Goal: Task Accomplishment & Management: Use online tool/utility

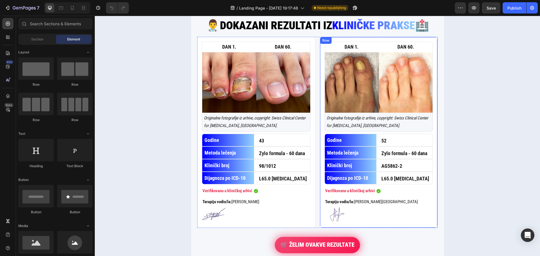
scroll to position [872, 0]
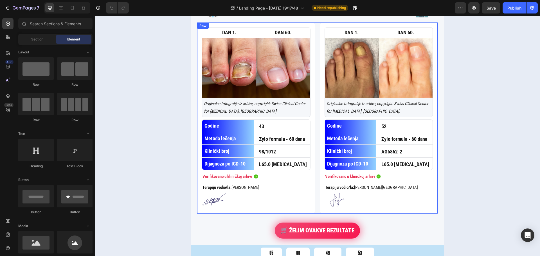
click at [315, 121] on div "DAN 1. Text Block DAN 60. Text Block Row Image Originalne fotografije iz arhive…" at bounding box center [317, 118] width 241 height 191
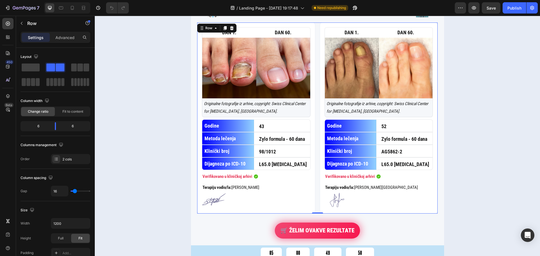
click at [315, 116] on div "DAN 1. Text Block DAN 60. Text Block Row Image Originalne fotografije iz arhive…" at bounding box center [317, 118] width 241 height 191
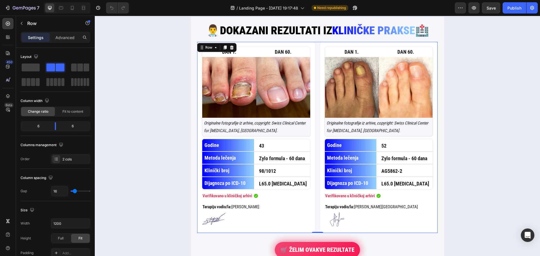
scroll to position [844, 0]
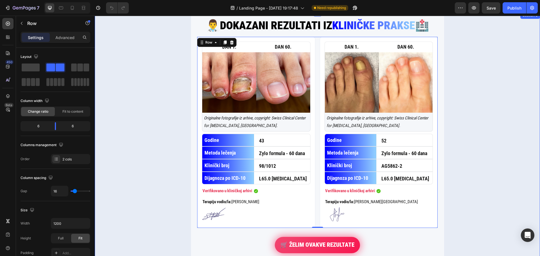
click at [463, 75] on div "👨‍⚕️DOKAZANI REZULTATI IZ KLINIČKE PRAKSE 🏥 Custom Code [PERSON_NAME] 1. Text B…" at bounding box center [317, 192] width 445 height 360
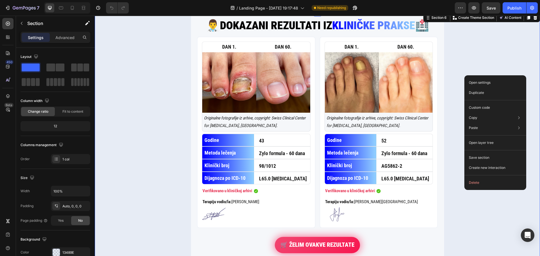
drag, startPoint x: 464, startPoint y: 75, endPoint x: 463, endPoint y: 71, distance: 4.7
click at [464, 75] on div "👨‍⚕️DOKAZANI REZULTATI IZ KLINIČKE PRAKSE 🏥 Custom Code DAN 1. Text Block DAN 6…" at bounding box center [317, 192] width 445 height 360
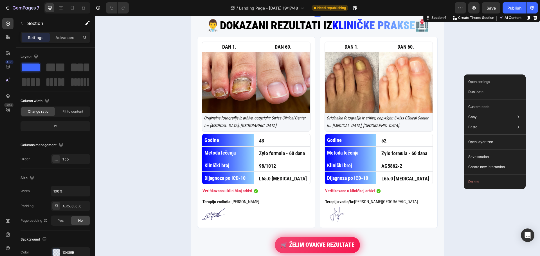
drag, startPoint x: 462, startPoint y: 67, endPoint x: 459, endPoint y: 63, distance: 5.0
click at [461, 65] on div "👨‍⚕️DOKAZANI REZULTATI IZ KLINIČKE PRAKSE 🏥 Custom Code DAN 1. Text Block DAN 6…" at bounding box center [317, 192] width 445 height 360
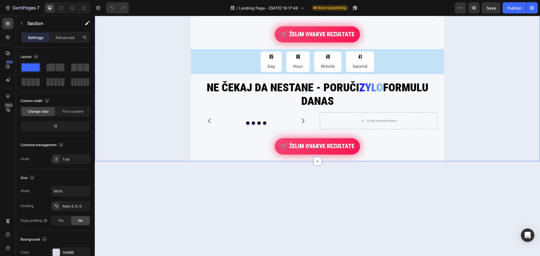
scroll to position [1069, 0]
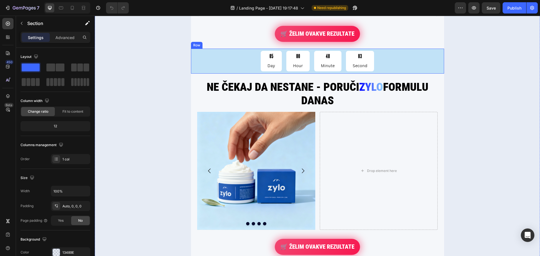
click at [191, 56] on div "05 Day 00 Hour 48 Minute 03 Second Countdown Timer Row" at bounding box center [317, 61] width 253 height 25
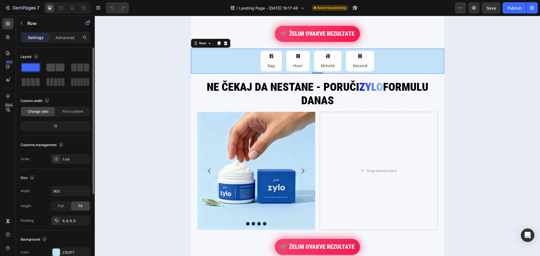
click at [61, 66] on span at bounding box center [60, 68] width 9 height 8
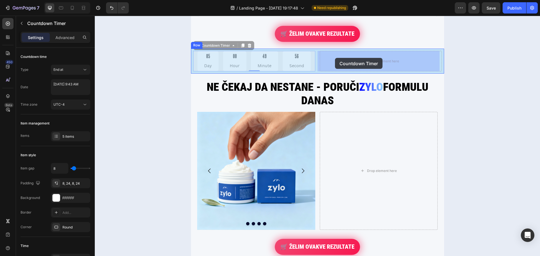
drag, startPoint x: 235, startPoint y: 58, endPoint x: 335, endPoint y: 58, distance: 99.6
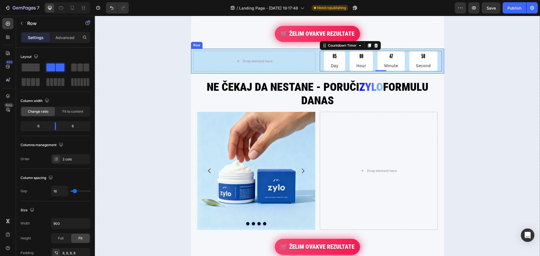
click at [191, 55] on div "Drop element here 05 Day 00 Hour 47 Minute 50 Second Countdown Timer 0 Row" at bounding box center [317, 61] width 253 height 25
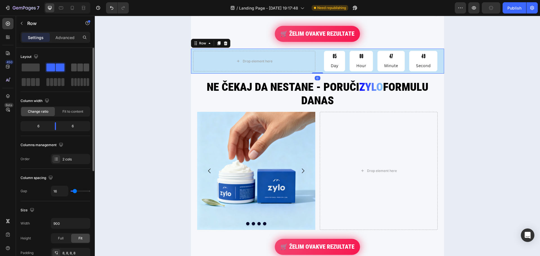
click at [72, 67] on span at bounding box center [74, 68] width 6 height 8
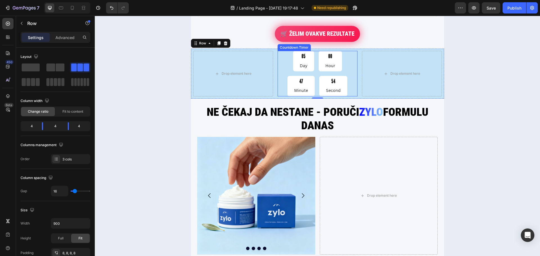
click at [292, 78] on div "05 Day 00 Hour 47 Minute 54 Second" at bounding box center [318, 73] width 80 height 45
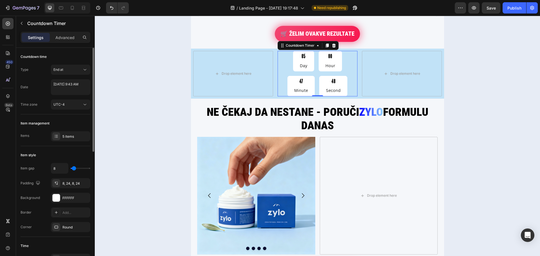
scroll to position [28, 0]
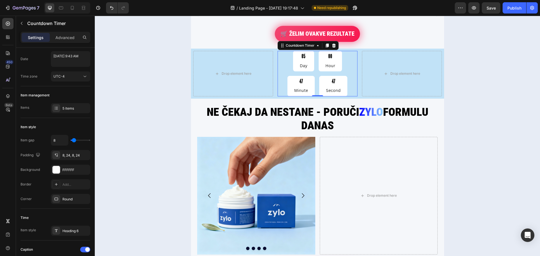
click at [300, 55] on div "05" at bounding box center [304, 56] width 8 height 6
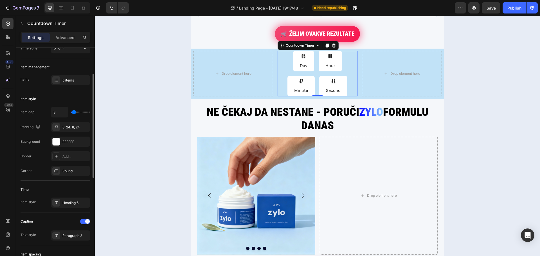
scroll to position [84, 0]
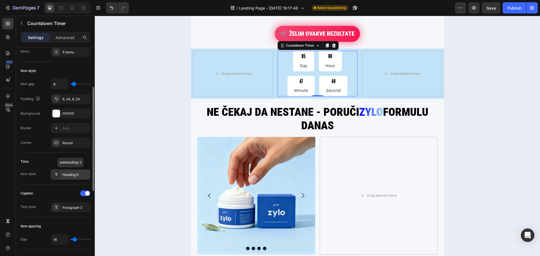
click at [83, 174] on div "Heading 6" at bounding box center [75, 174] width 26 height 5
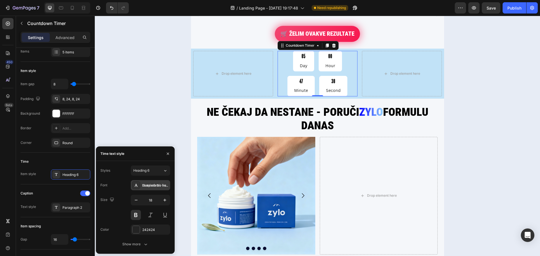
click at [159, 184] on div "ChampionGothic-Featherweight" at bounding box center [155, 185] width 26 height 5
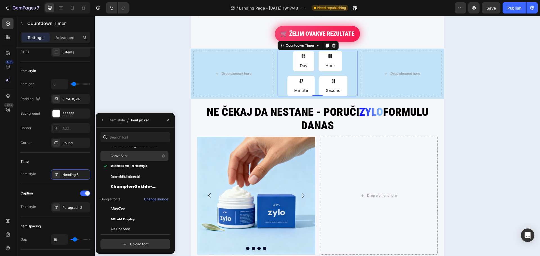
scroll to position [0, 0]
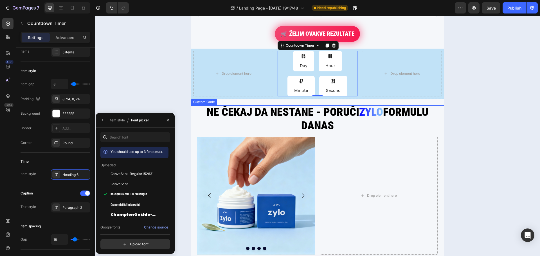
click at [228, 109] on h2 "NE ČEKAJ DA NESTANE - PORUČI ZYLO FORMULU DANAS" at bounding box center [317, 119] width 253 height 27
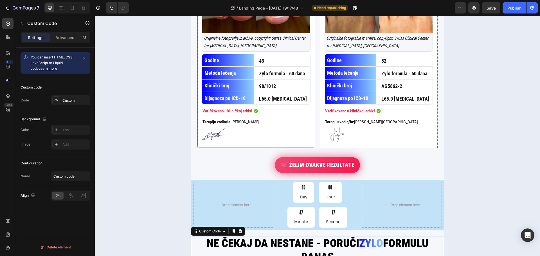
scroll to position [928, 0]
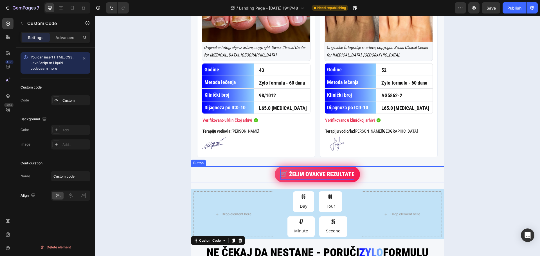
click at [318, 176] on p "🛒 ŽELIM OVAKVE REZULTATE" at bounding box center [318, 174] width 74 height 11
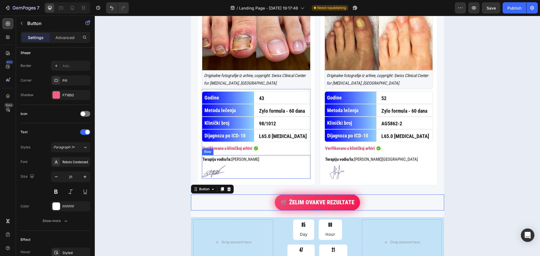
scroll to position [985, 0]
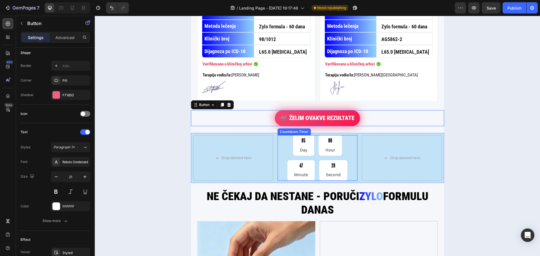
click at [293, 153] on div "05 Day" at bounding box center [303, 145] width 21 height 21
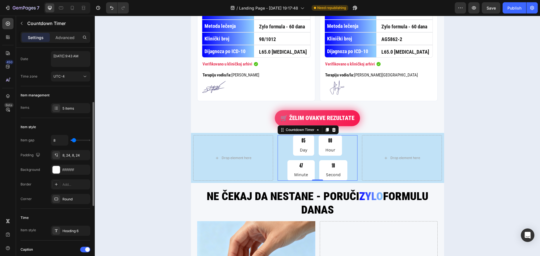
scroll to position [56, 0]
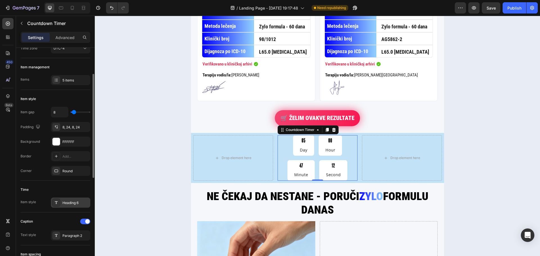
click at [65, 199] on div "Heading 6" at bounding box center [70, 203] width 39 height 10
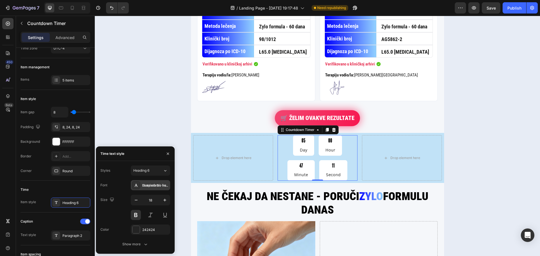
click at [160, 181] on div "ChampionGothic-Featherweight" at bounding box center [150, 185] width 39 height 10
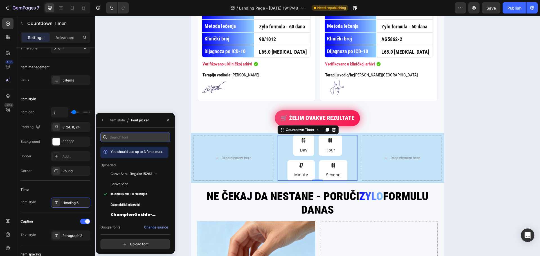
click at [129, 133] on input "text" at bounding box center [135, 137] width 70 height 10
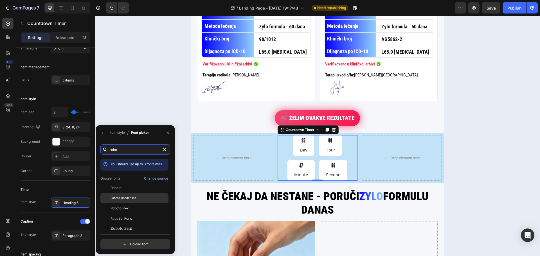
type input "robo"
click at [143, 195] on div "Roboto Condensed" at bounding box center [134, 198] width 68 height 10
type input "9"
type input "7"
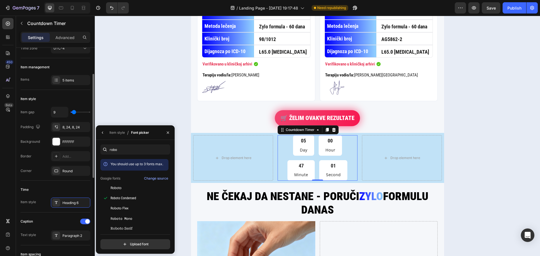
type input "7"
type input "4"
type input "2"
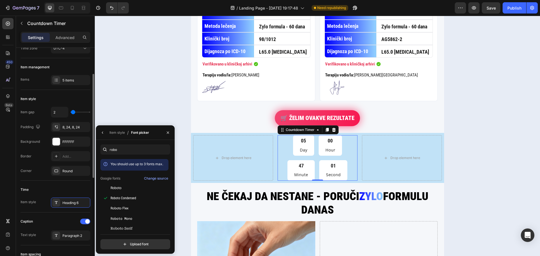
type input "0"
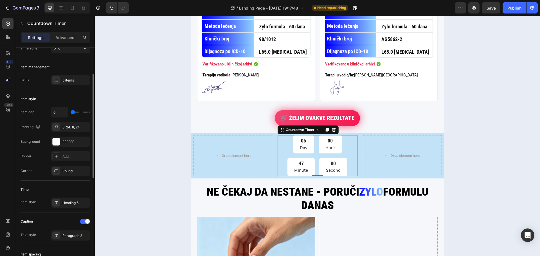
drag, startPoint x: 74, startPoint y: 113, endPoint x: 68, endPoint y: 113, distance: 6.5
type input "0"
click at [71, 113] on input "range" at bounding box center [81, 112] width 20 height 1
click at [86, 127] on icon "button" at bounding box center [84, 127] width 5 height 5
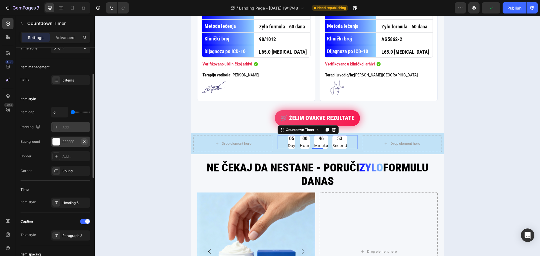
click at [84, 141] on icon "button" at bounding box center [84, 141] width 2 height 2
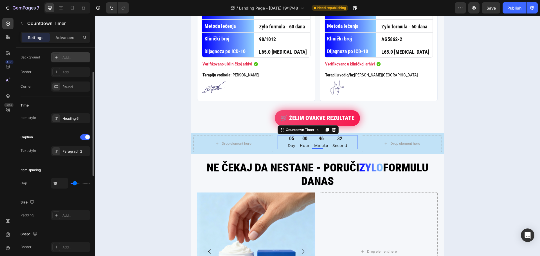
scroll to position [113, 0]
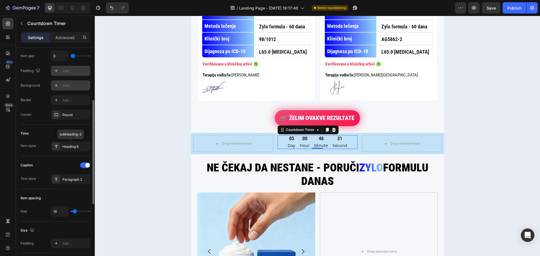
click at [64, 147] on div "Heading 6" at bounding box center [75, 146] width 26 height 5
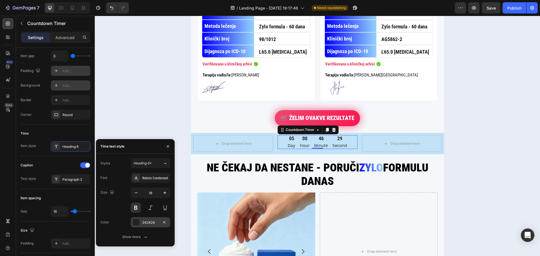
click at [134, 222] on div at bounding box center [136, 222] width 7 height 7
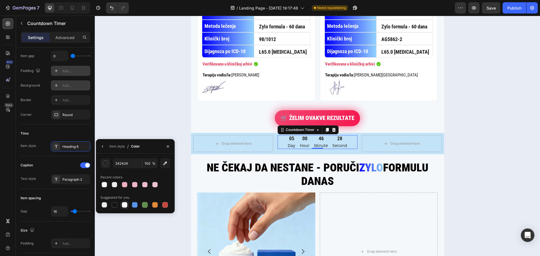
click at [125, 205] on div at bounding box center [125, 205] width 6 height 6
type input "FFFFFF"
click at [113, 148] on div "Item style" at bounding box center [116, 146] width 15 height 5
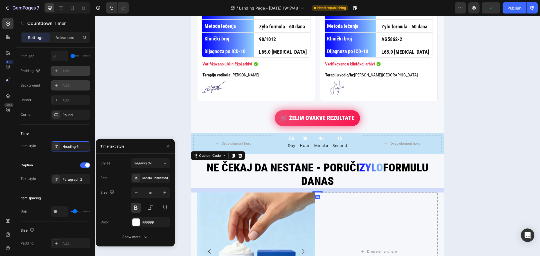
click at [282, 166] on h2 "NE ČEKAJ DA NESTANE - PORUČI ZYLO FORMULU DANAS" at bounding box center [317, 174] width 253 height 27
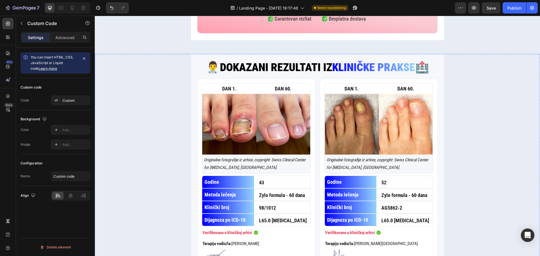
scroll to position [703, 0]
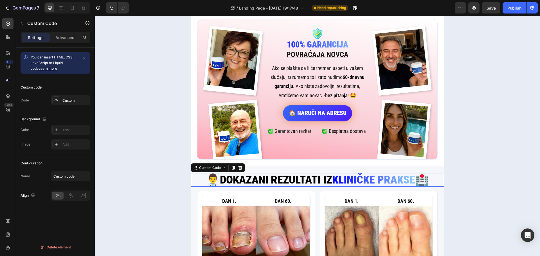
click at [280, 176] on h2 "👨‍⚕️DOKAZANI REZULTATI IZ KLINIČKE PRAKSE 🏥" at bounding box center [317, 180] width 253 height 14
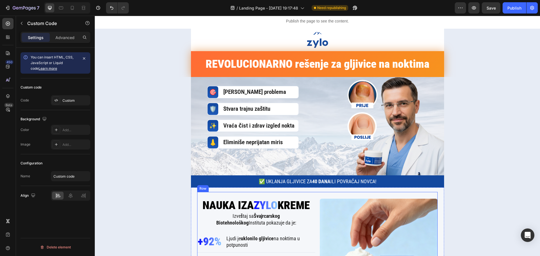
scroll to position [0, 0]
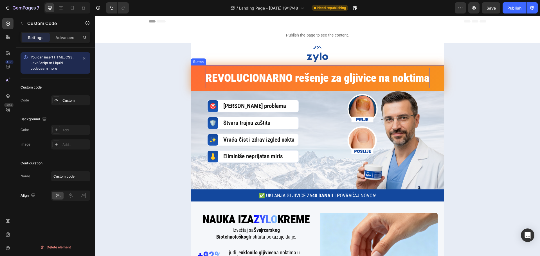
click at [268, 80] on p "REVOLUCIONARNO rešenje za gljivice na noktima" at bounding box center [318, 78] width 224 height 20
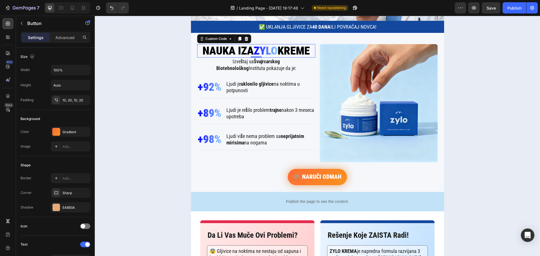
click at [221, 51] on h2 "Nauka iza Zylo kreme" at bounding box center [256, 51] width 118 height 14
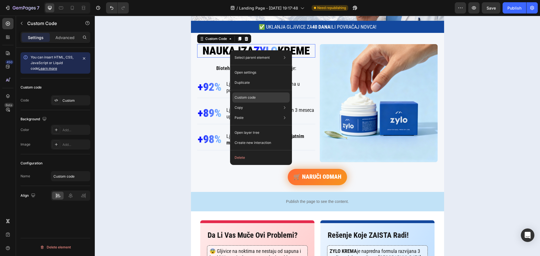
click at [246, 95] on p "Custom code" at bounding box center [245, 97] width 21 height 5
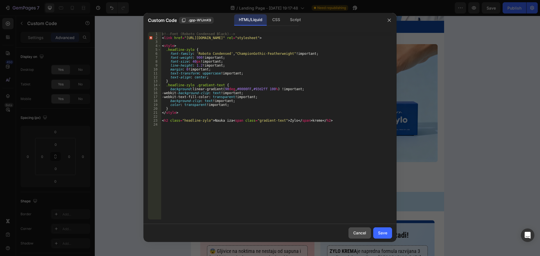
click at [356, 236] on div "Cancel" at bounding box center [359, 233] width 13 height 6
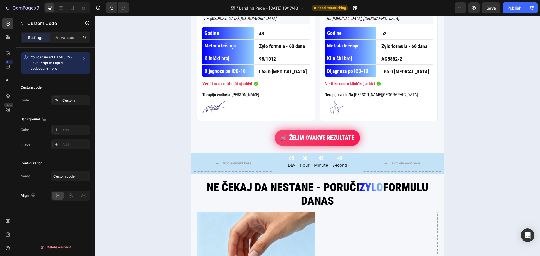
scroll to position [1041, 0]
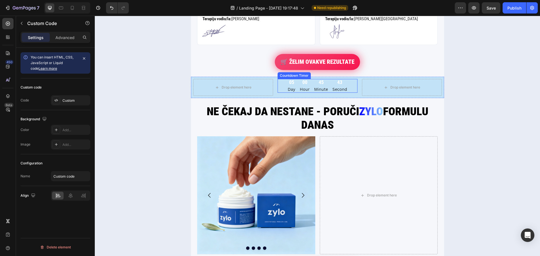
click at [325, 88] on p "Minute" at bounding box center [321, 89] width 14 height 7
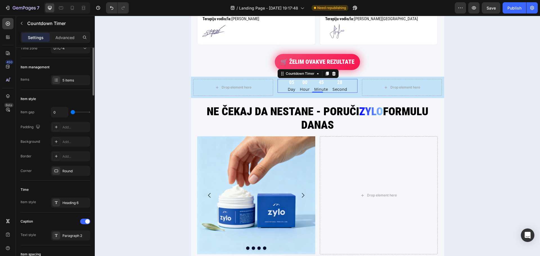
scroll to position [84, 0]
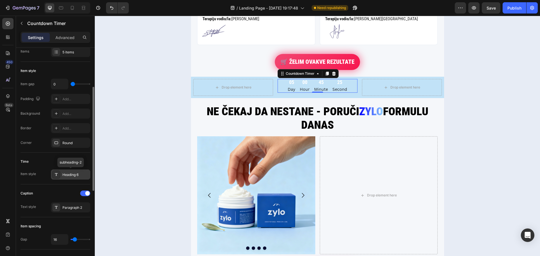
click at [69, 176] on div "Heading 6" at bounding box center [75, 174] width 26 height 5
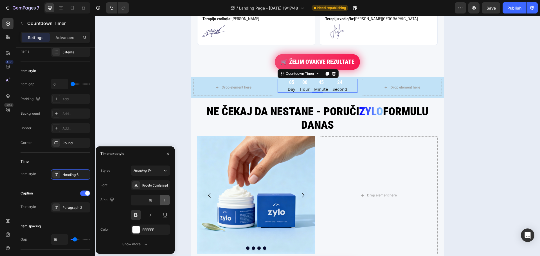
click at [166, 199] on icon "button" at bounding box center [165, 201] width 6 height 6
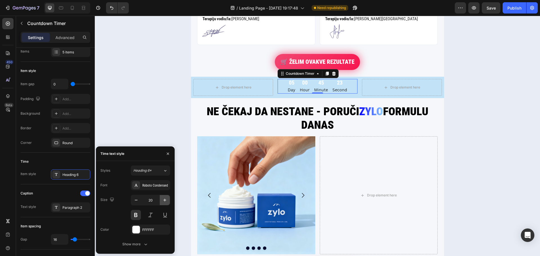
click at [166, 199] on icon "button" at bounding box center [165, 201] width 6 height 6
click at [150, 197] on input "23" at bounding box center [150, 200] width 19 height 10
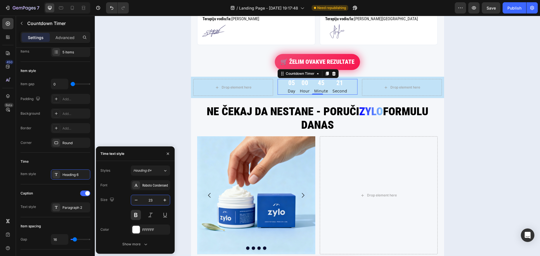
click at [150, 197] on input "23" at bounding box center [150, 200] width 19 height 10
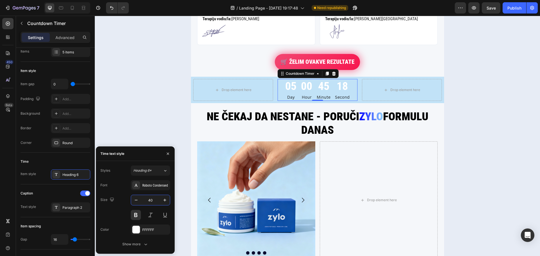
type input "40"
click at [129, 192] on div "Font Roboto Condensed Size 40 Color FFFFFF Show more" at bounding box center [135, 214] width 70 height 69
click at [145, 247] on icon "button" at bounding box center [146, 245] width 6 height 6
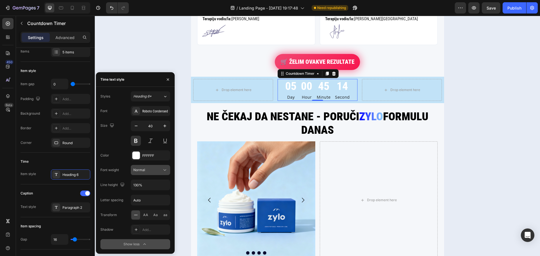
click at [158, 170] on div "Normal" at bounding box center [147, 170] width 29 height 5
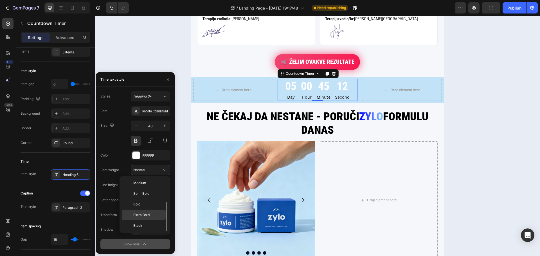
click at [150, 213] on p "Extra Bold" at bounding box center [148, 215] width 30 height 5
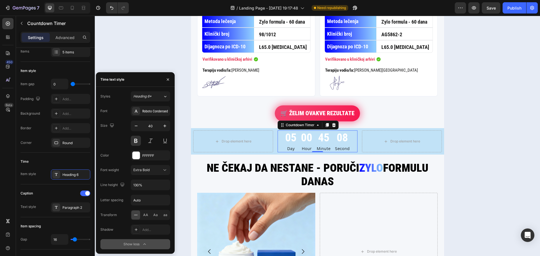
scroll to position [985, 0]
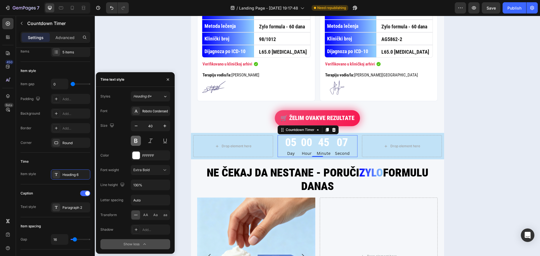
click at [136, 142] on button at bounding box center [136, 141] width 10 height 10
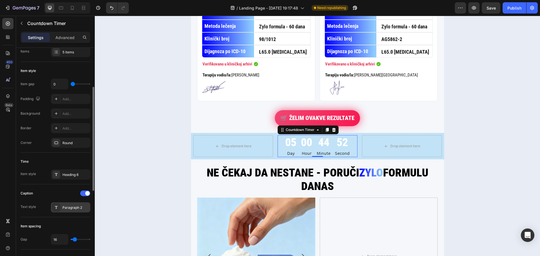
click at [65, 205] on div "Paragraph 2" at bounding box center [75, 207] width 26 height 5
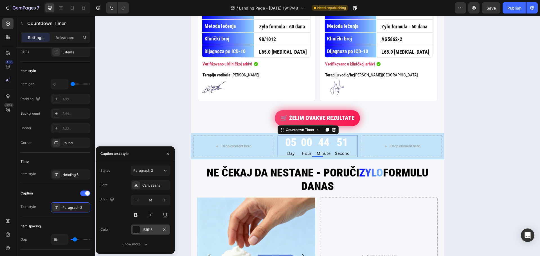
click at [135, 230] on div at bounding box center [136, 229] width 7 height 7
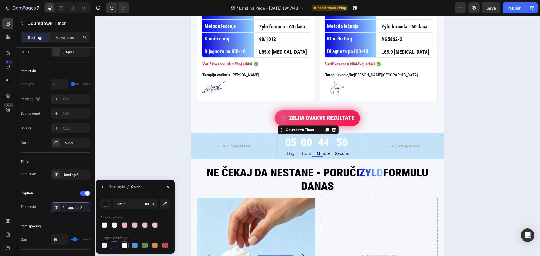
click at [125, 243] on div at bounding box center [125, 246] width 6 height 6
type input "FFFFFF"
click at [121, 188] on div "Text style" at bounding box center [116, 187] width 15 height 5
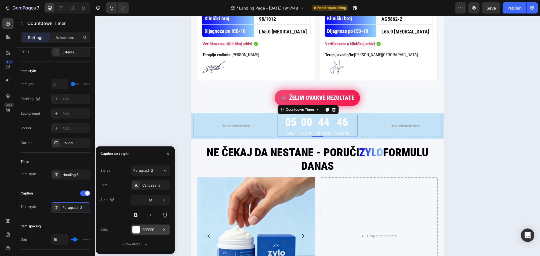
scroll to position [1013, 0]
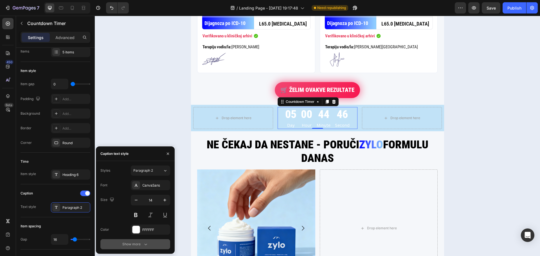
click at [134, 241] on button "Show more" at bounding box center [135, 244] width 70 height 10
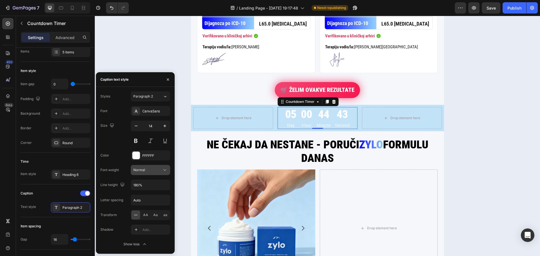
click at [152, 170] on div "Normal" at bounding box center [147, 170] width 29 height 5
click at [145, 185] on p "Bold" at bounding box center [149, 183] width 32 height 5
click at [153, 113] on div "CanvaSans" at bounding box center [155, 111] width 26 height 5
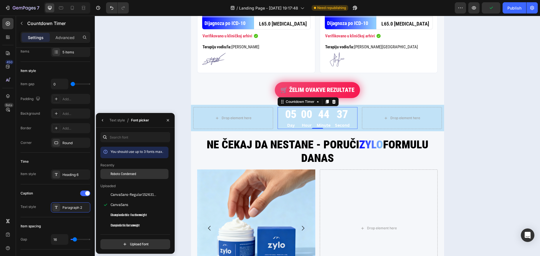
click at [130, 178] on div "Roboto Condensed" at bounding box center [134, 174] width 68 height 10
click at [68, 192] on div "Caption" at bounding box center [56, 193] width 70 height 9
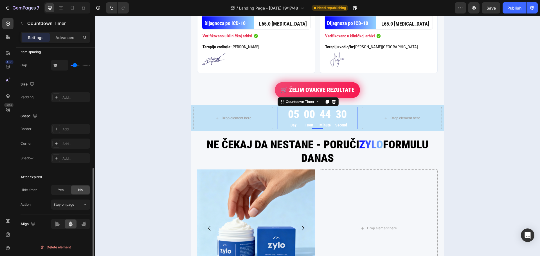
scroll to position [174, 0]
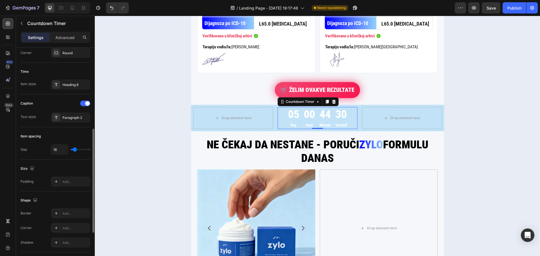
click at [295, 125] on p "Day" at bounding box center [293, 125] width 11 height 7
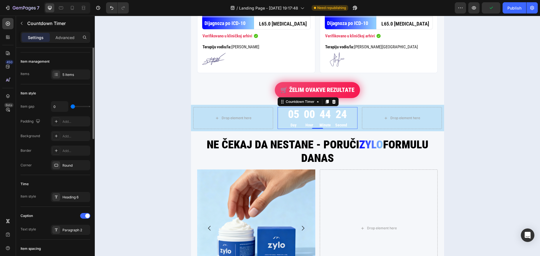
scroll to position [6, 0]
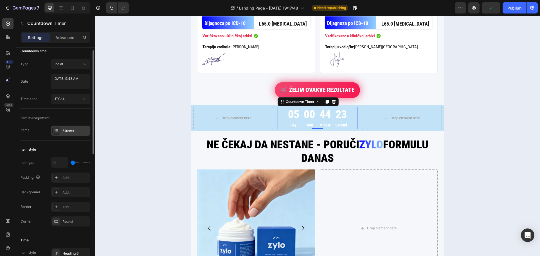
click at [71, 129] on div "5 items" at bounding box center [75, 131] width 26 height 5
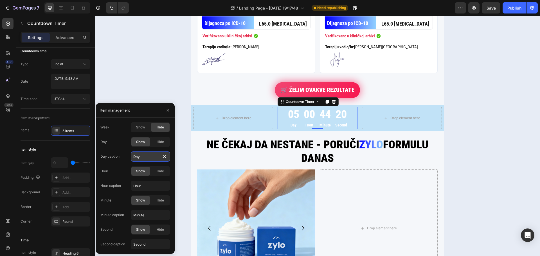
click at [151, 152] on input "Day" at bounding box center [150, 157] width 39 height 10
type input "[PERSON_NAME]"
click at [158, 185] on input "Hour" at bounding box center [150, 186] width 39 height 10
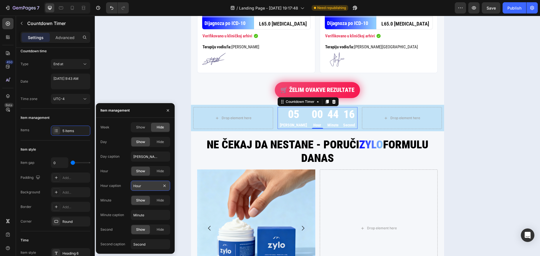
click at [158, 185] on input "Hour" at bounding box center [150, 186] width 39 height 10
type input "Sati"
click at [146, 218] on input "Minute" at bounding box center [150, 215] width 39 height 10
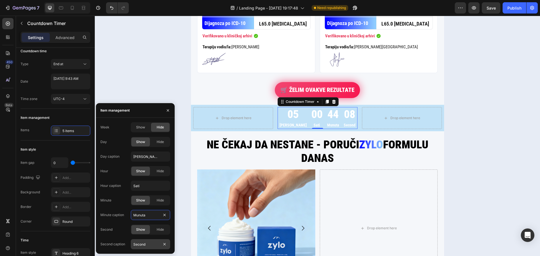
type input "Munuta"
click at [153, 244] on input "Second" at bounding box center [150, 244] width 39 height 10
type input "Sekundi"
click at [61, 138] on div "Item management Items 5 items" at bounding box center [56, 125] width 70 height 32
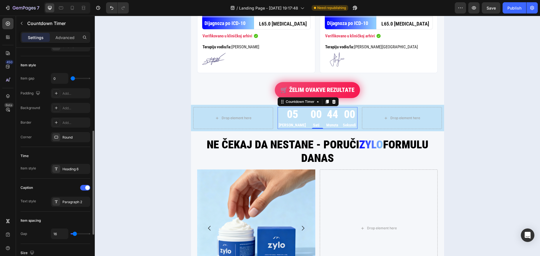
scroll to position [118, 0]
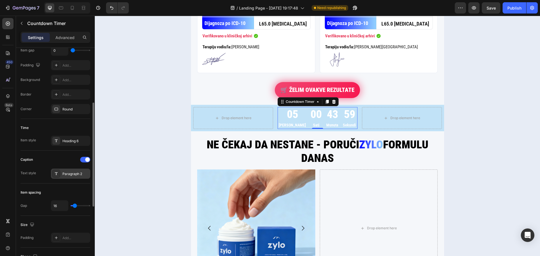
click at [72, 175] on div "Paragraph 2" at bounding box center [75, 174] width 26 height 5
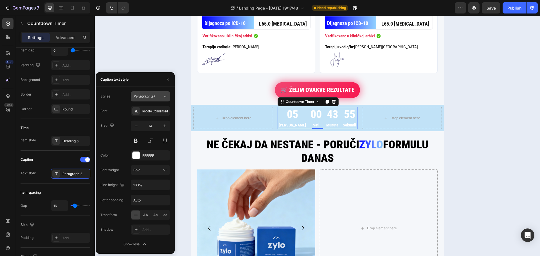
click at [165, 100] on button "Paragraph 2*" at bounding box center [150, 96] width 39 height 10
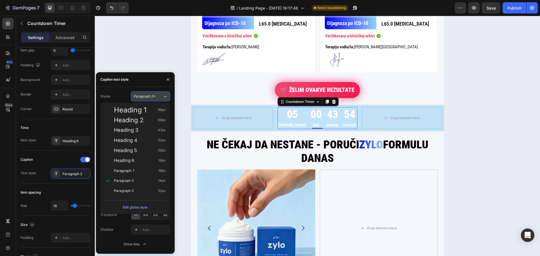
click at [165, 100] on button "Paragraph 2*" at bounding box center [150, 96] width 39 height 10
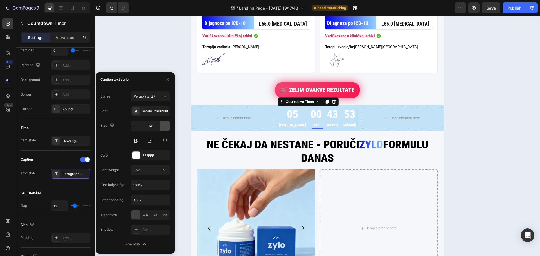
click at [166, 124] on icon "button" at bounding box center [165, 126] width 6 height 6
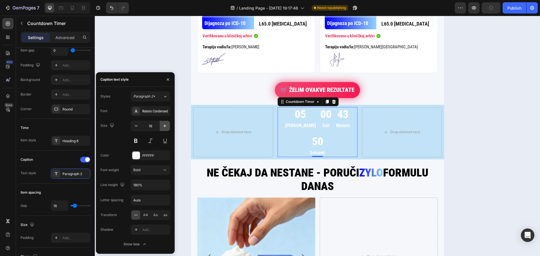
click at [166, 124] on icon "button" at bounding box center [165, 126] width 6 height 6
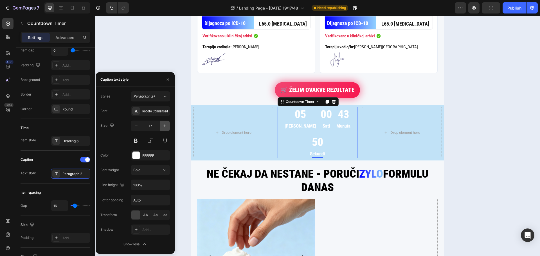
click at [166, 124] on icon "button" at bounding box center [165, 126] width 6 height 6
type input "18"
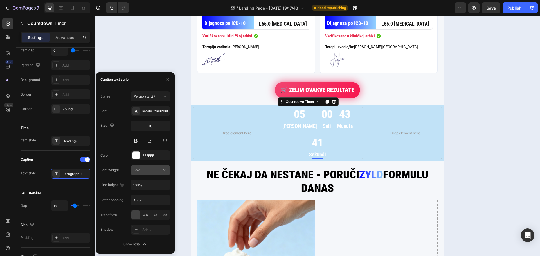
click at [158, 170] on div "Bold" at bounding box center [147, 170] width 29 height 5
click at [149, 212] on div "Normal" at bounding box center [144, 216] width 44 height 11
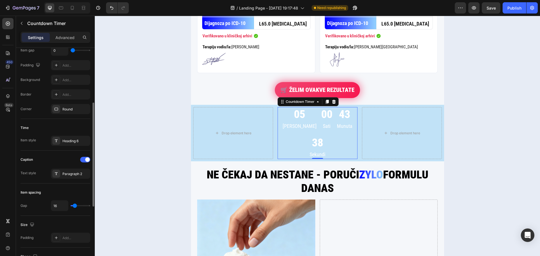
click at [81, 127] on div "Time" at bounding box center [56, 128] width 70 height 9
click at [23, 27] on button "button" at bounding box center [21, 23] width 9 height 9
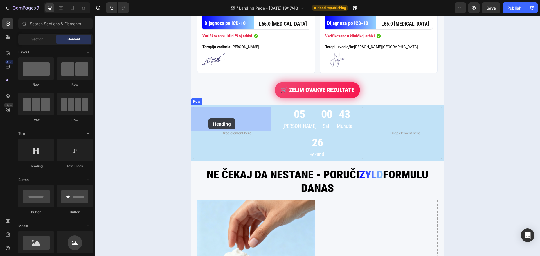
drag, startPoint x: 131, startPoint y: 170, endPoint x: 208, endPoint y: 118, distance: 93.5
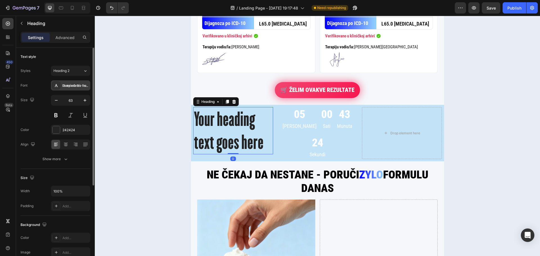
click at [73, 83] on div "ChampionGothic-Featherweight" at bounding box center [75, 85] width 26 height 5
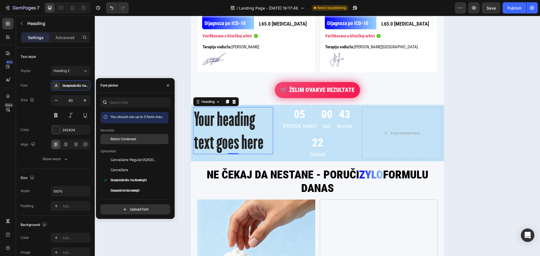
click at [133, 138] on span "Roboto Condensed" at bounding box center [124, 139] width 26 height 5
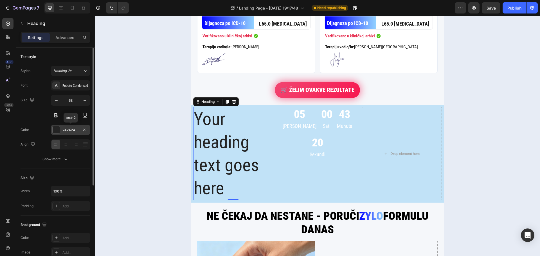
click at [66, 129] on div "242424" at bounding box center [70, 130] width 16 height 5
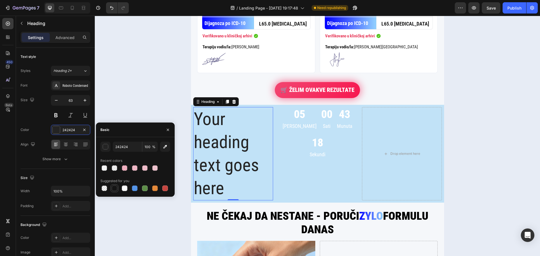
click at [116, 190] on div at bounding box center [115, 189] width 6 height 6
type input "151515"
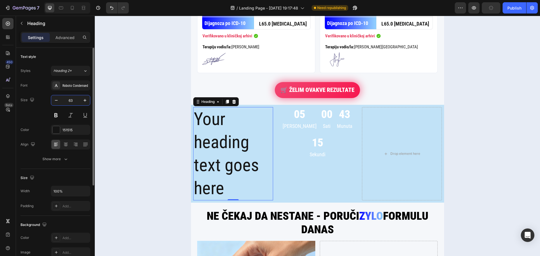
click at [72, 102] on input "63" at bounding box center [70, 100] width 19 height 10
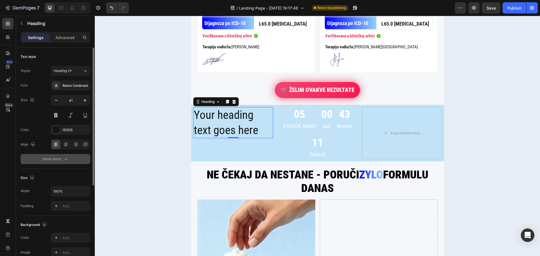
click at [63, 158] on icon "button" at bounding box center [66, 159] width 6 height 6
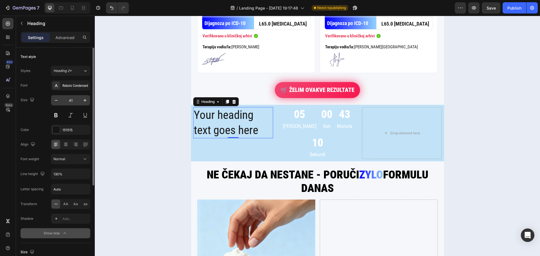
click at [70, 101] on input "41" at bounding box center [70, 100] width 19 height 10
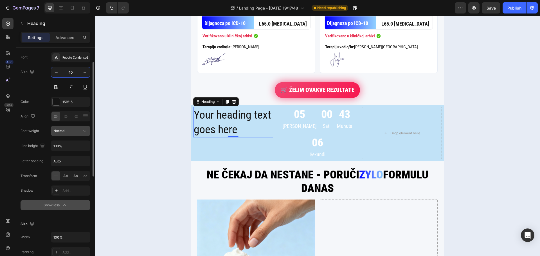
type input "40"
click at [74, 132] on div "Normal" at bounding box center [67, 131] width 29 height 5
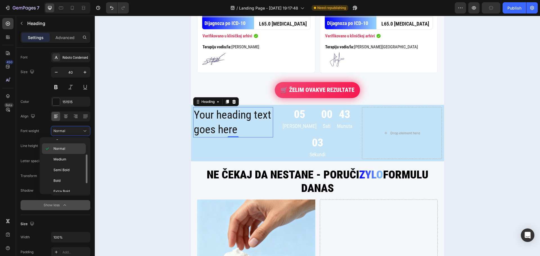
scroll to position [44, 0]
click at [67, 166] on p "Bold" at bounding box center [68, 165] width 30 height 5
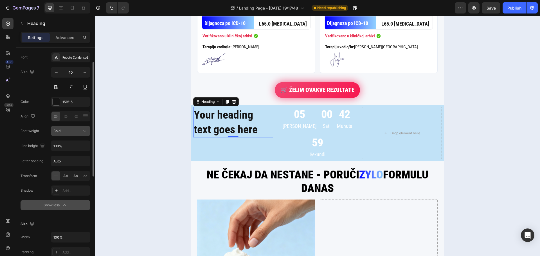
click at [68, 131] on div "Bold" at bounding box center [67, 131] width 29 height 5
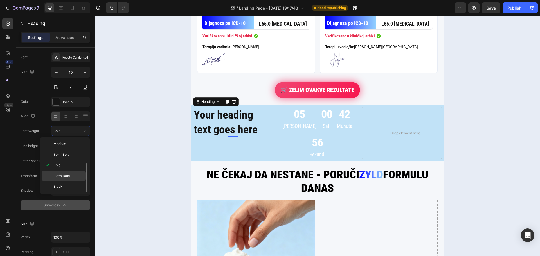
click at [66, 177] on span "Extra Bold" at bounding box center [61, 176] width 16 height 5
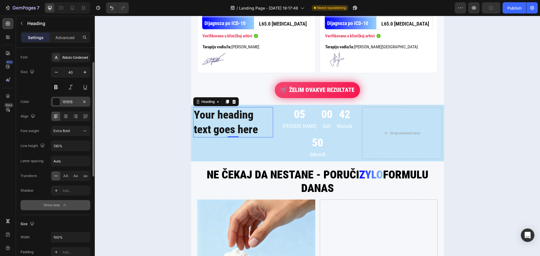
click at [61, 98] on div "151515" at bounding box center [70, 102] width 39 height 10
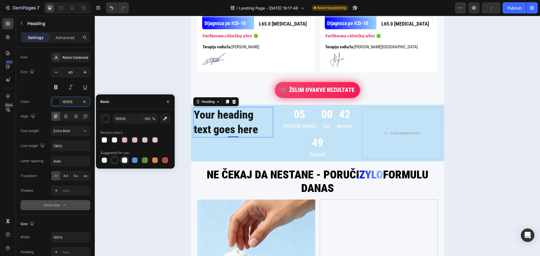
click at [125, 161] on div at bounding box center [125, 161] width 6 height 6
type input "FFFFFF"
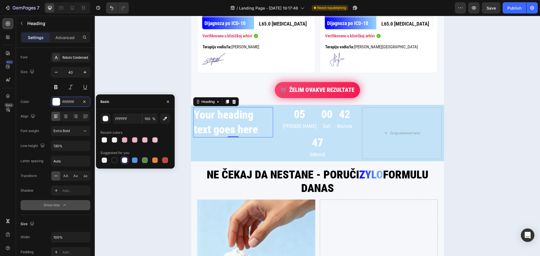
click at [219, 124] on h2 "Your heading text goes here" at bounding box center [233, 122] width 80 height 30
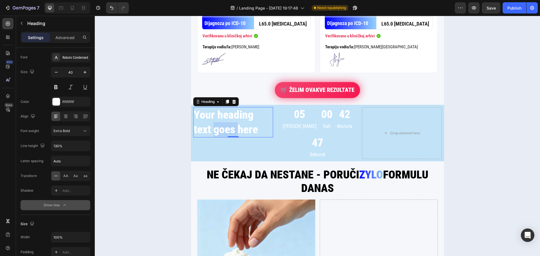
click at [219, 124] on p "Your heading text goes here" at bounding box center [233, 122] width 79 height 29
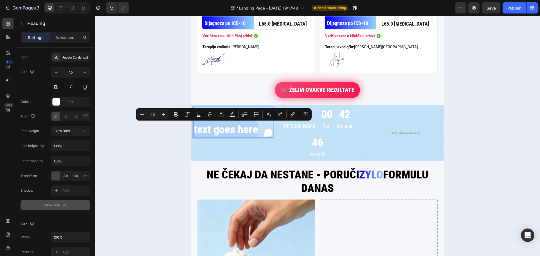
click at [219, 124] on p "Your heading text goes here" at bounding box center [233, 122] width 79 height 29
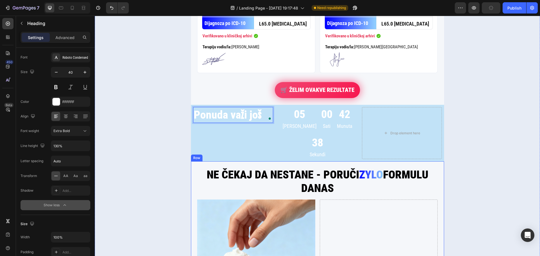
click at [243, 161] on div "NE ČEKAJ DA NESTANE - PORUČI ZYLO FORMULU DANAS Custom Code Image Drop element …" at bounding box center [317, 255] width 253 height 188
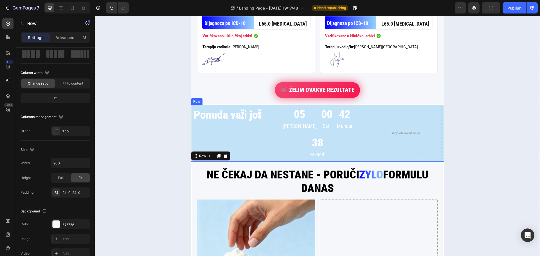
scroll to position [0, 0]
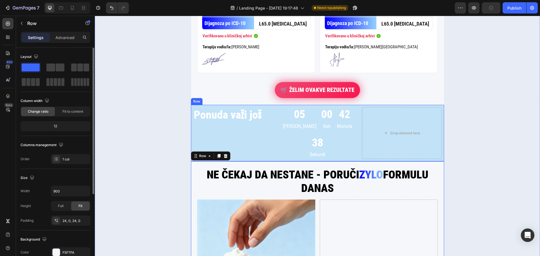
click at [241, 129] on div "Ponuda važi još Heading" at bounding box center [233, 133] width 80 height 52
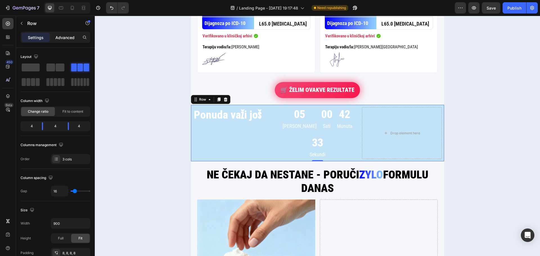
click at [67, 39] on p "Advanced" at bounding box center [64, 38] width 19 height 6
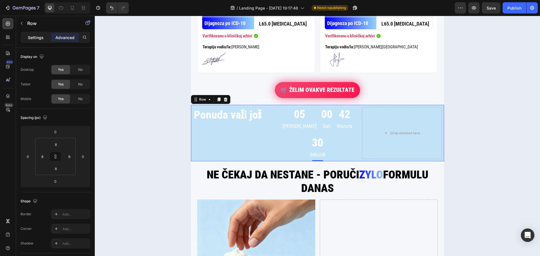
click at [36, 37] on p "Settings" at bounding box center [36, 38] width 16 height 6
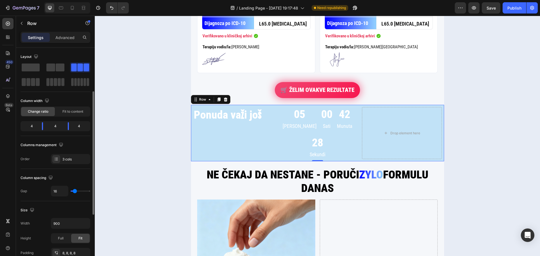
scroll to position [28, 0]
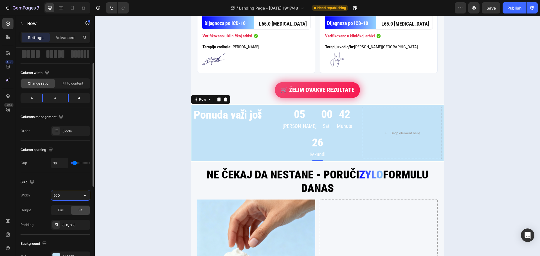
click at [73, 194] on input "900" at bounding box center [70, 195] width 39 height 10
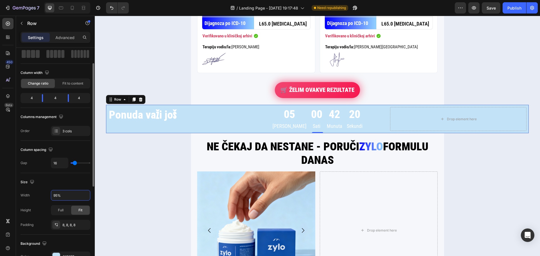
click at [77, 185] on div "Size" at bounding box center [56, 182] width 70 height 9
click at [111, 10] on icon "Undo/Redo" at bounding box center [112, 8] width 6 height 6
type input "900"
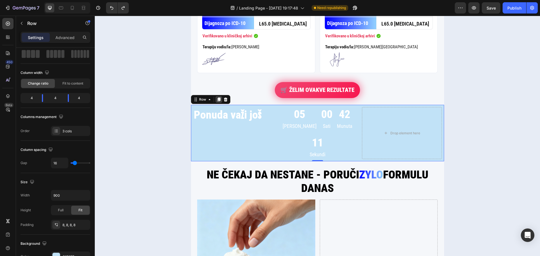
click at [217, 98] on icon at bounding box center [219, 99] width 5 height 5
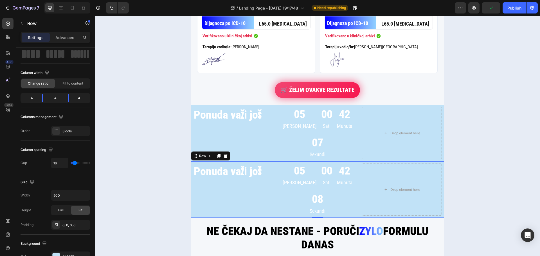
click at [275, 161] on div "Ponuda važi još Heading 05 Dana 00 Sati 42 Munuta 08 Sekundi Countdown Timer Dr…" at bounding box center [317, 189] width 253 height 57
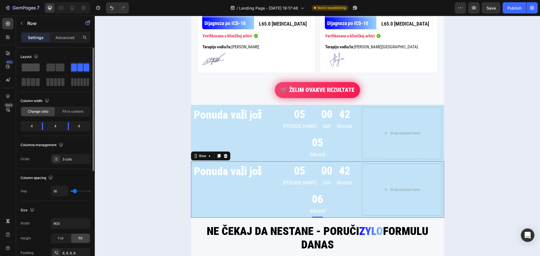
click at [39, 67] on span at bounding box center [31, 68] width 18 height 8
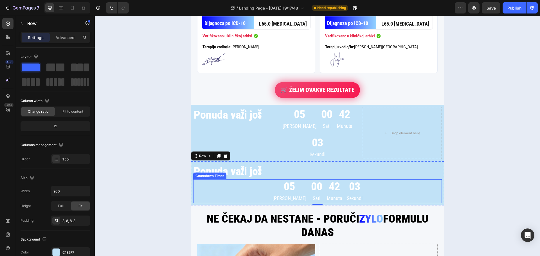
click at [289, 179] on div "05" at bounding box center [290, 186] width 34 height 15
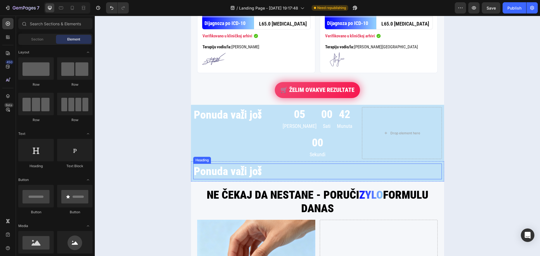
click at [253, 164] on h2 "Ponuda važi još" at bounding box center [317, 172] width 249 height 16
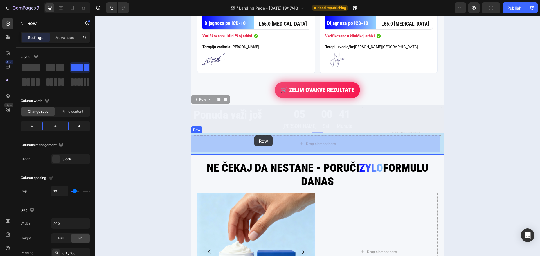
drag, startPoint x: 252, startPoint y: 123, endPoint x: 254, endPoint y: 136, distance: 12.6
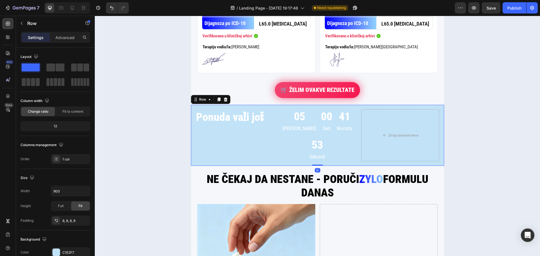
click at [191, 113] on div "Ponuda važi još Heading 05 Dana 00 Sati 41 Munuta 53 Sekundi Countdown Timer Dr…" at bounding box center [317, 135] width 253 height 61
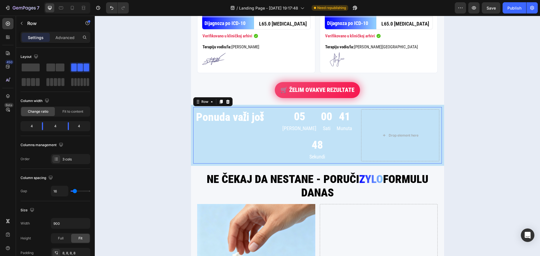
click at [199, 129] on div "Ponuda važi još Heading" at bounding box center [235, 135] width 78 height 52
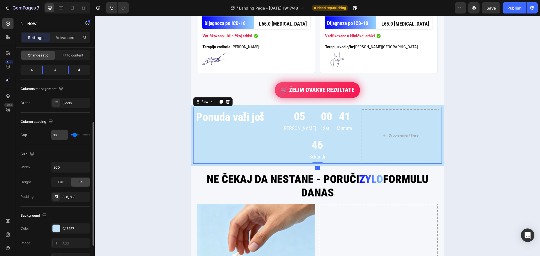
scroll to position [84, 0]
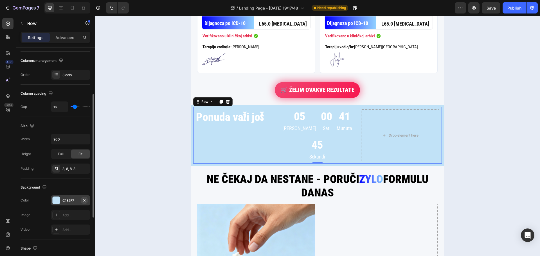
click at [84, 202] on icon "button" at bounding box center [84, 200] width 5 height 5
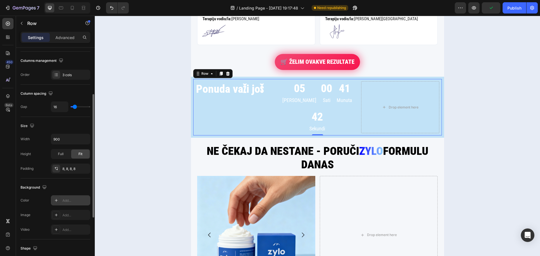
scroll to position [169, 0]
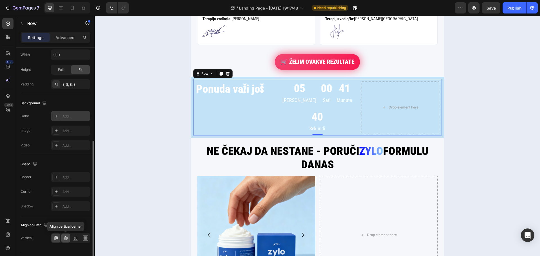
click at [66, 237] on icon at bounding box center [66, 238] width 6 height 6
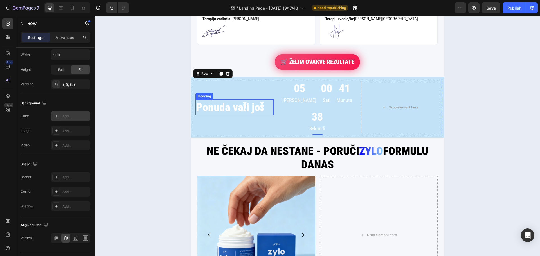
click at [261, 100] on h2 "Ponuda važi još" at bounding box center [235, 108] width 78 height 16
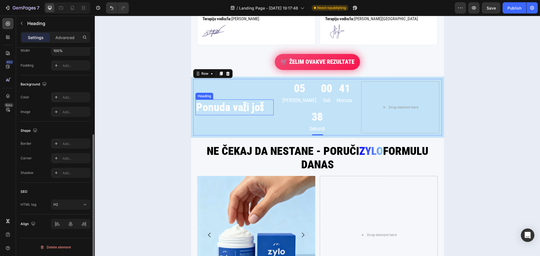
scroll to position [0, 0]
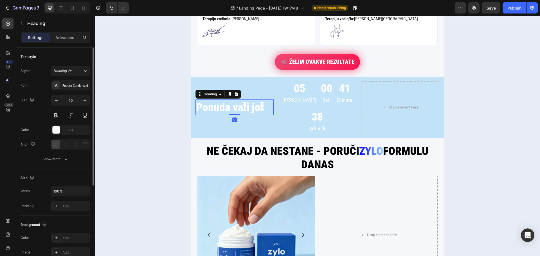
click at [263, 100] on h2 "Ponuda važi još" at bounding box center [235, 108] width 78 height 16
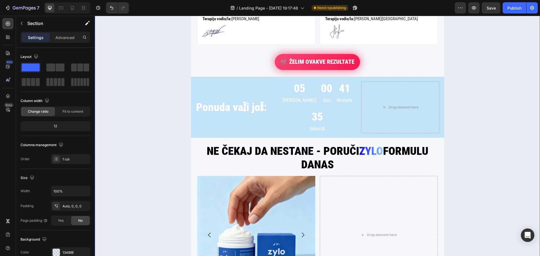
click at [161, 100] on div "👨‍⚕️DOKAZANI REZULTATI IZ KLINIČKE PRAKSE 🏥 Custom Code DAN 1. Text Block DAN 6…" at bounding box center [317, 77] width 445 height 497
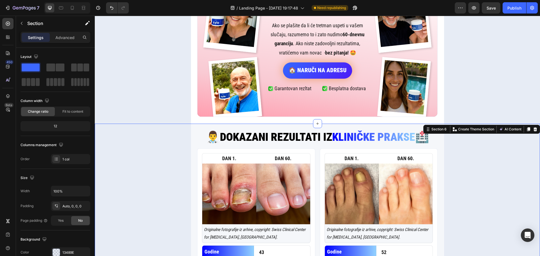
scroll to position [731, 0]
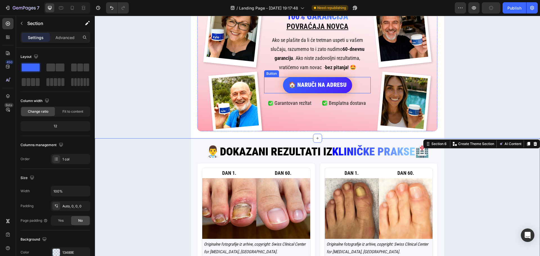
click at [284, 81] on button "🏠 NARUČI NA ADRESU" at bounding box center [317, 85] width 69 height 16
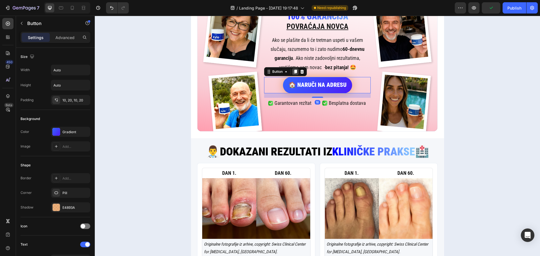
click at [294, 73] on icon at bounding box center [295, 72] width 3 height 4
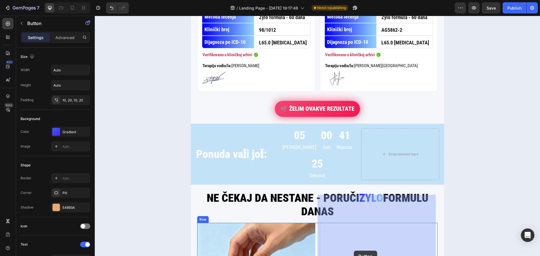
scroll to position [996, 0]
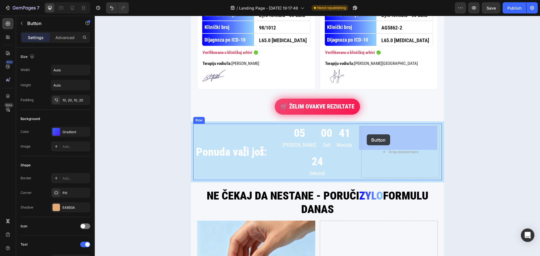
drag, startPoint x: 270, startPoint y: 97, endPoint x: 367, endPoint y: 134, distance: 103.9
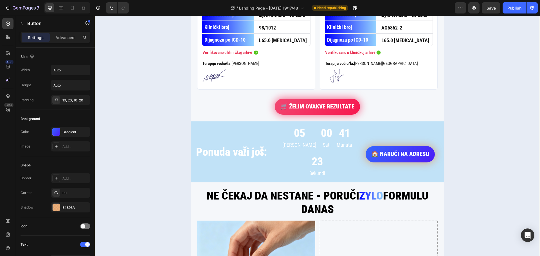
click at [458, 130] on div "👨‍⚕️DOKAZANI REZULTATI IZ KLINIČKE PRAKSE 🏥 Custom Code DAN 1. Text Block DAN 6…" at bounding box center [317, 122] width 445 height 497
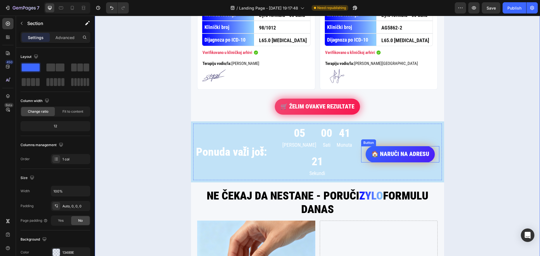
click at [367, 146] on button "🏠 NARUČI NA ADRESU" at bounding box center [400, 154] width 69 height 16
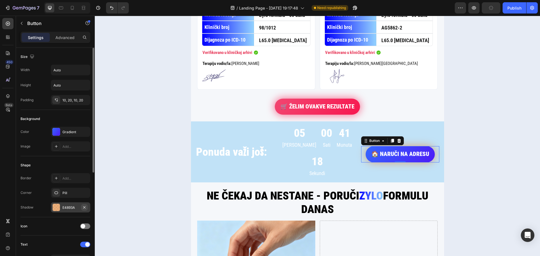
click at [82, 205] on icon "button" at bounding box center [84, 207] width 5 height 5
click at [130, 181] on div "👨‍⚕️DOKAZANI REZULTATI IZ KLINIČKE PRAKSE 🏥 Custom Code DAN 1. Text Block DAN 6…" at bounding box center [317, 122] width 445 height 497
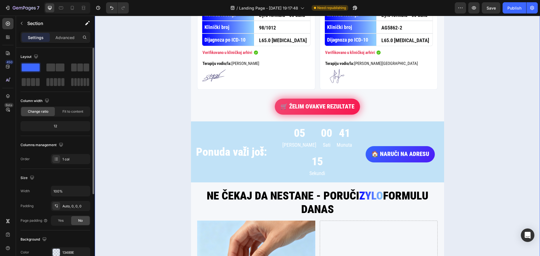
scroll to position [1024, 0]
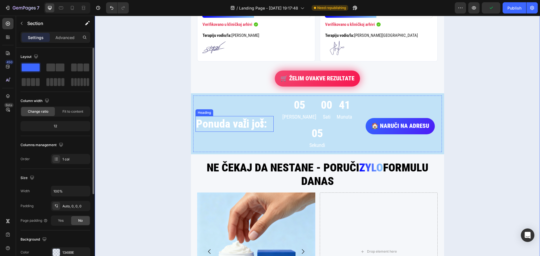
click at [240, 117] on p "Ponuda važi još:" at bounding box center [234, 124] width 77 height 15
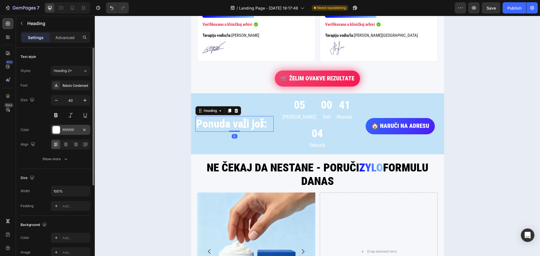
click at [58, 131] on div at bounding box center [56, 129] width 7 height 7
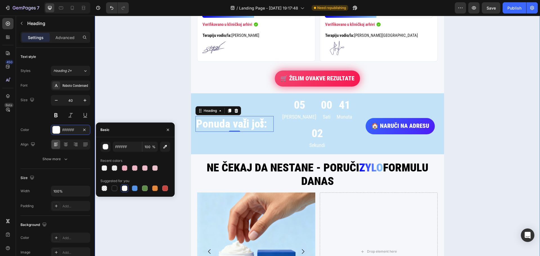
click at [122, 98] on div "👨‍⚕️DOKAZANI REZULTATI IZ KLINIČKE PRAKSE 🏥 Custom Code DAN 1. Text Block DAN 6…" at bounding box center [317, 94] width 445 height 497
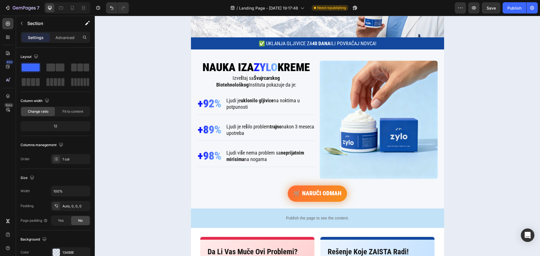
scroll to position [68, 0]
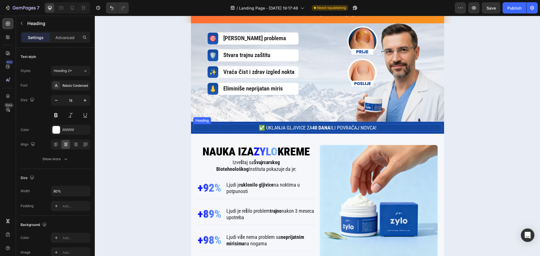
click at [207, 125] on div "✅ Uklanja gljivice za 40 dana ili POVRAĆAJ NOVCA!" at bounding box center [317, 128] width 249 height 8
click at [191, 126] on div "✅ Uklanja gljivice za 40 dana ili POVRAĆAJ NOVCA! Heading Row 0" at bounding box center [317, 128] width 253 height 12
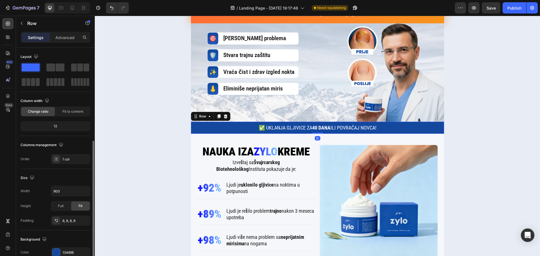
scroll to position [84, 0]
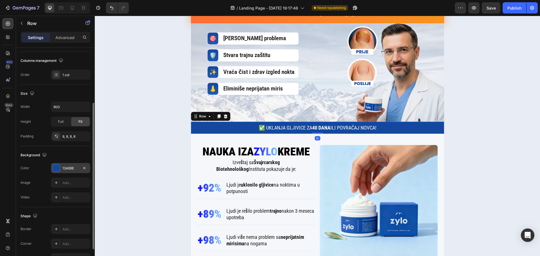
click at [69, 166] on div "13489E" at bounding box center [70, 168] width 16 height 5
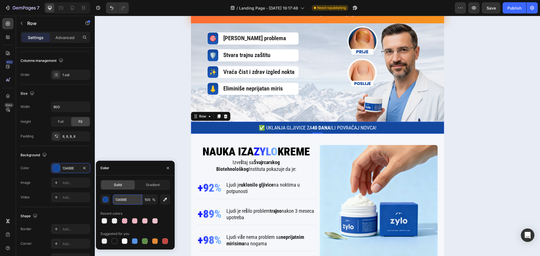
click at [125, 200] on input "13489E" at bounding box center [127, 200] width 29 height 10
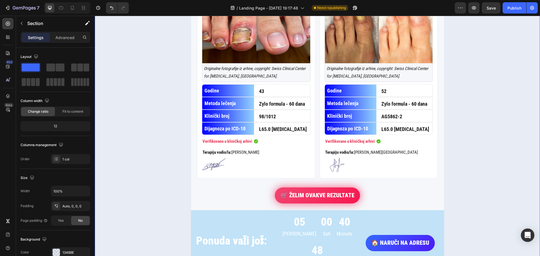
scroll to position [996, 0]
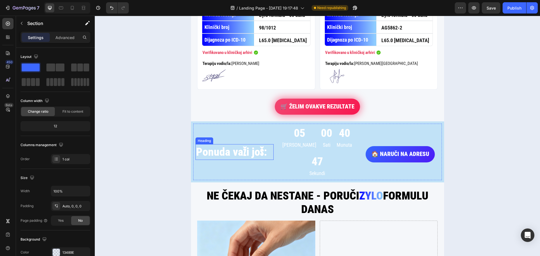
click at [222, 144] on h2 "Ponuda važi još:" at bounding box center [235, 152] width 78 height 16
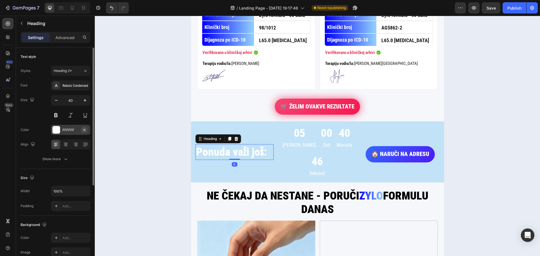
click at [85, 130] on icon "button" at bounding box center [84, 130] width 2 height 2
click at [69, 130] on div "Add..." at bounding box center [75, 130] width 26 height 5
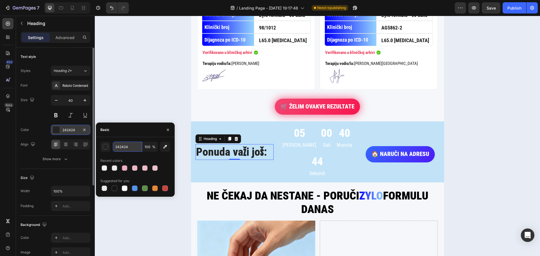
click at [125, 147] on input "242424" at bounding box center [127, 147] width 29 height 10
paste input "13489E"
type input "13489E"
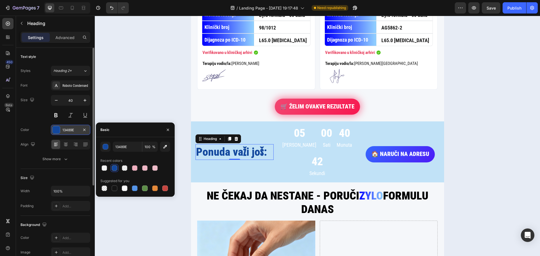
click at [132, 138] on div "13489E 100 % Recent colors Suggested for you" at bounding box center [135, 167] width 79 height 60
click at [37, 118] on div "Size 40" at bounding box center [56, 107] width 70 height 25
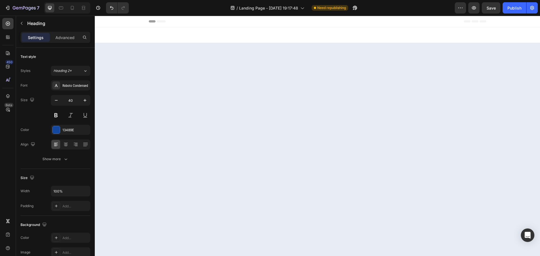
scroll to position [996, 0]
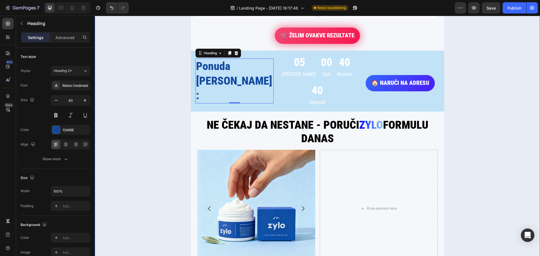
click at [138, 131] on div "👨‍⚕️DOKAZANI REZULTATI IZ KLINIČKE PRAKSE 🏥 Custom Code [PERSON_NAME] 1. Text B…" at bounding box center [317, 87] width 445 height 426
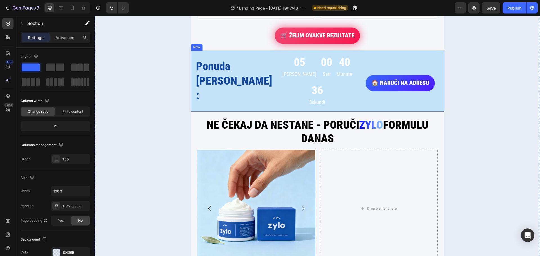
click at [211, 112] on div "Ponuda [PERSON_NAME]: Heading 05 [PERSON_NAME] 00 Sati 40 Munuta 36 Sekundi Cou…" at bounding box center [317, 81] width 253 height 61
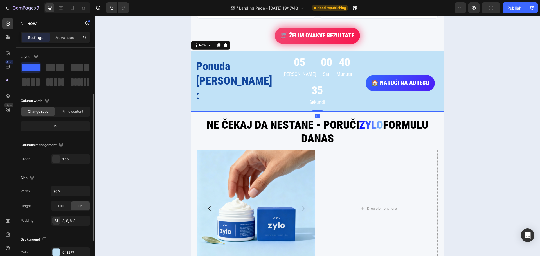
scroll to position [84, 0]
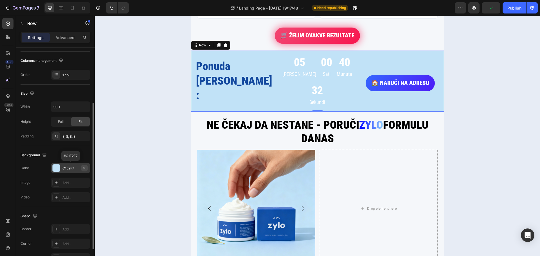
click at [84, 167] on icon "button" at bounding box center [84, 168] width 5 height 5
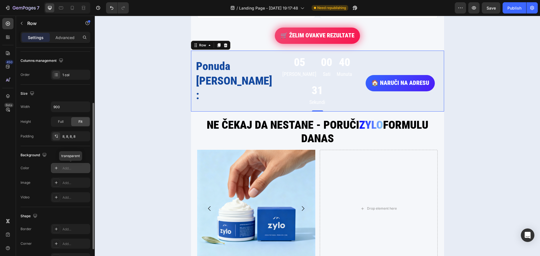
click at [72, 167] on div "Add..." at bounding box center [75, 168] width 26 height 5
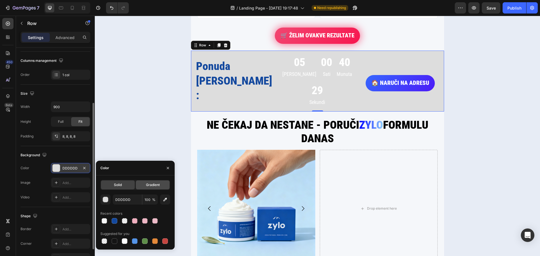
click at [149, 187] on span "Gradient" at bounding box center [153, 185] width 14 height 5
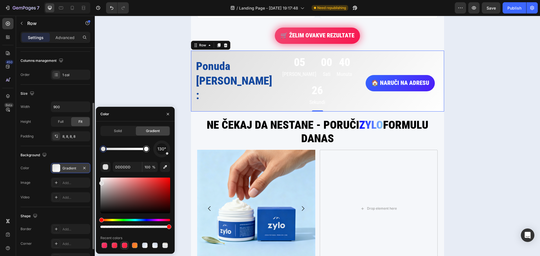
click at [126, 244] on div at bounding box center [125, 246] width 6 height 6
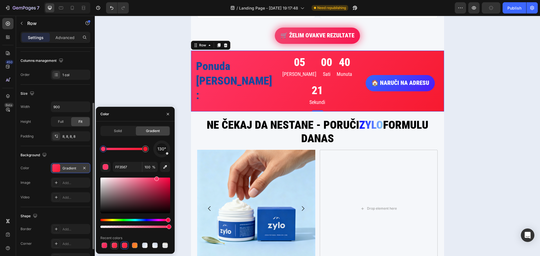
click at [118, 244] on div at bounding box center [114, 245] width 7 height 7
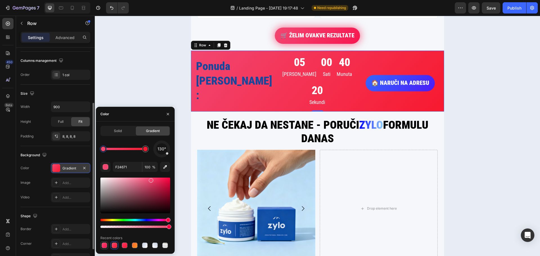
click at [105, 246] on div at bounding box center [105, 246] width 6 height 6
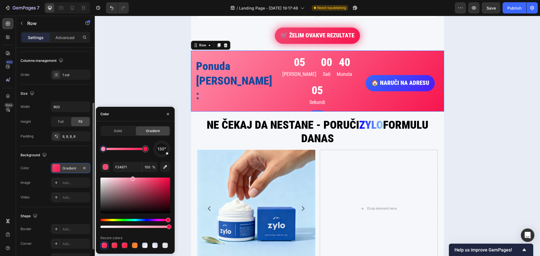
drag, startPoint x: 151, startPoint y: 181, endPoint x: 132, endPoint y: 177, distance: 19.4
click at [132, 177] on div at bounding box center [133, 179] width 5 height 5
type input "FF8CA8"
click at [207, 104] on h2 "Ponuda važi još:" at bounding box center [235, 81] width 78 height 45
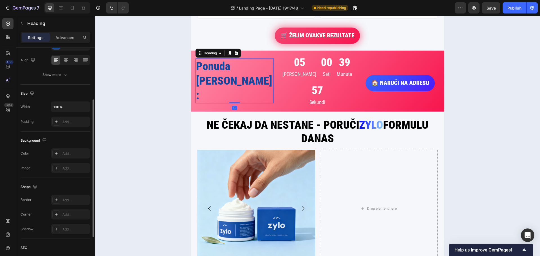
scroll to position [0, 0]
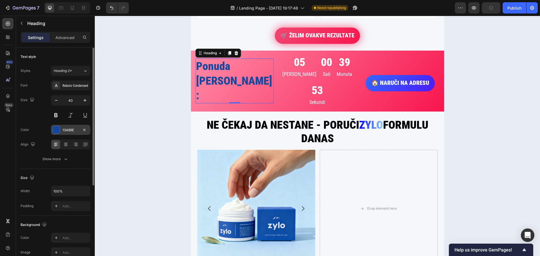
click at [58, 128] on div at bounding box center [56, 129] width 7 height 7
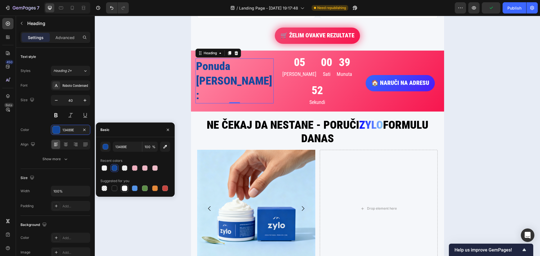
click at [125, 189] on div at bounding box center [125, 189] width 6 height 6
type input "FFFFFF"
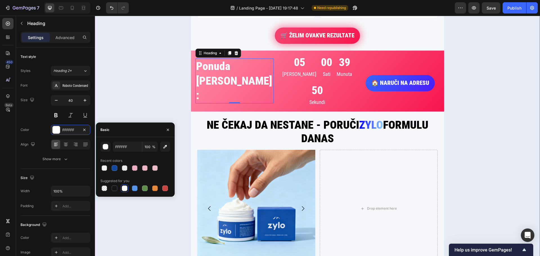
click at [134, 106] on div "👨‍⚕️DOKAZANI REZULTATI IZ KLINIČKE PRAKSE 🏥 Custom Code DAN 1. Text Block DAN 6…" at bounding box center [317, 87] width 445 height 426
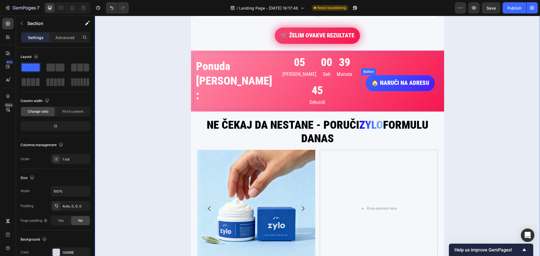
click at [422, 91] on button "🏠 NARUČI NA ADRESU" at bounding box center [400, 83] width 69 height 16
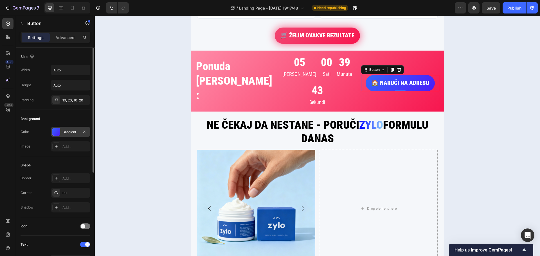
click at [64, 132] on div "Gradient" at bounding box center [70, 132] width 16 height 5
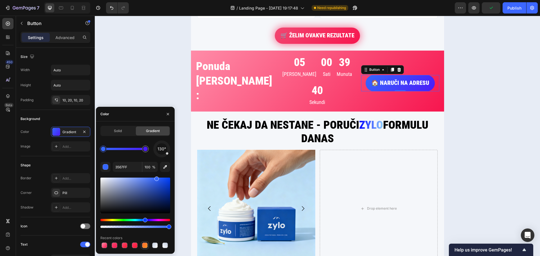
click at [146, 243] on div at bounding box center [145, 246] width 6 height 6
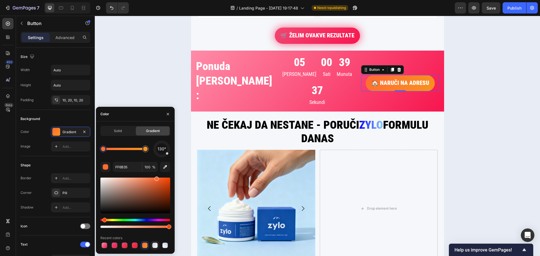
click at [155, 245] on div at bounding box center [155, 246] width 6 height 6
type input "C3CEE0"
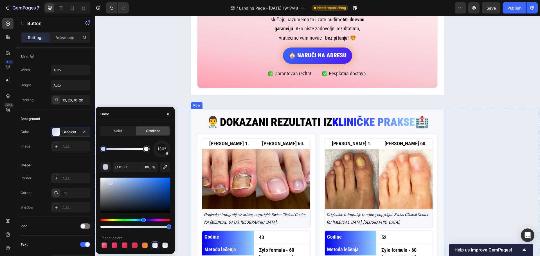
scroll to position [715, 0]
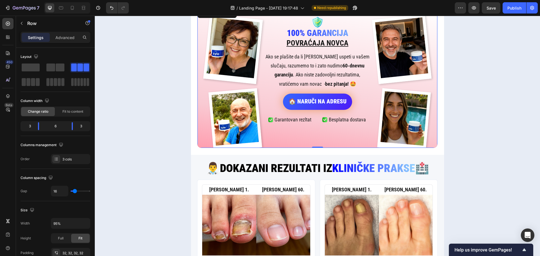
click at [199, 46] on div "Image Image Icon 100% GARANCIJA Heading POVRAĆAJA NOVCA Heading Ako se plašite …" at bounding box center [317, 78] width 241 height 141
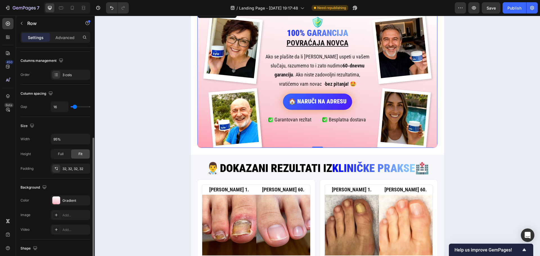
scroll to position [113, 0]
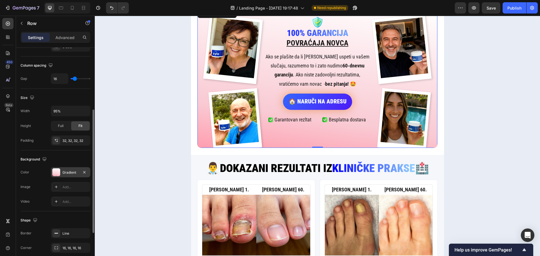
click at [70, 171] on div "Gradient" at bounding box center [70, 172] width 16 height 5
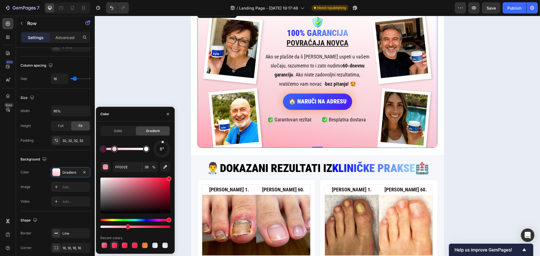
click at [113, 244] on div at bounding box center [115, 246] width 6 height 6
type input "F24671"
type input "100"
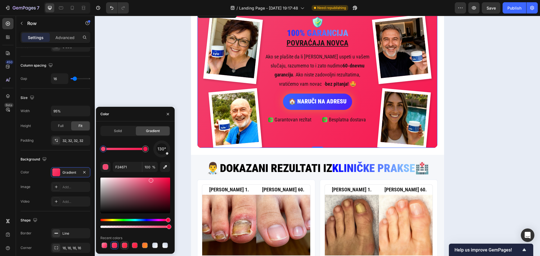
click at [125, 243] on div at bounding box center [125, 246] width 6 height 6
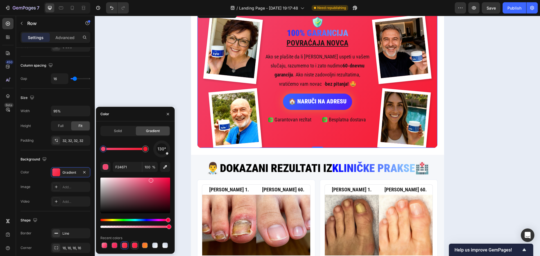
click at [134, 244] on div at bounding box center [135, 246] width 6 height 6
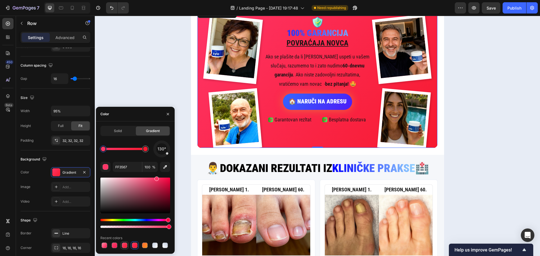
click at [126, 245] on div at bounding box center [125, 246] width 6 height 6
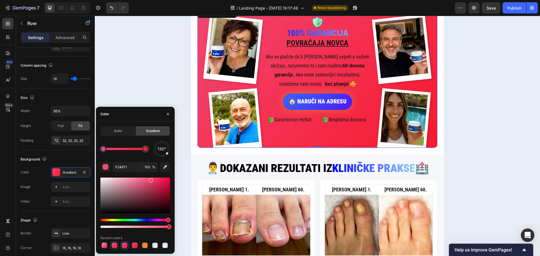
click at [115, 244] on div at bounding box center [115, 246] width 6 height 6
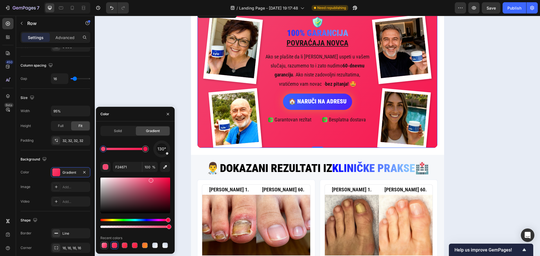
click at [106, 244] on div at bounding box center [105, 246] width 6 height 6
type input "FF8CA8"
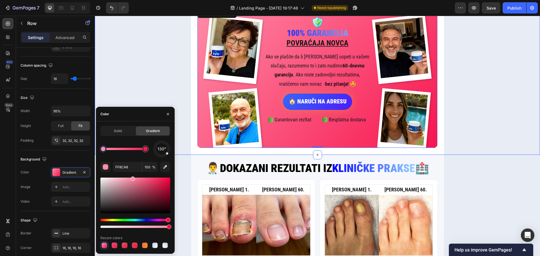
scroll to position [659, 0]
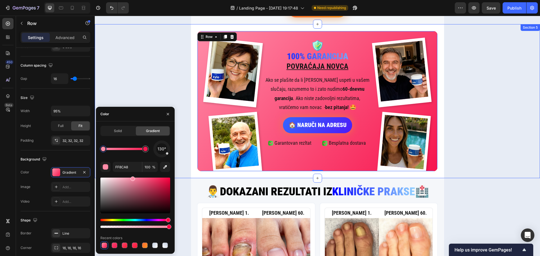
click at [129, 75] on div "Image Image Icon 100% GARANCIJA Heading POVRAĆAJA NOVCA Heading Ako se plašite …" at bounding box center [317, 101] width 445 height 154
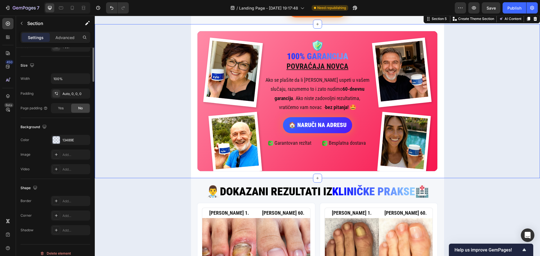
scroll to position [0, 0]
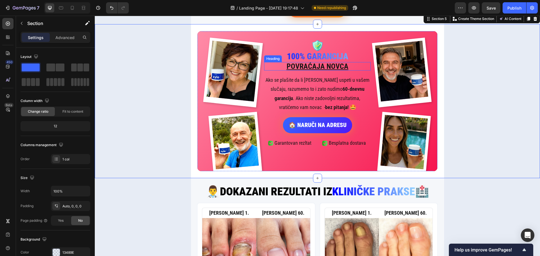
click at [311, 71] on u "POVRAĆAJA NOVCA" at bounding box center [318, 66] width 62 height 8
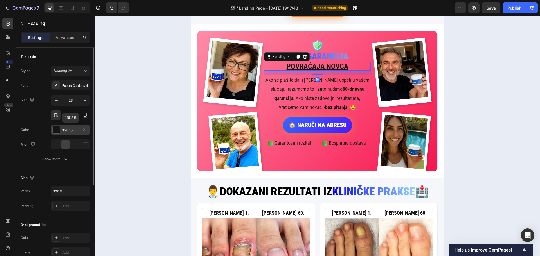
click at [59, 129] on div at bounding box center [56, 129] width 7 height 7
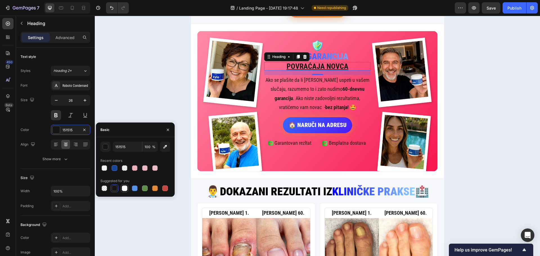
click at [123, 187] on div at bounding box center [125, 189] width 6 height 6
type input "FFFFFF"
click at [309, 112] on p "Ako se plašite da li će tretman uspeti u vašem slučaju, razumemo to i zato nudi…" at bounding box center [318, 94] width 106 height 37
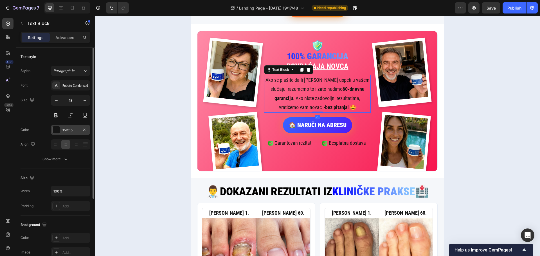
click at [55, 128] on div at bounding box center [56, 129] width 7 height 7
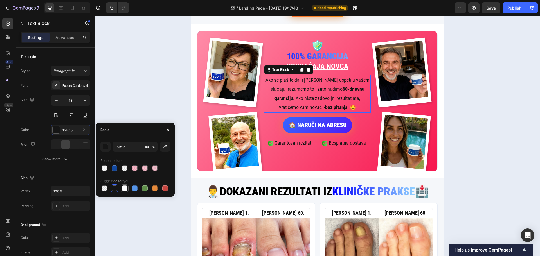
click at [126, 188] on div at bounding box center [125, 189] width 6 height 6
type input "FFFFFF"
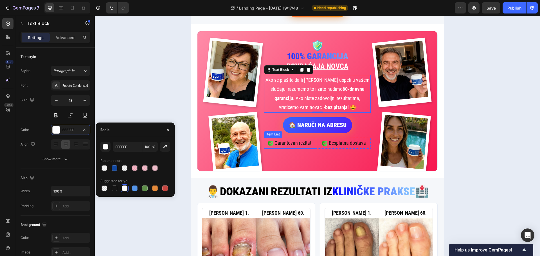
click at [282, 148] on p "Garantovan rezltat" at bounding box center [293, 143] width 37 height 9
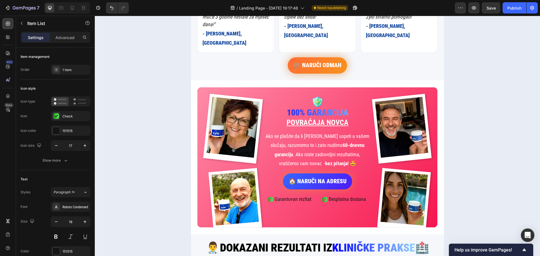
scroll to position [687, 0]
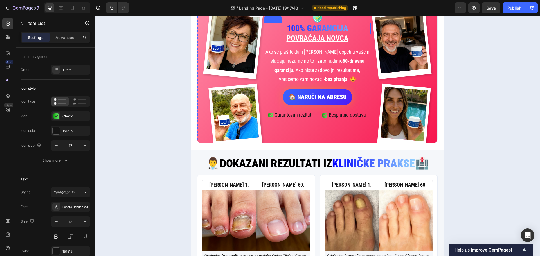
click at [327, 34] on h2 "100% GARANCIJA" at bounding box center [317, 28] width 107 height 11
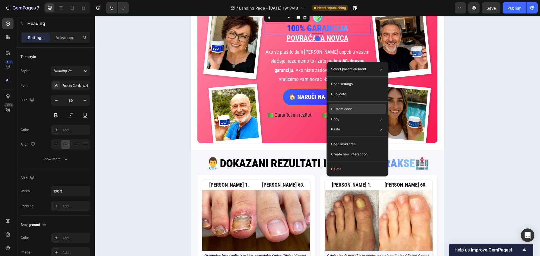
click at [344, 107] on p "Custom code" at bounding box center [341, 109] width 21 height 5
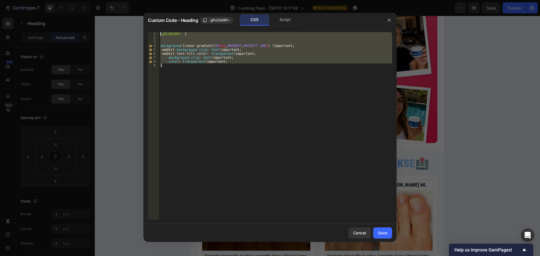
drag, startPoint x: 214, startPoint y: 79, endPoint x: 159, endPoint y: 32, distance: 72.1
click at [159, 32] on div "} 1 2 3 4 5 6 7 8 9 .gTcU3e5Pr- { background : linear-gradient( 90 deg , #0000F…" at bounding box center [270, 126] width 244 height 188
type textarea ".gTcU3e5Pr- {"
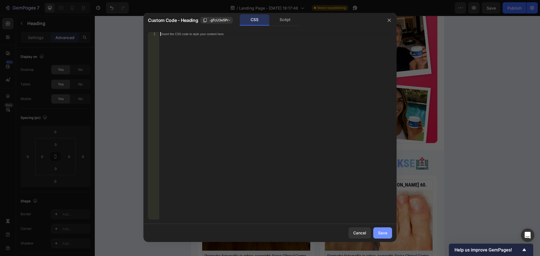
click at [383, 230] on div "Save" at bounding box center [382, 233] width 9 height 6
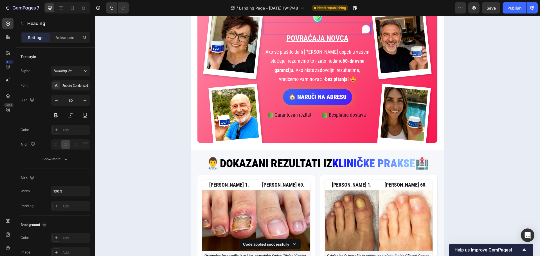
click at [291, 34] on h2 "100% GARANCIJA" at bounding box center [317, 28] width 107 height 11
click at [59, 127] on div at bounding box center [56, 130] width 8 height 8
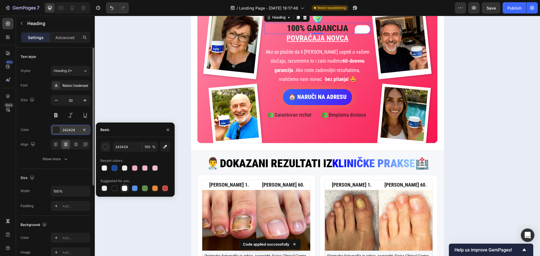
click at [125, 187] on div at bounding box center [125, 189] width 6 height 6
type input "FFFFFF"
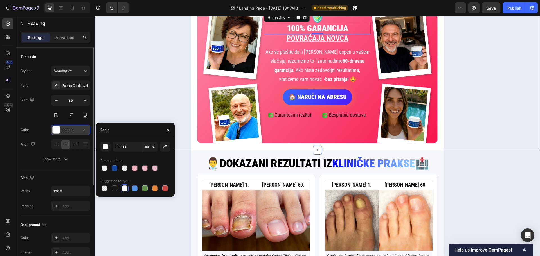
click at [129, 92] on div "Image Image Icon 100% GARANCIJA Heading 0 POVRAĆAJA NOVCA Heading Ako se plašit…" at bounding box center [317, 73] width 445 height 154
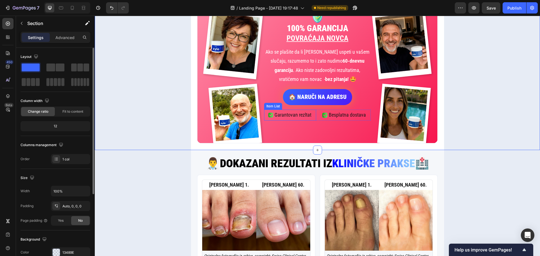
click at [289, 120] on p "Garantovan rezltat" at bounding box center [293, 115] width 37 height 9
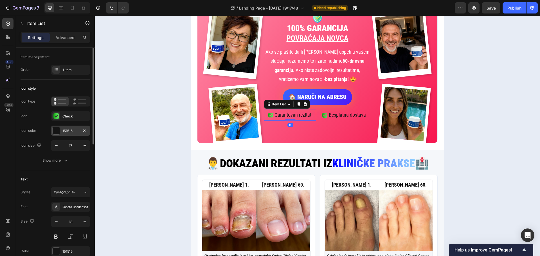
click at [68, 133] on div "151515" at bounding box center [70, 131] width 16 height 5
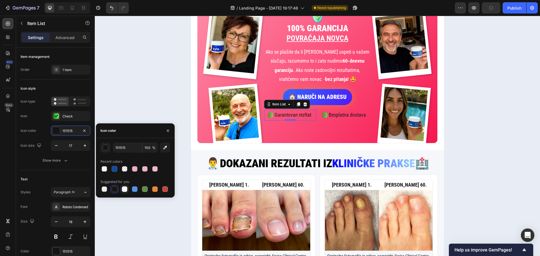
click at [126, 187] on div at bounding box center [125, 190] width 6 height 6
type input "FFFFFF"
click at [125, 187] on div at bounding box center [125, 190] width 6 height 6
click at [82, 250] on button "button" at bounding box center [84, 251] width 7 height 7
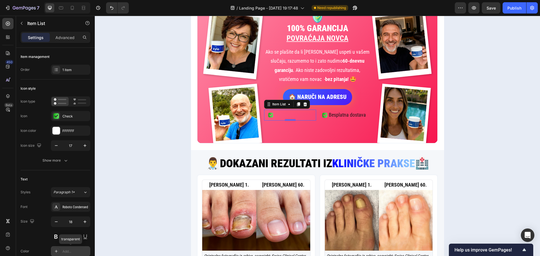
click at [56, 247] on div "Add..." at bounding box center [70, 251] width 39 height 10
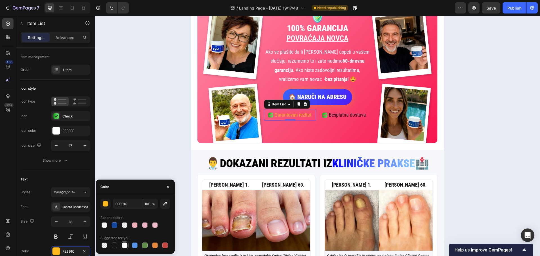
click at [123, 246] on div at bounding box center [125, 246] width 6 height 6
type input "FFFFFF"
click at [350, 120] on p "Besplatna dostava" at bounding box center [347, 115] width 37 height 9
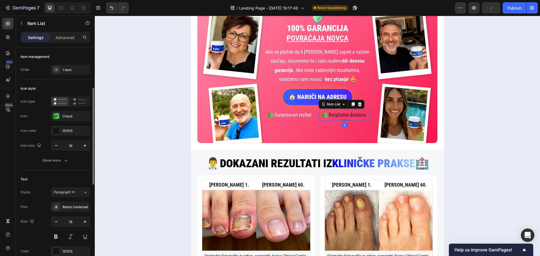
scroll to position [28, 0]
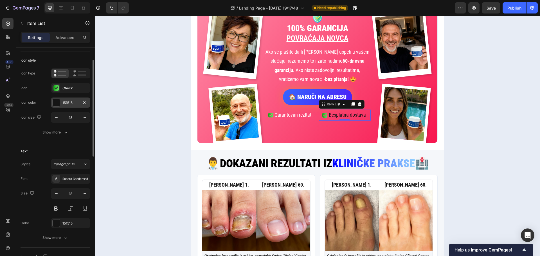
click at [57, 101] on div at bounding box center [56, 102] width 7 height 7
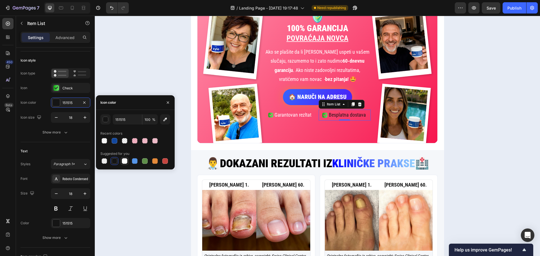
click at [124, 161] on div at bounding box center [125, 161] width 6 height 6
type input "FFFFFF"
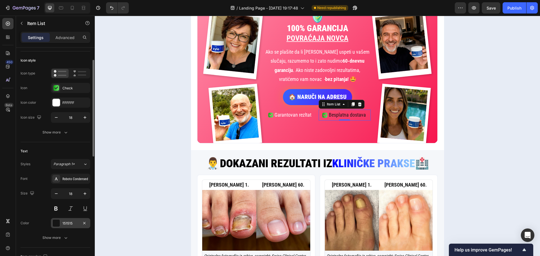
click at [56, 224] on div at bounding box center [56, 223] width 7 height 7
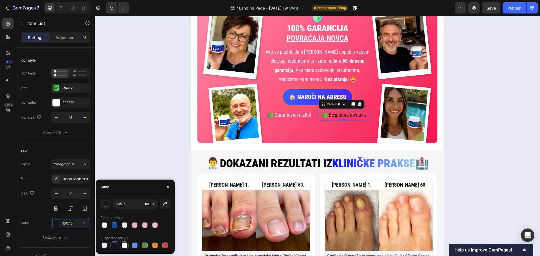
click at [127, 245] on div at bounding box center [125, 246] width 6 height 6
type input "FFFFFF"
click at [143, 150] on div "Image Image Icon 100% GARANCIJA Heading POVRAĆAJA NOVCA Heading Ako se plašite …" at bounding box center [317, 73] width 445 height 154
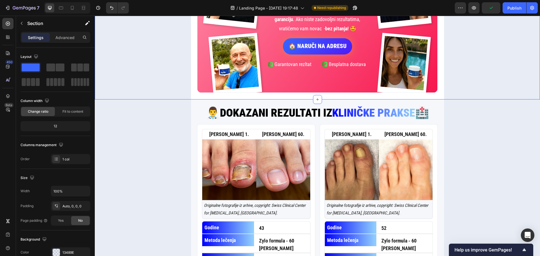
scroll to position [687, 0]
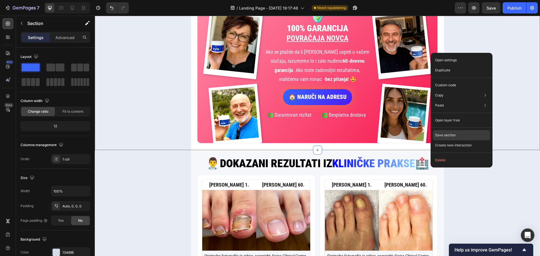
click at [474, 133] on div "Save section" at bounding box center [461, 135] width 57 height 10
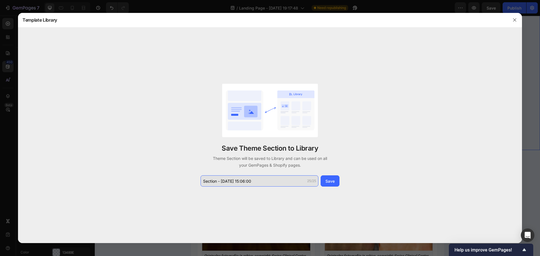
click at [286, 178] on input "Section - Sep 26 15:06:00" at bounding box center [260, 181] width 118 height 11
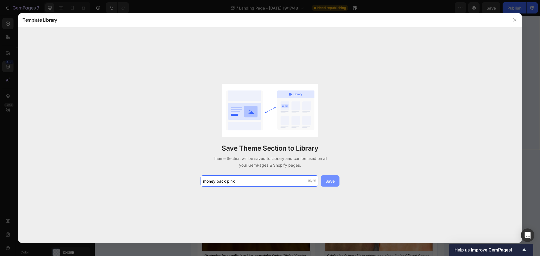
type input "money back pink"
click at [331, 184] on div "Save" at bounding box center [330, 181] width 9 height 6
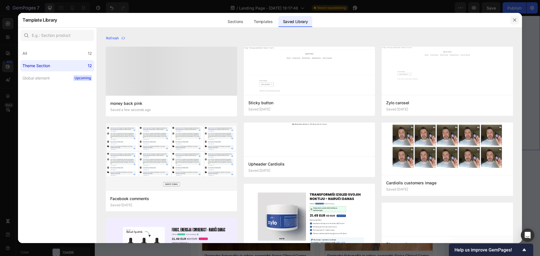
click at [517, 18] on icon "button" at bounding box center [515, 20] width 5 height 5
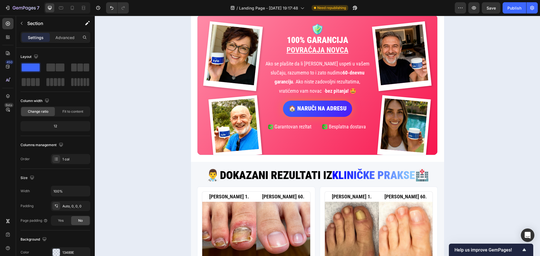
scroll to position [659, 0]
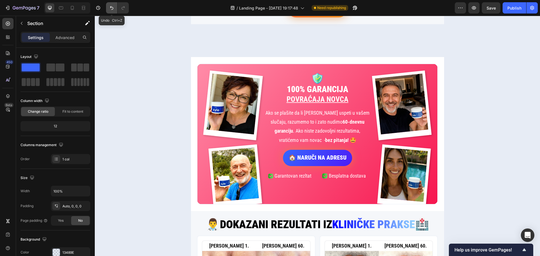
click at [113, 8] on icon "Undo/Redo" at bounding box center [112, 8] width 6 height 6
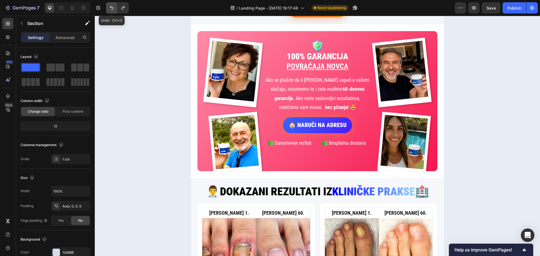
click at [113, 8] on icon "Undo/Redo" at bounding box center [112, 8] width 6 height 6
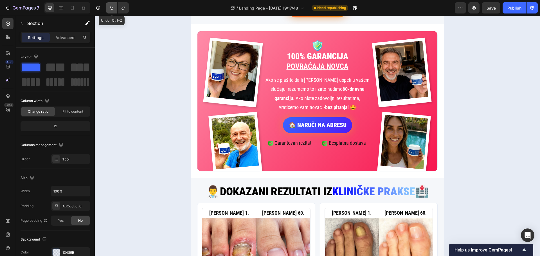
click at [113, 8] on icon "Undo/Redo" at bounding box center [112, 8] width 6 height 6
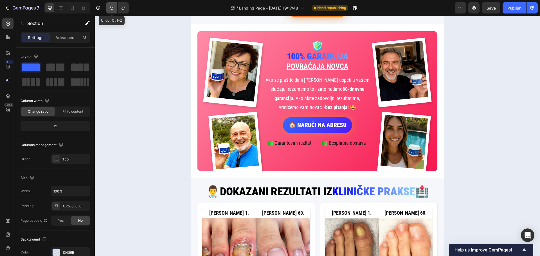
click at [113, 8] on icon "Undo/Redo" at bounding box center [112, 8] width 6 height 6
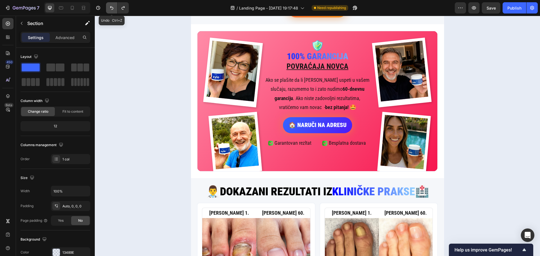
click at [113, 8] on icon "Undo/Redo" at bounding box center [112, 8] width 6 height 6
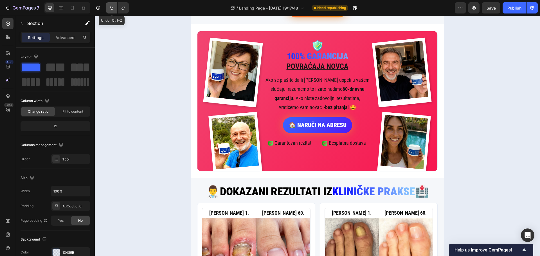
click at [113, 8] on icon "Undo/Redo" at bounding box center [112, 8] width 6 height 6
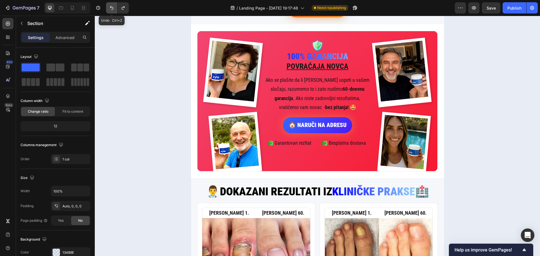
click at [113, 8] on icon "Undo/Redo" at bounding box center [112, 8] width 6 height 6
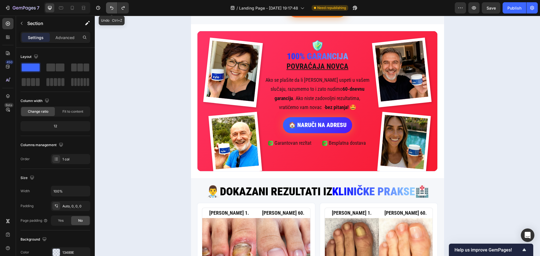
click at [113, 8] on icon "Undo/Redo" at bounding box center [112, 8] width 6 height 6
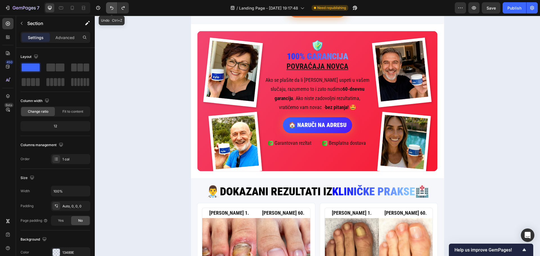
click at [113, 8] on icon "Undo/Redo" at bounding box center [112, 8] width 6 height 6
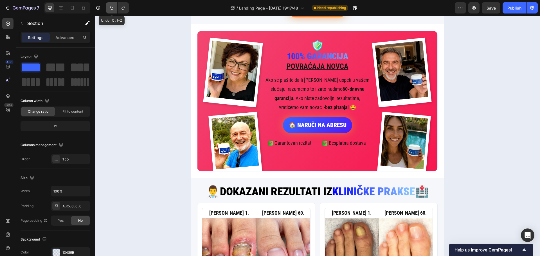
click at [113, 8] on icon "Undo/Redo" at bounding box center [112, 8] width 6 height 6
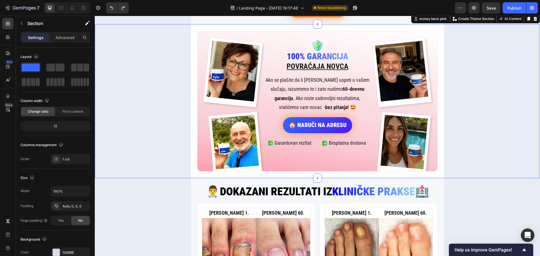
click at [146, 69] on div "Image Image Icon 100% GARANCIJA Heading POVRAĆAJA NOVCA Heading Ako se plašite …" at bounding box center [317, 101] width 445 height 154
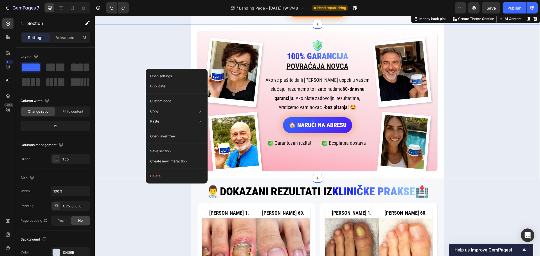
click at [128, 78] on div "Image Image Icon 100% GARANCIJA Heading POVRAĆAJA NOVCA Heading Ako se plašite …" at bounding box center [317, 101] width 445 height 154
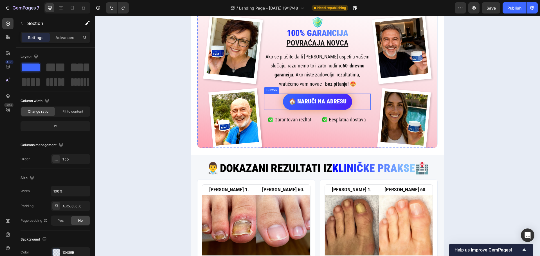
scroll to position [490, 0]
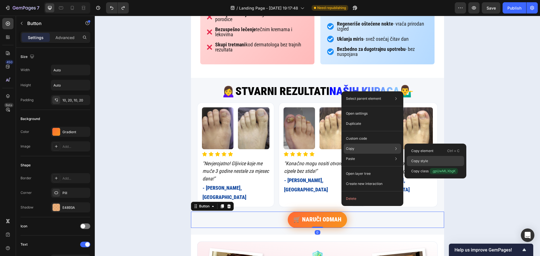
click at [430, 163] on div "Copy style" at bounding box center [435, 161] width 57 height 10
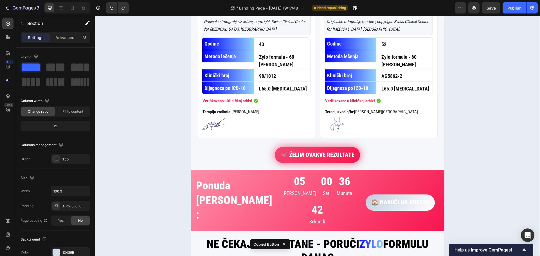
scroll to position [1024, 0]
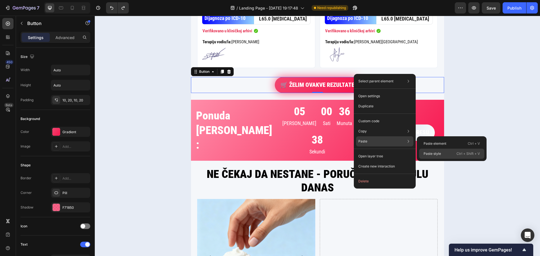
click at [434, 152] on p "Paste style" at bounding box center [432, 153] width 17 height 5
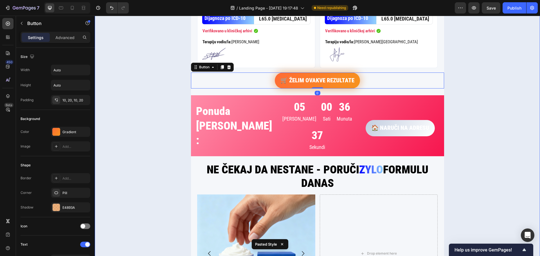
click at [481, 123] on div "👨‍⚕️DOKAZANI REZULTATI IZ KLINIČKE PRAKSE 🏥 Custom Code DAN 1. Text Block DAN 6…" at bounding box center [317, 95] width 445 height 499
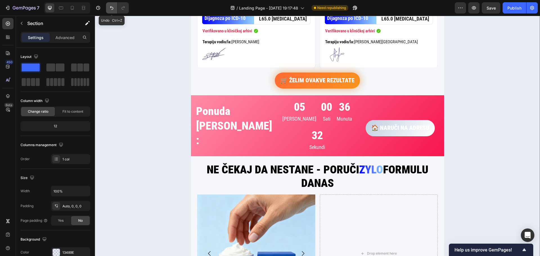
click at [115, 6] on icon "Undo/Redo" at bounding box center [112, 8] width 6 height 6
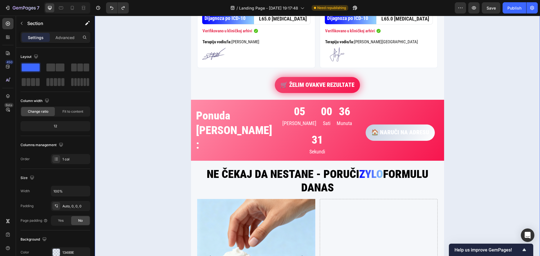
click at [129, 53] on div "👨‍⚕️DOKAZANI REZULTATI IZ KLINIČKE PRAKSE 🏥 Custom Code DAN 1. Text Block DAN 6…" at bounding box center [317, 98] width 445 height 504
click at [367, 125] on button "🏠 NARUČI NA ADRESU" at bounding box center [400, 133] width 69 height 16
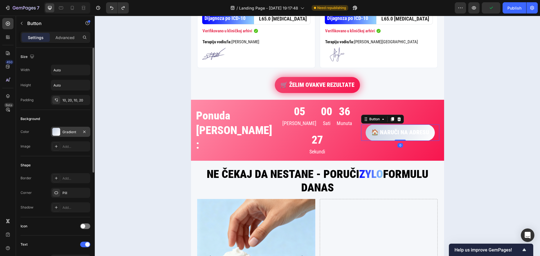
click at [68, 133] on div "Gradient" at bounding box center [70, 132] width 16 height 5
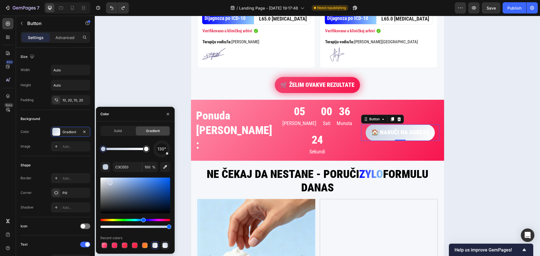
click at [167, 246] on div at bounding box center [165, 246] width 6 height 6
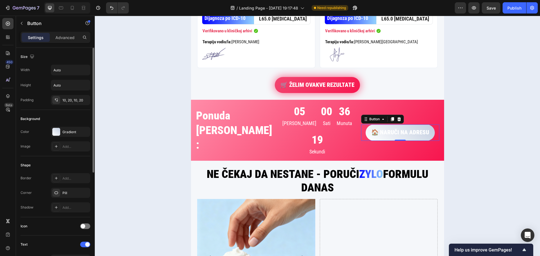
click at [50, 161] on div "Shape" at bounding box center [56, 165] width 70 height 9
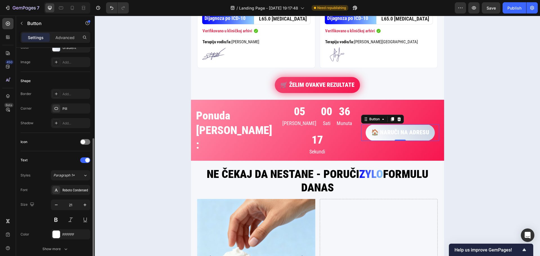
scroll to position [113, 0]
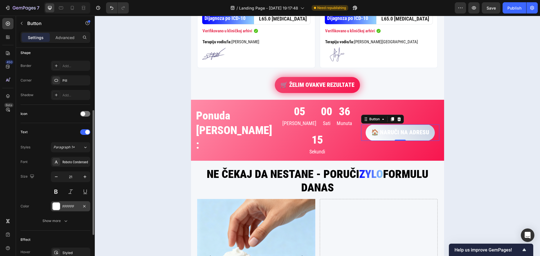
click at [57, 203] on div at bounding box center [56, 206] width 7 height 7
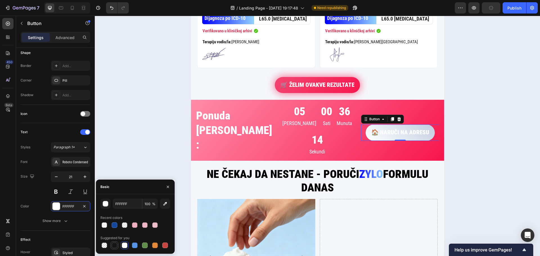
click at [115, 247] on div at bounding box center [115, 246] width 6 height 6
type input "151515"
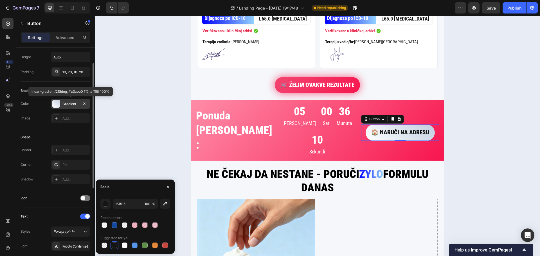
click at [55, 103] on div at bounding box center [56, 104] width 8 height 8
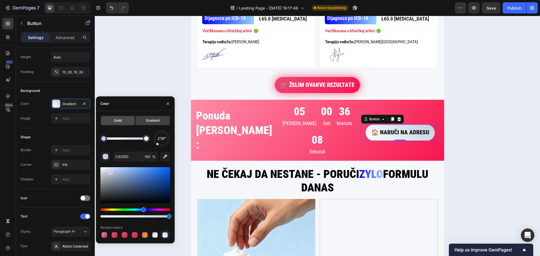
click at [117, 123] on span "Solid" at bounding box center [118, 120] width 8 height 5
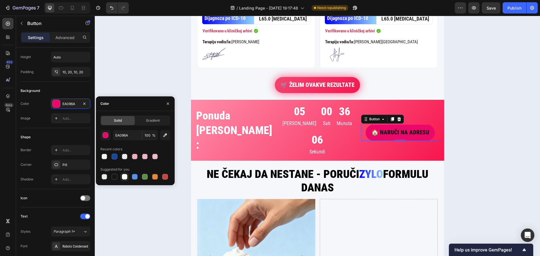
click at [125, 177] on div at bounding box center [125, 177] width 6 height 6
type input "FFFFFF"
click at [144, 42] on div "👨‍⚕️DOKAZANI REZULTATI IZ KLINIČKE PRAKSE 🏥 Custom Code DAN 1. Text Block DAN 6…" at bounding box center [317, 98] width 445 height 504
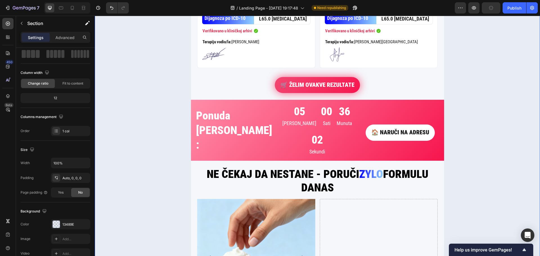
scroll to position [0, 0]
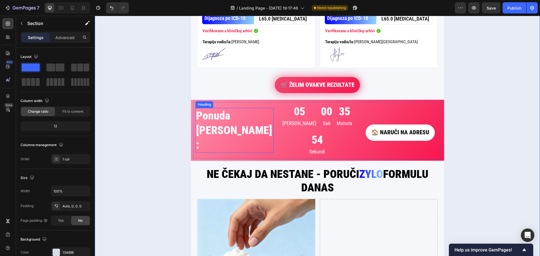
click at [224, 110] on h2 "Ponuda važi još:" at bounding box center [235, 130] width 78 height 45
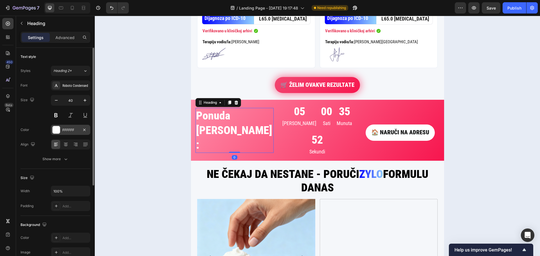
click at [58, 128] on div at bounding box center [56, 129] width 7 height 7
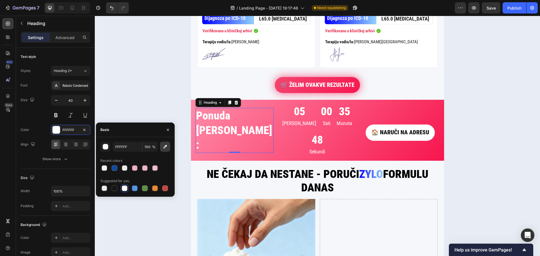
click at [168, 147] on button "button" at bounding box center [165, 147] width 10 height 10
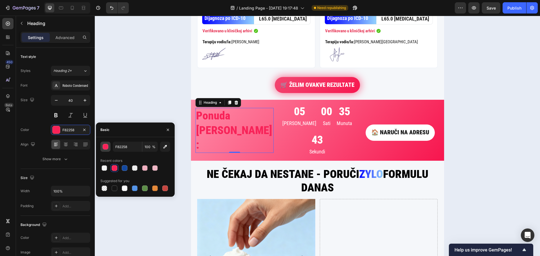
click at [104, 145] on div "button" at bounding box center [106, 147] width 6 height 6
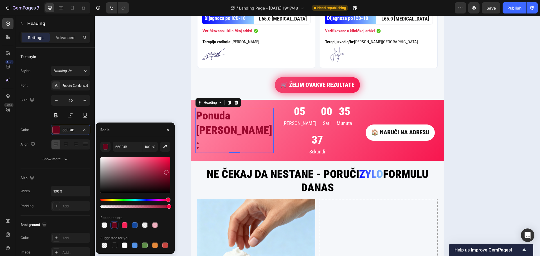
type input "9B0A2F"
drag, startPoint x: 161, startPoint y: 160, endPoint x: 166, endPoint y: 171, distance: 12.6
click at [166, 171] on div at bounding box center [166, 172] width 5 height 5
click at [149, 90] on div "👨‍⚕️DOKAZANI REZULTATI IZ KLINIČKE PRAKSE 🏥 Custom Code DAN 1. Text Block DAN 6…" at bounding box center [317, 98] width 445 height 504
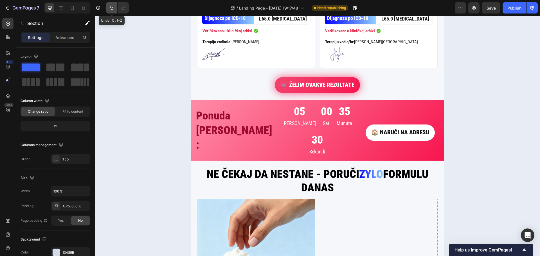
click at [113, 10] on icon "Undo/Redo" at bounding box center [112, 8] width 6 height 6
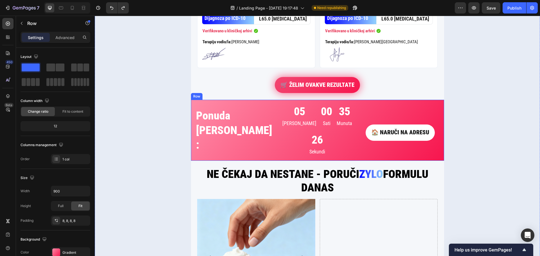
click at [214, 100] on div "Ponuda važi još: Heading 05 Dana 00 Sati 35 Munuta 26 Sekundi Countdown Timer 🏠…" at bounding box center [317, 130] width 253 height 61
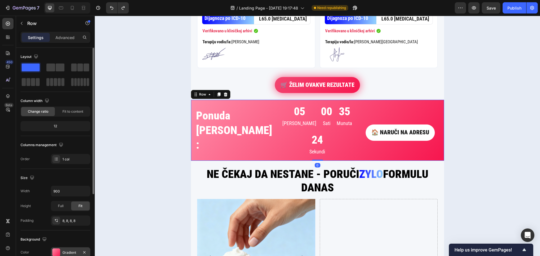
click at [58, 250] on div at bounding box center [56, 253] width 8 height 8
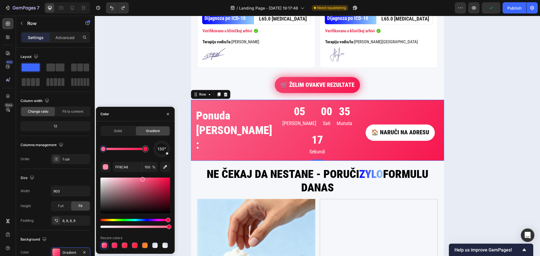
type input "F9668B"
drag, startPoint x: 133, startPoint y: 179, endPoint x: 142, endPoint y: 178, distance: 9.1
click at [144, 73] on div "👨‍⚕️DOKAZANI REZULTATI IZ KLINIČKE PRAKSE 🏥 Custom Code DAN 1. Text Block DAN 6…" at bounding box center [317, 98] width 445 height 504
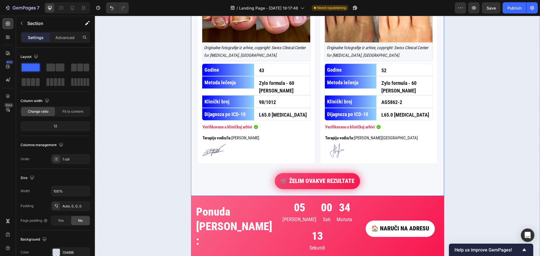
scroll to position [912, 0]
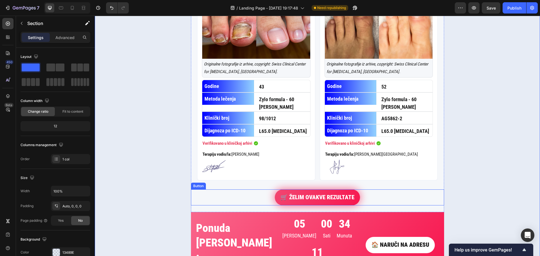
click at [359, 196] on div "🛒 ŽELIM OVAKVE REZULTATE Button" at bounding box center [317, 198] width 253 height 16
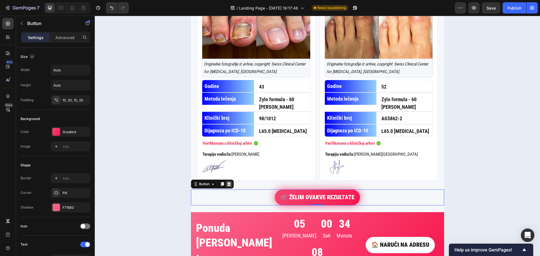
click at [229, 181] on div at bounding box center [229, 184] width 7 height 7
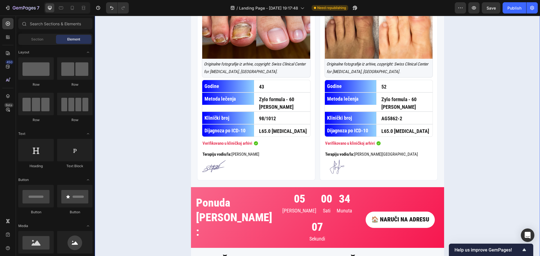
click at [166, 166] on div "👨‍⚕️DOKAZANI REZULTATI IZ KLINIČKE PRAKSE 🏥 Custom Code DAN 1. Text Block DAN 6…" at bounding box center [317, 197] width 445 height 479
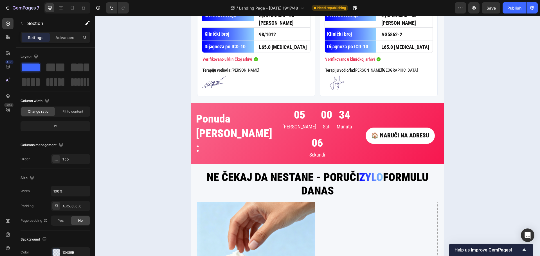
scroll to position [996, 0]
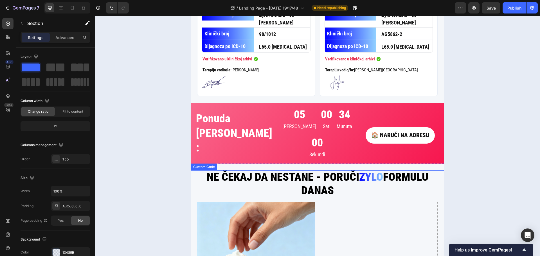
click at [313, 170] on h2 "NE ČEKAJ DA NESTANE - PORUČI ZYLO FORMULU DANAS" at bounding box center [317, 183] width 253 height 27
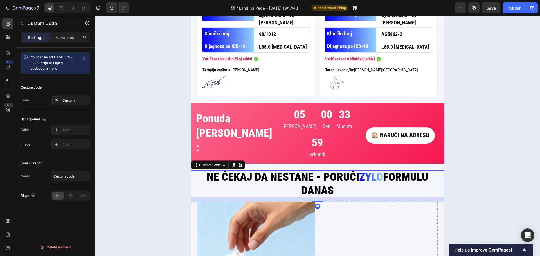
click at [320, 170] on h2 "NE ČEKAJ DA NESTANE - PORUČI ZYLO FORMULU DANAS" at bounding box center [317, 183] width 253 height 27
click at [318, 170] on h2 "NE ČEKAJ DA NESTANE - PORUČI ZYLO FORMULU DANAS" at bounding box center [317, 183] width 253 height 27
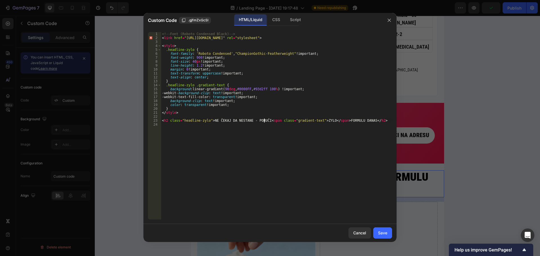
click at [265, 120] on div "<!-- Font (Roboto Condensed Black) --> < link href = "https://fonts.googleapis.…" at bounding box center [276, 130] width 231 height 196
drag, startPoint x: 250, startPoint y: 120, endPoint x: 210, endPoint y: 119, distance: 40.0
click at [210, 119] on div "<!-- Font (Roboto Condensed Black) --> < link href = "https://fonts.googleapis.…" at bounding box center [276, 130] width 231 height 196
type textarea "<h2 class="headline-zylo">PORUČI <span class="gradient-text">ZYLO</span> FORMUL…"
click at [385, 234] on div "Save" at bounding box center [382, 233] width 9 height 6
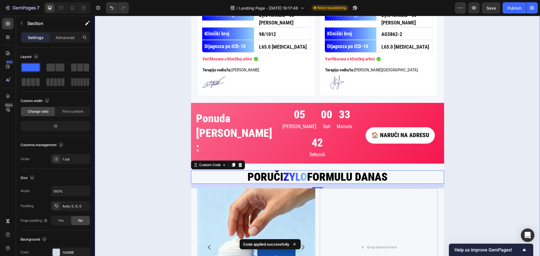
click at [474, 169] on div "👨‍⚕️DOKAZANI REZULTATI IZ KLINIČKE PRAKSE 🏥 Custom Code DAN 1. Text Block DAN 6…" at bounding box center [317, 106] width 445 height 465
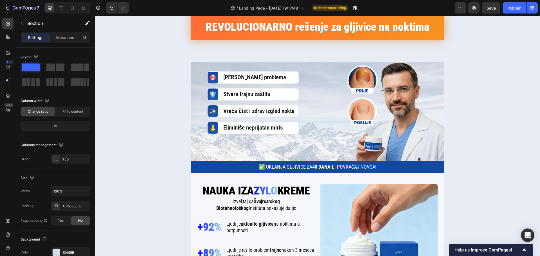
scroll to position [23, 0]
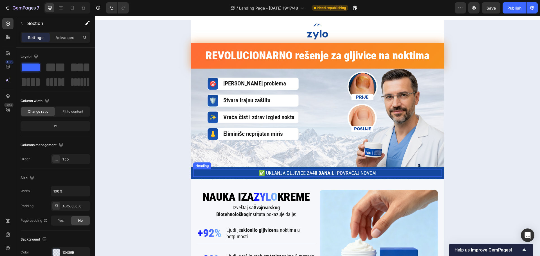
click at [357, 173] on h2 "✅ Uklanja gljivice za 40 dana ili POVRAĆAJ NOVCA!" at bounding box center [317, 173] width 199 height 8
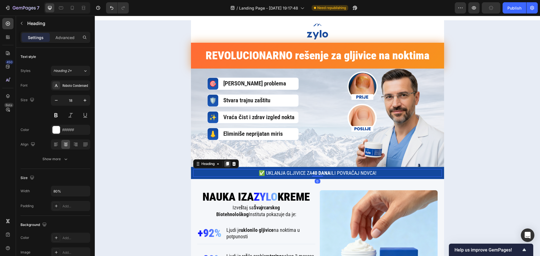
click at [226, 162] on icon at bounding box center [227, 164] width 3 height 4
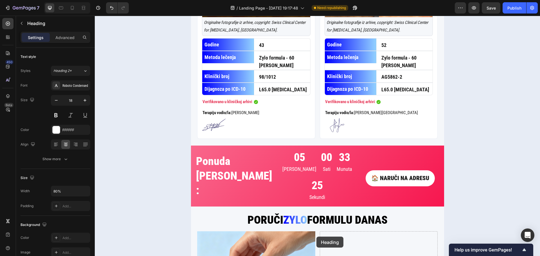
scroll to position [970, 0]
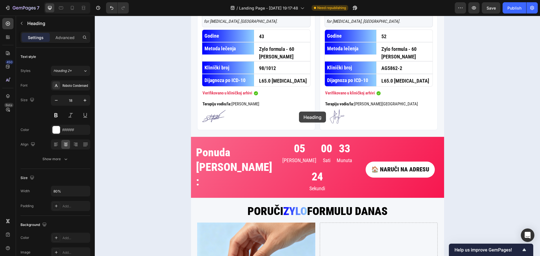
drag, startPoint x: 196, startPoint y: 172, endPoint x: 299, endPoint y: 112, distance: 119.6
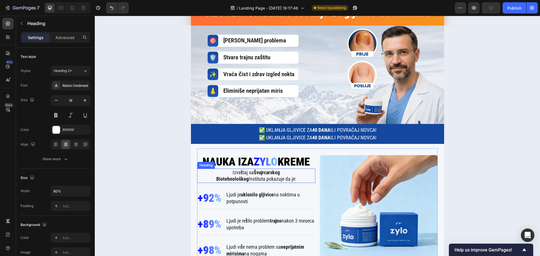
scroll to position [64, 0]
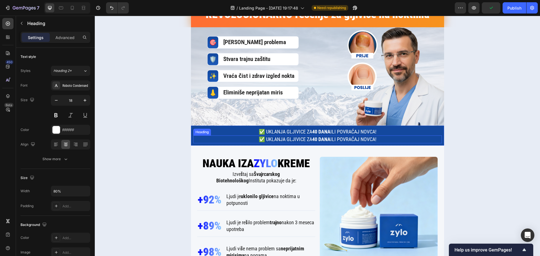
click at [212, 138] on div "✅ Uklanja gljivice za 40 dana ili POVRAĆAJ NOVCA!" at bounding box center [317, 140] width 249 height 8
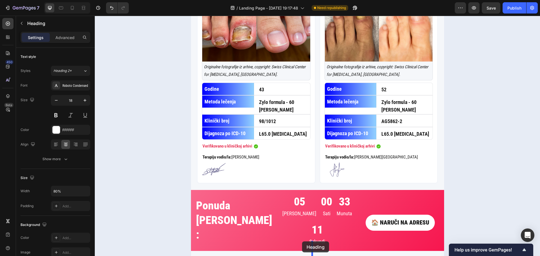
scroll to position [940, 0]
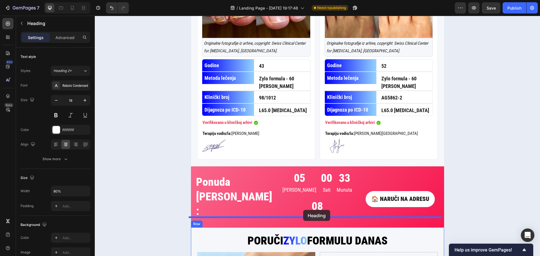
drag, startPoint x: 267, startPoint y: 139, endPoint x: 303, endPoint y: 210, distance: 79.5
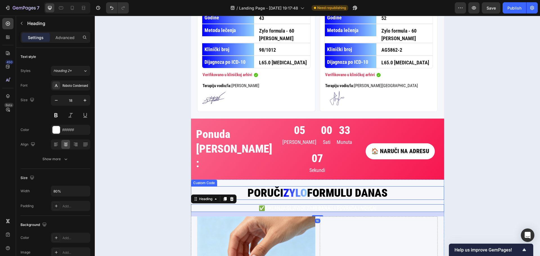
scroll to position [1025, 0]
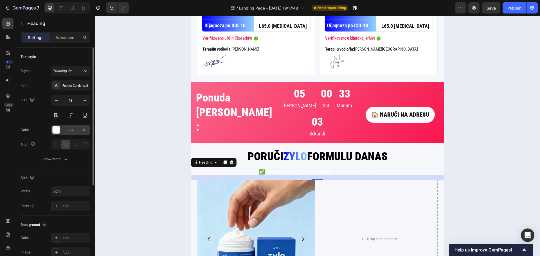
click at [60, 129] on div at bounding box center [56, 129] width 7 height 7
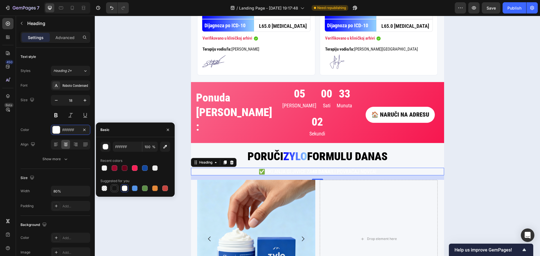
click at [115, 189] on div at bounding box center [115, 189] width 6 height 6
type input "151515"
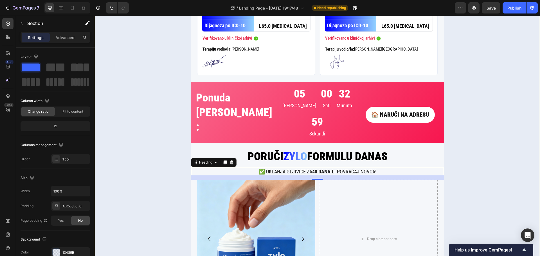
click at [171, 114] on div "👨‍⚕️DOKAZANI REZULTATI IZ KLINIČKE PRAKSE 🏥 Custom Code DAN 1. Text Block DAN 6…" at bounding box center [317, 91] width 445 height 477
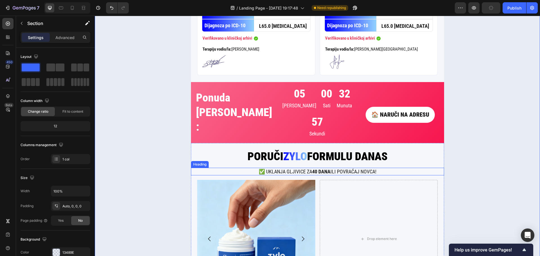
click at [258, 168] on h2 "✅ Uklanja gljivice za 40 dana ili POVRAĆAJ NOVCA!" at bounding box center [317, 172] width 203 height 8
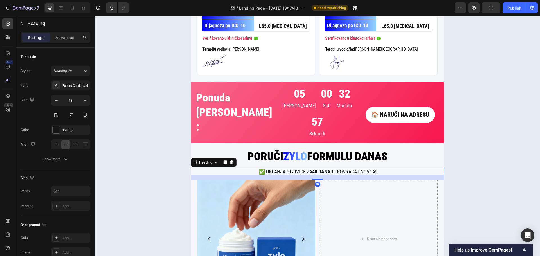
click at [262, 168] on h2 "✅ Uklanja gljivice za 40 dana ili POVRAĆAJ NOVCA!" at bounding box center [317, 172] width 203 height 8
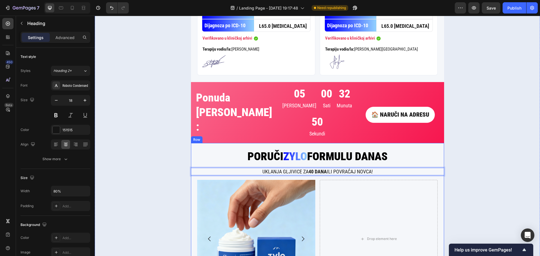
click at [192, 159] on div "PORUČI ZYLO FORMULU DANAS Custom Code Uklanja gljivice za 40 dana ili POVRAĆAJ …" at bounding box center [317, 237] width 253 height 174
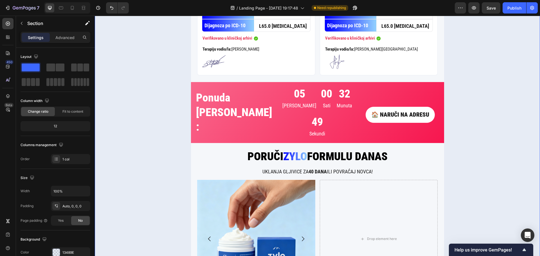
click at [173, 152] on div "👨‍⚕️DOKAZANI REZULTATI IZ KLINIČKE PRAKSE 🏥 Custom Code DAN 1. Text Block DAN 6…" at bounding box center [317, 91] width 445 height 477
click at [296, 169] on p "Uklanja gljivice za 40 dana ili POVRAĆAJ NOVCA!" at bounding box center [317, 172] width 201 height 6
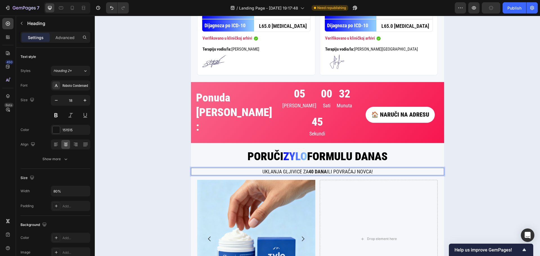
click at [296, 169] on p "Uklanja gljivice za 40 dana ili POVRAĆAJ NOVCA!" at bounding box center [317, 172] width 201 height 6
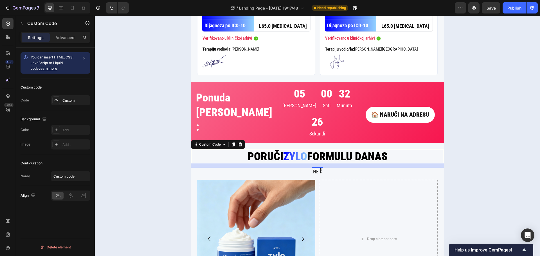
click at [354, 150] on h2 "PORUČI ZYLO FORMULU DANAS" at bounding box center [317, 157] width 253 height 14
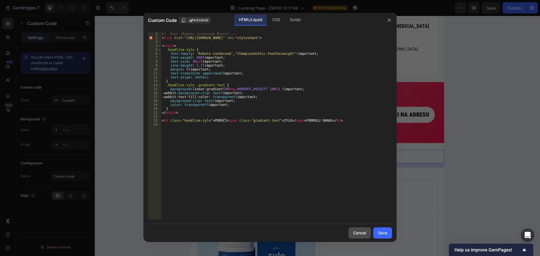
click at [362, 231] on div "Cancel" at bounding box center [359, 233] width 13 height 6
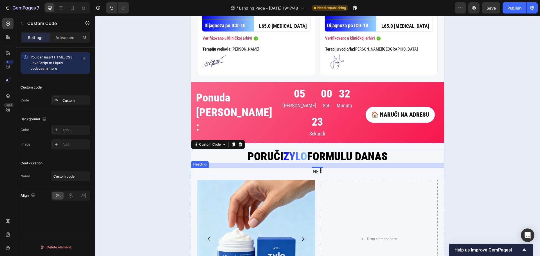
click at [323, 169] on p "Ne č" at bounding box center [317, 172] width 201 height 6
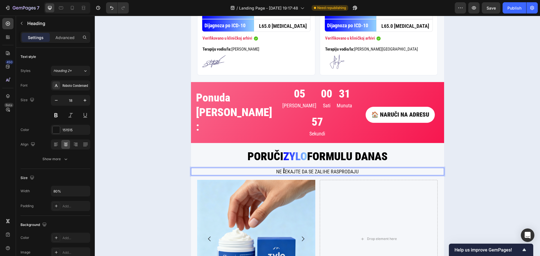
click at [299, 169] on p "Ne čEKAJTE DA SE ZALIHE RASPRODAJU" at bounding box center [317, 172] width 201 height 6
click at [464, 80] on div "👨‍⚕️DOKAZANI REZULTATI IZ KLINIČKE PRAKSE 🏥 Custom Code DAN 1. Text Block DAN 6…" at bounding box center [317, 91] width 445 height 477
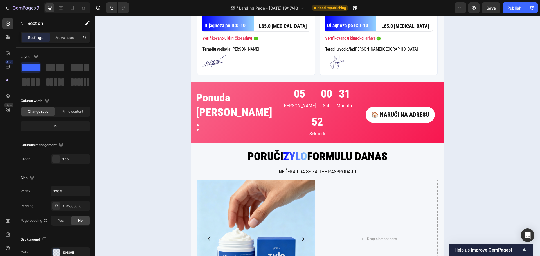
click at [485, 119] on div "👨‍⚕️DOKAZANI REZULTATI IZ KLINIČKE PRAKSE 🏥 Custom Code DAN 1. Text Block DAN 6…" at bounding box center [317, 91] width 445 height 477
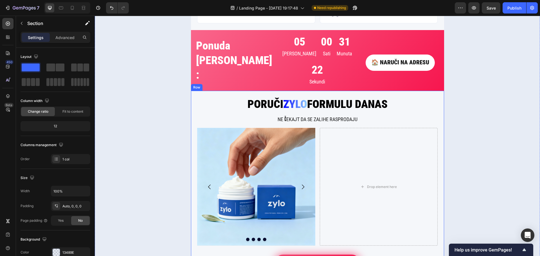
scroll to position [1013, 0]
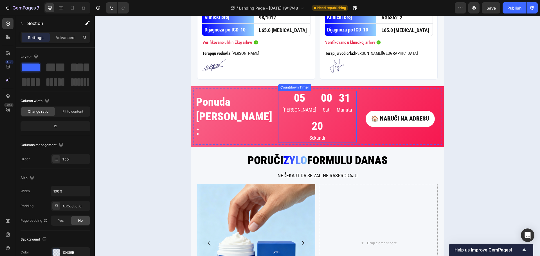
click at [281, 98] on div "05 Dana 00 Sati 31 Munuta 20 Sekundi" at bounding box center [317, 117] width 78 height 52
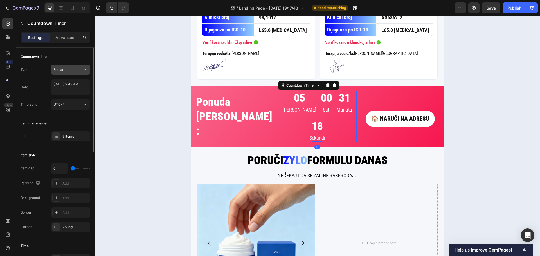
click at [69, 71] on div "End at" at bounding box center [67, 69] width 29 height 5
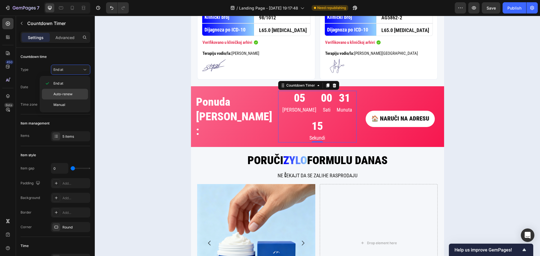
click at [74, 94] on p "Auto-renew" at bounding box center [69, 94] width 32 height 5
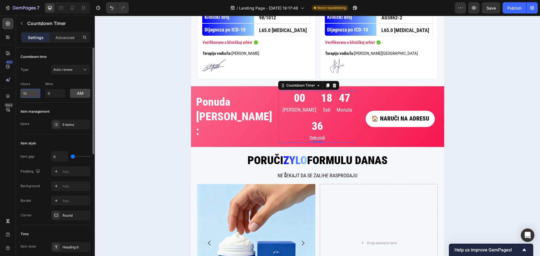
click at [35, 95] on input "10" at bounding box center [31, 93] width 20 height 9
click at [35, 78] on div "Type Auto-renew Hours 10 Mins 0 am" at bounding box center [56, 81] width 70 height 33
click at [73, 92] on button "am" at bounding box center [80, 93] width 20 height 9
click at [73, 92] on button "pm" at bounding box center [80, 93] width 20 height 9
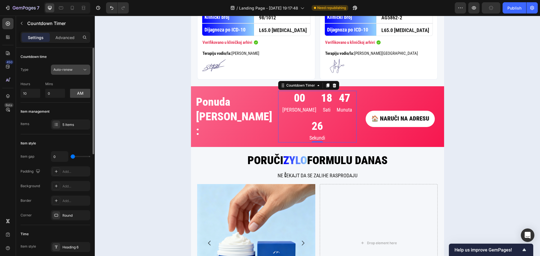
click at [77, 73] on button "Auto-renew" at bounding box center [70, 70] width 39 height 10
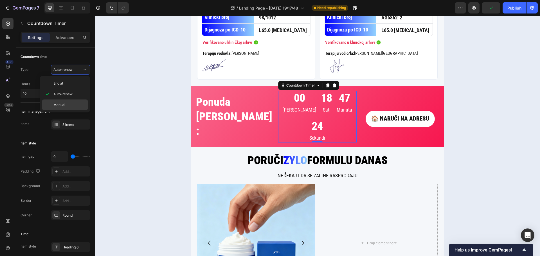
click at [68, 101] on div "Manual" at bounding box center [65, 105] width 46 height 11
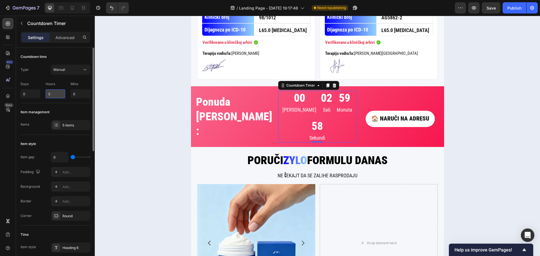
click at [58, 95] on input "3" at bounding box center [56, 93] width 20 height 9
drag, startPoint x: 56, startPoint y: 95, endPoint x: 47, endPoint y: 95, distance: 9.0
click at [47, 95] on input "3" at bounding box center [56, 93] width 20 height 9
click at [73, 70] on div "Manual" at bounding box center [67, 69] width 29 height 5
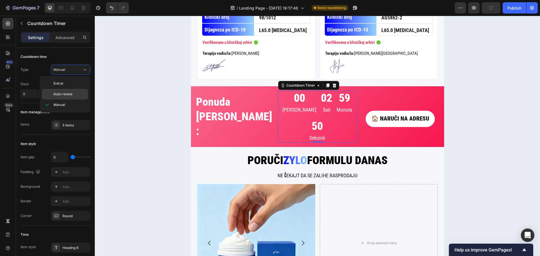
click at [68, 93] on span "Auto-renew" at bounding box center [62, 94] width 19 height 5
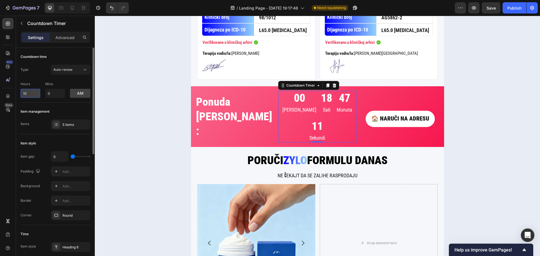
click at [36, 93] on input "10" at bounding box center [31, 93] width 20 height 9
click at [76, 96] on button "am" at bounding box center [80, 93] width 20 height 9
click at [76, 96] on button "pm" at bounding box center [80, 93] width 20 height 9
click at [26, 96] on input "10" at bounding box center [31, 93] width 20 height 9
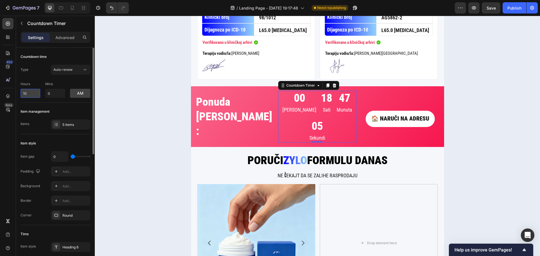
drag, startPoint x: 26, startPoint y: 96, endPoint x: 23, endPoint y: 96, distance: 3.7
click at [23, 96] on input "10" at bounding box center [31, 93] width 20 height 9
type input "12"
click at [34, 82] on p "Hours" at bounding box center [31, 84] width 20 height 5
click at [75, 93] on button "am" at bounding box center [80, 93] width 20 height 9
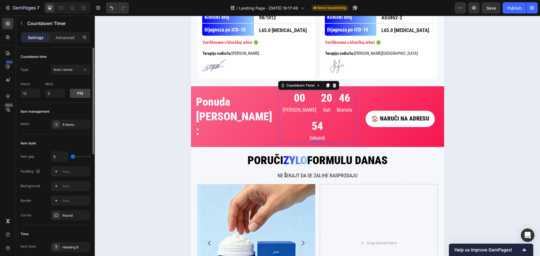
click at [74, 100] on div "Countdown time Type Auto-renew Hours 12 Mins 0 pm" at bounding box center [56, 75] width 70 height 55
drag, startPoint x: 76, startPoint y: 94, endPoint x: 80, endPoint y: 104, distance: 10.9
click at [76, 93] on button "pm" at bounding box center [80, 93] width 20 height 9
click at [128, 126] on div "👨‍⚕️DOKAZANI REZULTATI IZ KLINIČKE PRAKSE 🏥 Custom Code DAN 1. Text Block DAN 6…" at bounding box center [317, 95] width 445 height 477
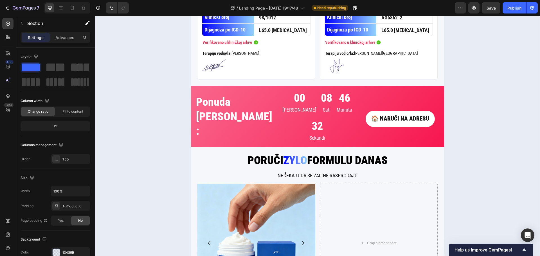
drag, startPoint x: 129, startPoint y: 129, endPoint x: 126, endPoint y: 139, distance: 10.2
click at [125, 138] on div "👨‍⚕️DOKAZANI REZULTATI IZ KLINIČKE PRAKSE 🏥 Custom Code DAN 1. Text Block DAN 6…" at bounding box center [317, 95] width 445 height 477
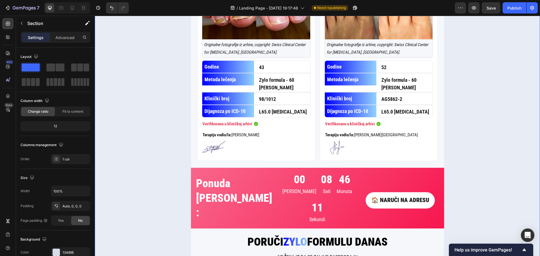
scroll to position [985, 0]
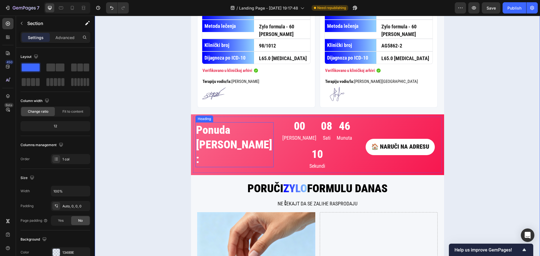
click at [206, 123] on h2 "Ponuda važi još:" at bounding box center [235, 144] width 78 height 45
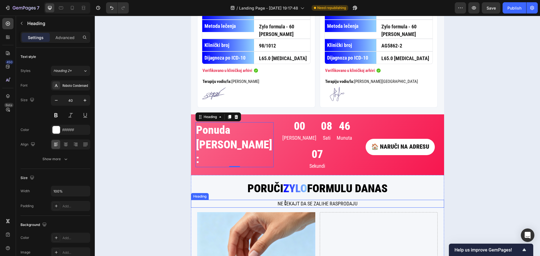
click at [298, 200] on h2 "Ne čEKAJT DA SE ZALIHE RASPRODAJU" at bounding box center [317, 204] width 203 height 8
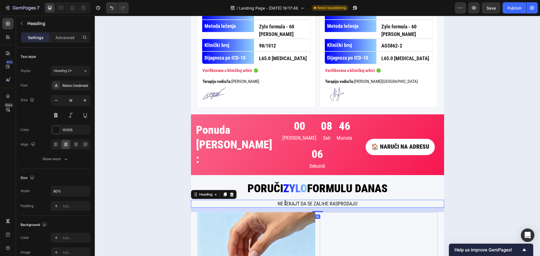
click at [297, 200] on h2 "Ne čEKAJT DA SE ZALIHE RASPRODAJU" at bounding box center [317, 204] width 203 height 8
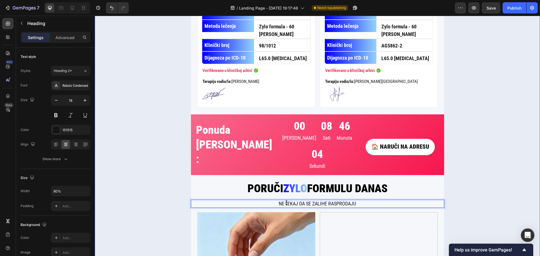
click at [179, 150] on div "👨‍⚕️DOKAZANI REZULTATI IZ KLINIČKE PRAKSE 🏥 Custom Code DAN 1. Text Block DAN 6…" at bounding box center [317, 123] width 445 height 477
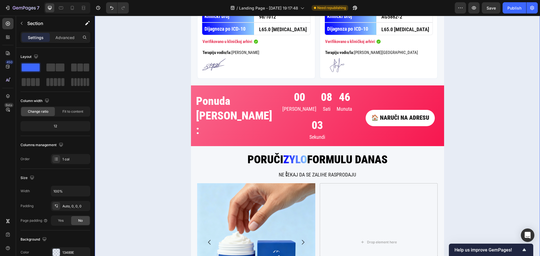
scroll to position [1041, 0]
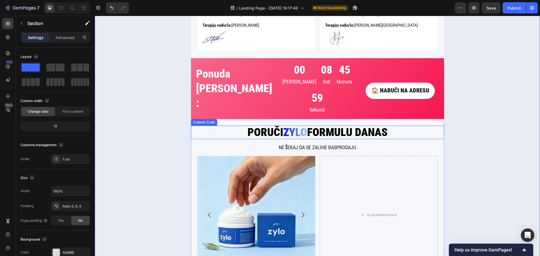
click at [345, 126] on h2 "PORUČI ZYLO FORMULU DANAS" at bounding box center [317, 133] width 253 height 14
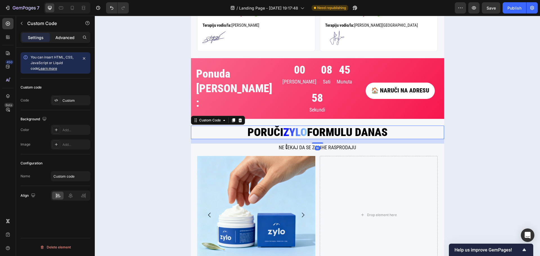
click at [71, 38] on p "Advanced" at bounding box center [64, 38] width 19 height 6
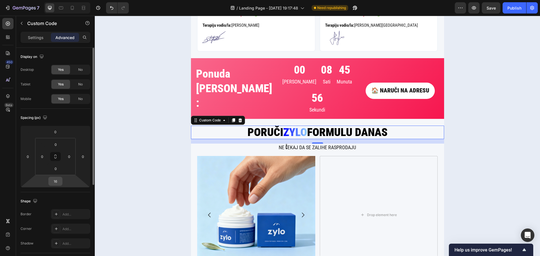
click at [56, 184] on input "16" at bounding box center [55, 181] width 11 height 8
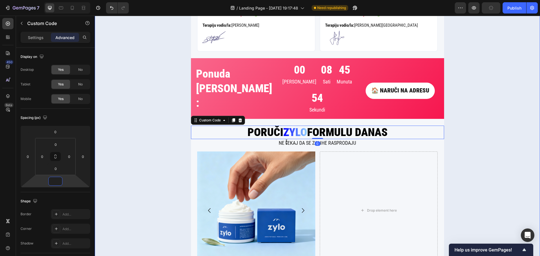
click at [136, 135] on div "👨‍⚕️DOKAZANI REZULTATI IZ KLINIČKE PRAKSE 🏥 Custom Code DAN 1. Text Block DAN 6…" at bounding box center [317, 65] width 445 height 473
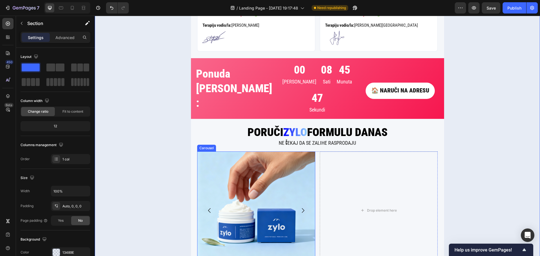
click at [297, 203] on button "Carousel Next Arrow" at bounding box center [303, 211] width 16 height 16
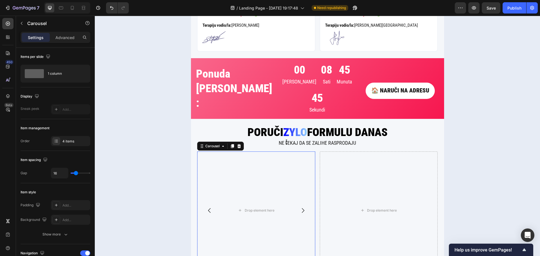
click at [206, 207] on icon "Carousel Back Arrow" at bounding box center [209, 210] width 7 height 7
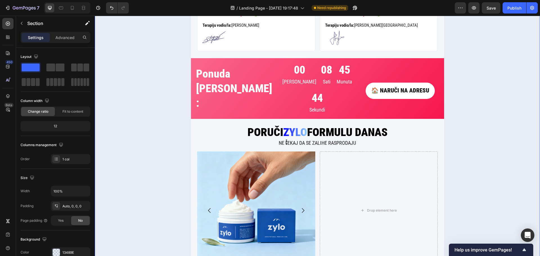
drag, startPoint x: 155, startPoint y: 157, endPoint x: 137, endPoint y: 146, distance: 21.1
click at [137, 147] on div "👨‍⚕️DOKAZANI REZULTATI IZ KLINIČKE PRAKSE 🏥 Custom Code DAN 1. Text Block DAN 6…" at bounding box center [317, 65] width 445 height 473
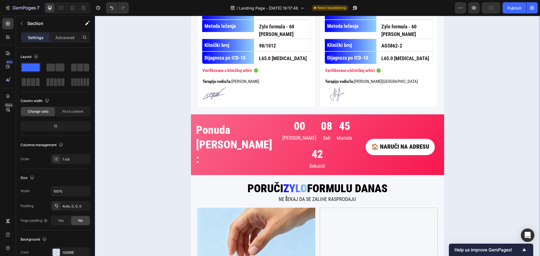
scroll to position [984, 0]
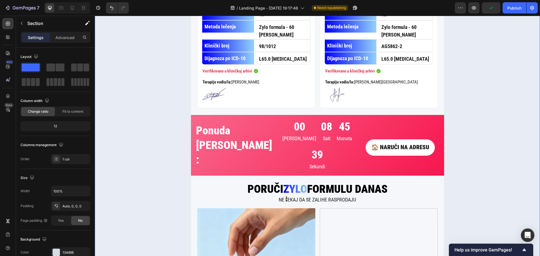
click at [140, 137] on div "👨‍⚕️DOKAZANI REZULTATI IZ KLINIČKE PRAKSE 🏥 Custom Code DAN 1. Text Block DAN 6…" at bounding box center [317, 122] width 445 height 473
click at [134, 131] on div "👨‍⚕️DOKAZANI REZULTATI IZ KLINIČKE PRAKSE 🏥 Custom Code DAN 1. Text Block DAN 6…" at bounding box center [317, 122] width 445 height 473
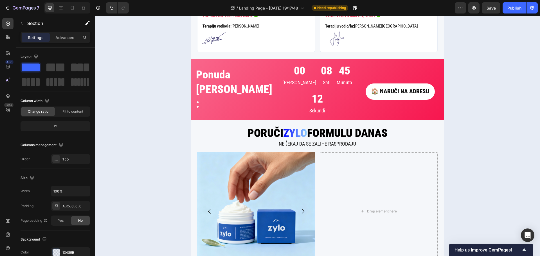
scroll to position [1040, 0]
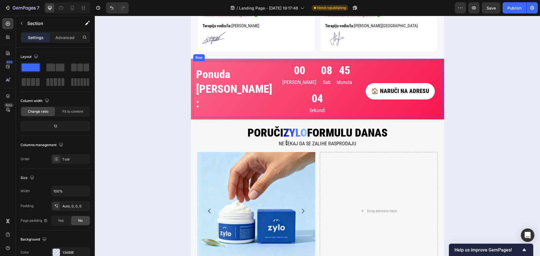
click at [196, 79] on div "Ponuda važi još: Heading" at bounding box center [235, 89] width 78 height 52
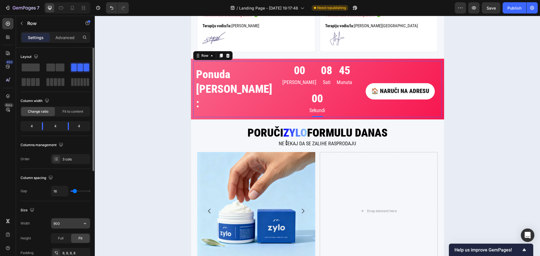
click at [65, 226] on input "900" at bounding box center [70, 224] width 39 height 10
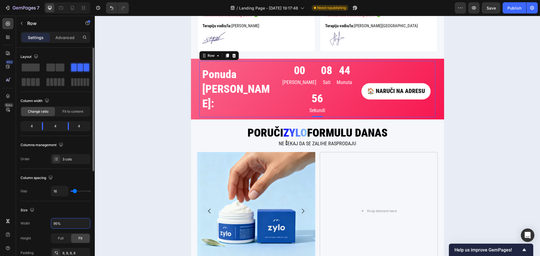
type input "95%"
click at [71, 211] on div "Size" at bounding box center [56, 210] width 70 height 9
click at [225, 67] on h2 "Ponuda važi još:" at bounding box center [239, 89] width 74 height 45
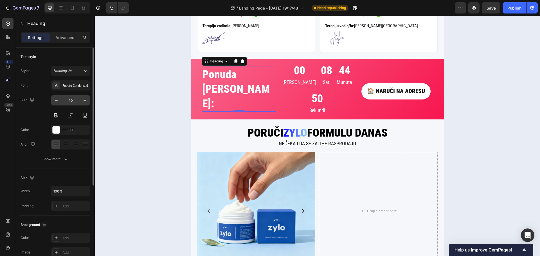
click at [70, 102] on input "40" at bounding box center [70, 100] width 19 height 10
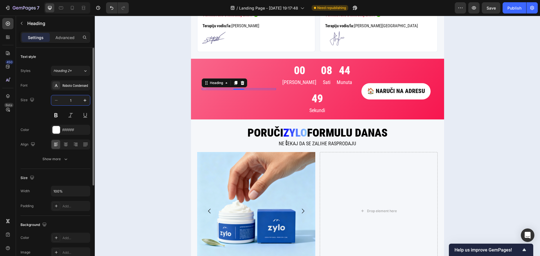
type input "18"
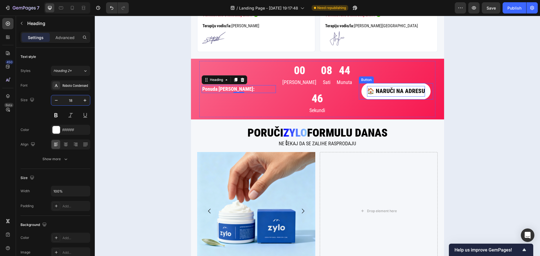
click at [395, 86] on p "🏠 NARUČI NA ADRESU" at bounding box center [396, 91] width 58 height 11
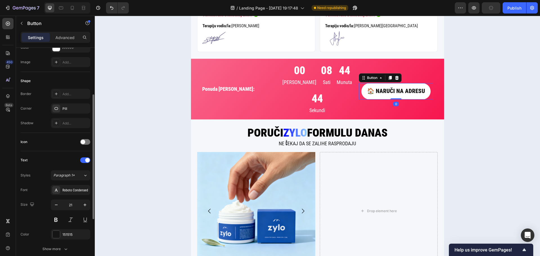
scroll to position [113, 0]
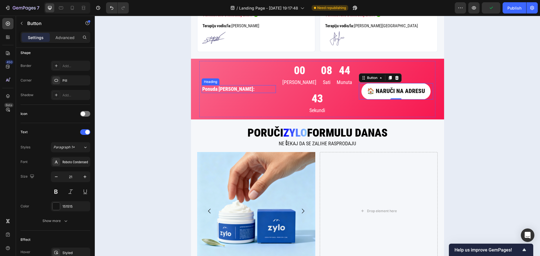
click at [227, 85] on h2 "Ponuda važi još:" at bounding box center [239, 89] width 74 height 8
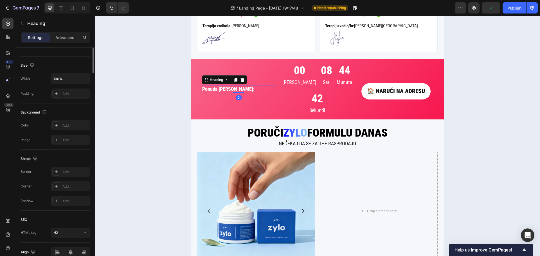
scroll to position [0, 0]
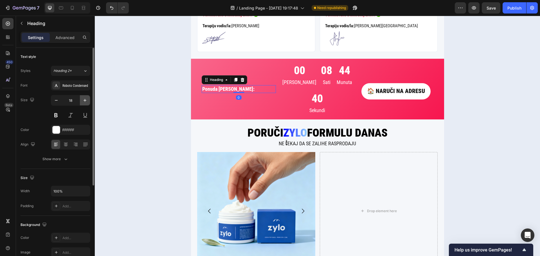
click at [82, 101] on button "button" at bounding box center [85, 100] width 10 height 10
type input "22"
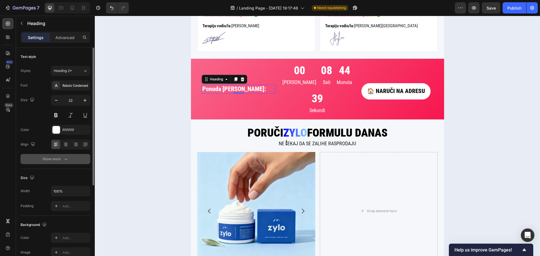
click at [51, 160] on div "Show more" at bounding box center [55, 159] width 26 height 6
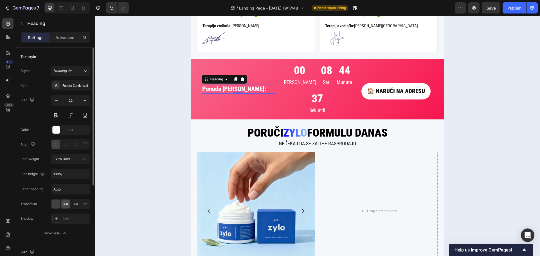
click at [67, 206] on span "AA" at bounding box center [65, 204] width 5 height 5
click at [138, 163] on div "👨‍⚕️DOKAZANI REZULTATI IZ KLINIČKE PRAKSE 🏥 Custom Code DAN 1. Text Block DAN 6…" at bounding box center [317, 66] width 445 height 473
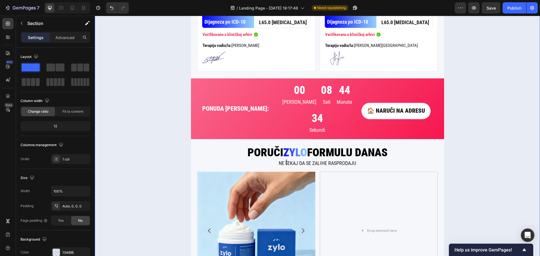
scroll to position [1012, 0]
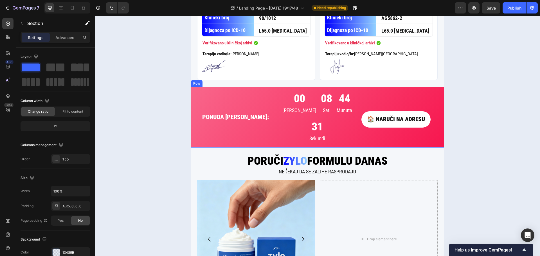
click at [254, 112] on div "Ponuda važi još: Heading 00 Dana 08 Sati 44 Munuta 31 Sekundi Countdown Timer 🏠…" at bounding box center [317, 117] width 253 height 61
click at [255, 109] on div "Ponuda važi još: Heading" at bounding box center [239, 117] width 74 height 52
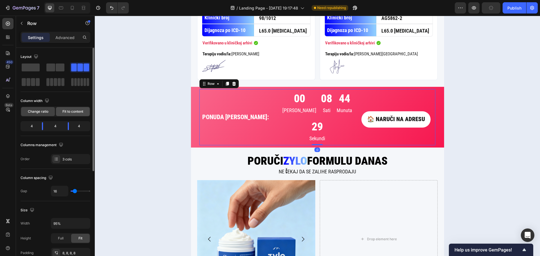
click at [59, 112] on div "Fit to content" at bounding box center [73, 111] width 34 height 9
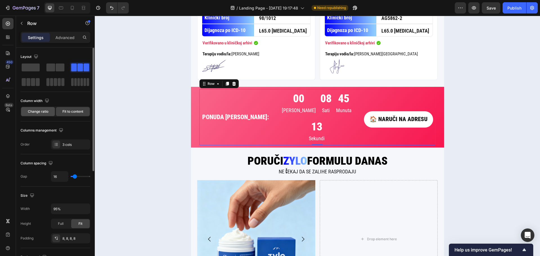
click at [45, 109] on div "Change ratio" at bounding box center [38, 111] width 34 height 9
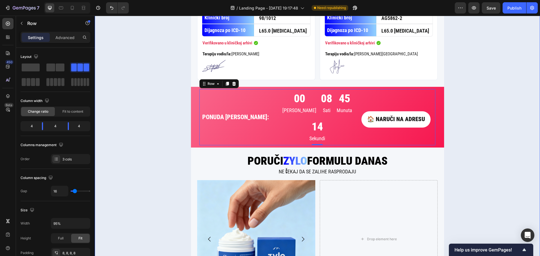
click at [113, 99] on div "👨‍⚕️DOKAZANI REZULTATI IZ KLINIČKE PRAKSE 🏥 Custom Code DAN 1. Text Block DAN 6…" at bounding box center [317, 94] width 445 height 473
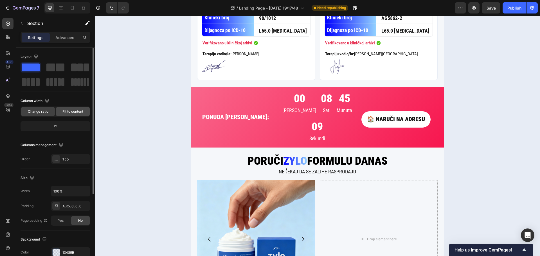
click at [78, 109] on span "Fit to content" at bounding box center [72, 111] width 21 height 5
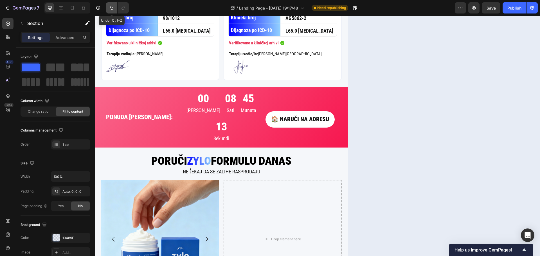
click at [114, 6] on icon "Undo/Redo" at bounding box center [112, 8] width 6 height 6
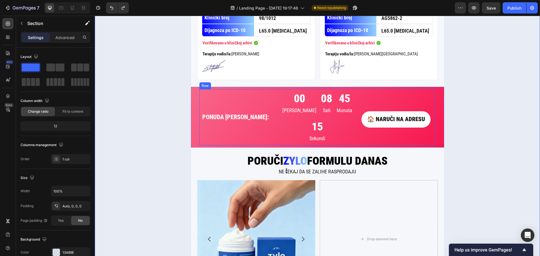
click at [232, 104] on div "Ponuda važi još: Heading" at bounding box center [239, 117] width 74 height 52
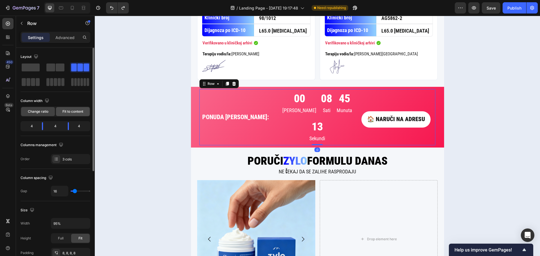
click at [77, 109] on span "Fit to content" at bounding box center [72, 111] width 21 height 5
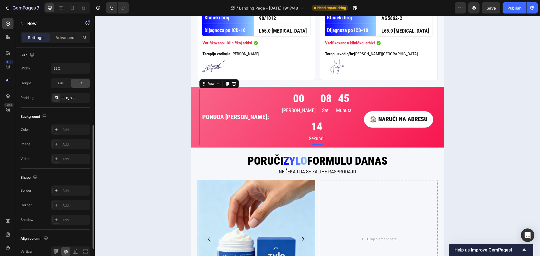
scroll to position [183, 0]
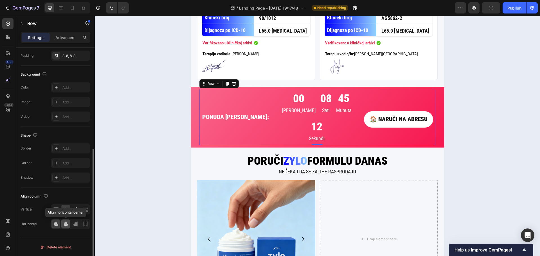
click at [65, 226] on icon at bounding box center [66, 224] width 6 height 6
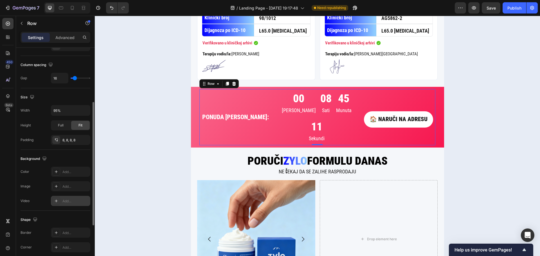
scroll to position [70, 0]
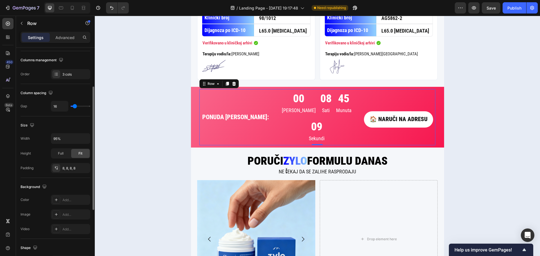
type input "9"
type input "11"
type input "16"
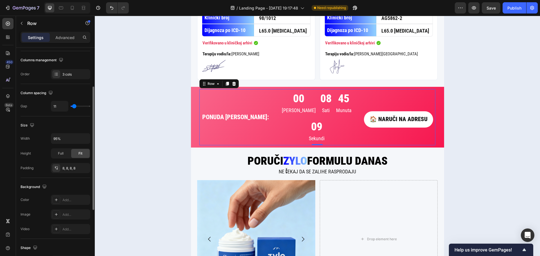
type input "16"
type input "24"
type input "27"
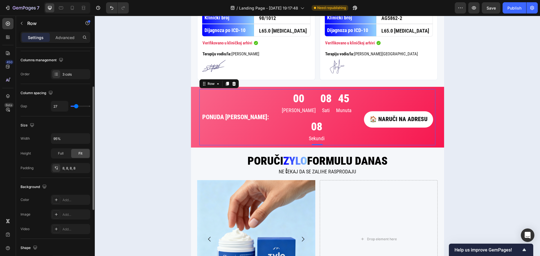
type input "29"
type input "31"
type input "36"
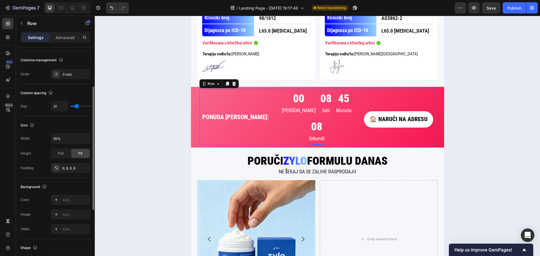
type input "36"
type input "38"
type input "40"
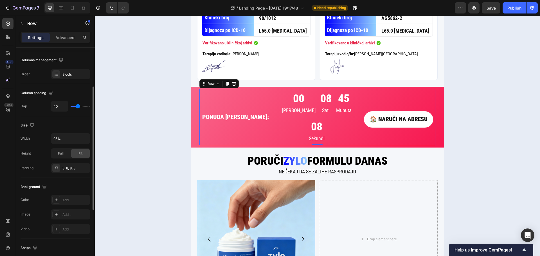
type input "42"
type input "44"
type input "47"
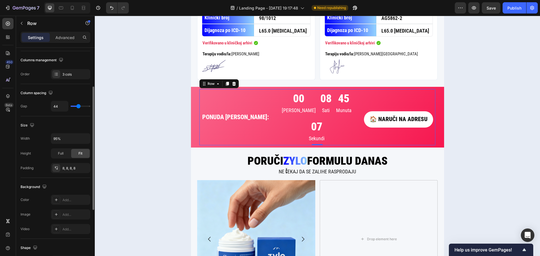
type input "47"
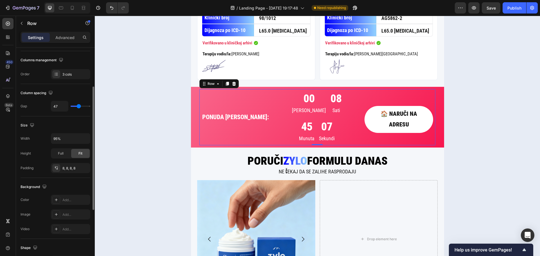
type input "51"
type input "53"
drag, startPoint x: 74, startPoint y: 106, endPoint x: 80, endPoint y: 105, distance: 5.9
type input "53"
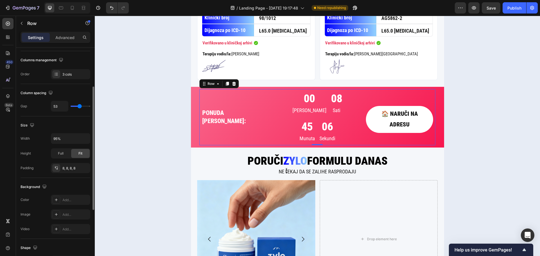
click at [80, 106] on input "range" at bounding box center [81, 106] width 20 height 1
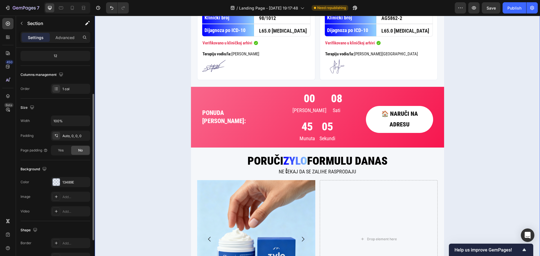
click at [120, 102] on div "👨‍⚕️DOKAZANI REZULTATI IZ KLINIČKE PRAKSE 🏥 Custom Code DAN 1. Text Block DAN 6…" at bounding box center [317, 94] width 445 height 473
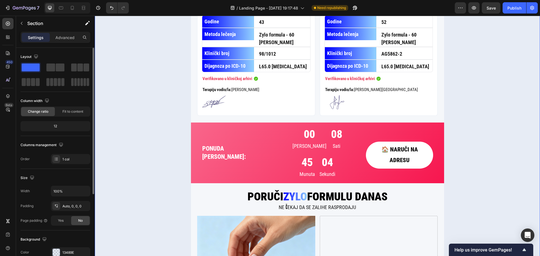
scroll to position [956, 0]
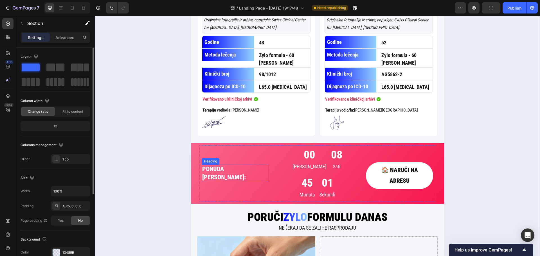
click at [249, 165] on h2 "Ponuda važi još:" at bounding box center [235, 173] width 67 height 17
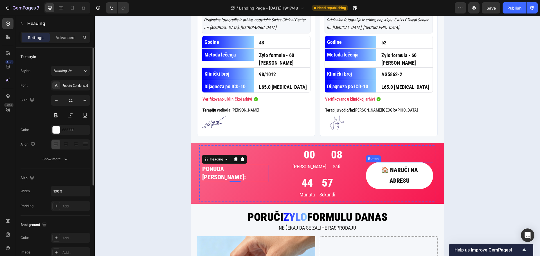
click at [385, 162] on button "🏠 NARUČI NA ADRESU" at bounding box center [399, 175] width 67 height 27
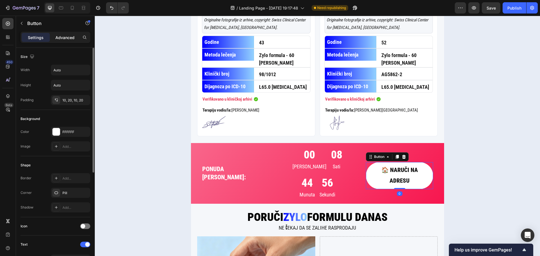
click at [62, 41] on div "Advanced" at bounding box center [65, 37] width 28 height 9
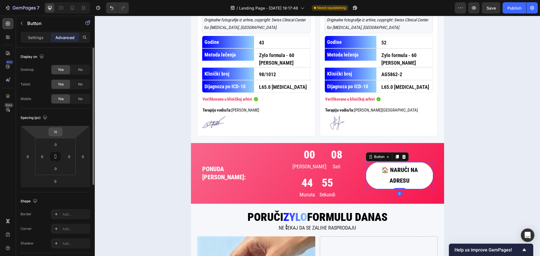
click at [55, 132] on input "16" at bounding box center [55, 132] width 11 height 8
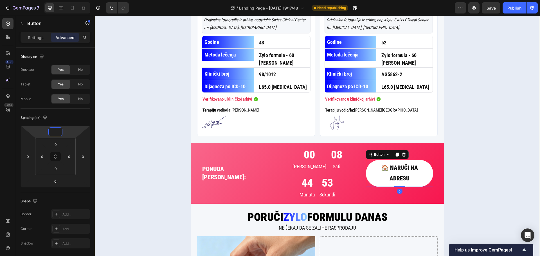
click at [110, 114] on div "👨‍⚕️DOKAZANI REZULTATI IZ KLINIČKE PRAKSE 🏥 Custom Code DAN 1. Text Block DAN 6…" at bounding box center [317, 150] width 445 height 473
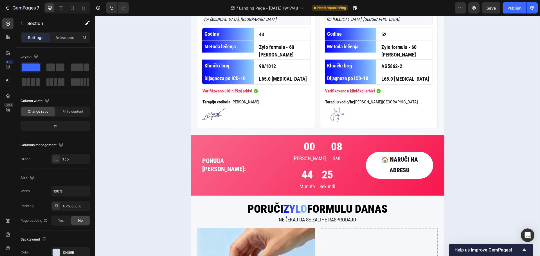
scroll to position [1040, 0]
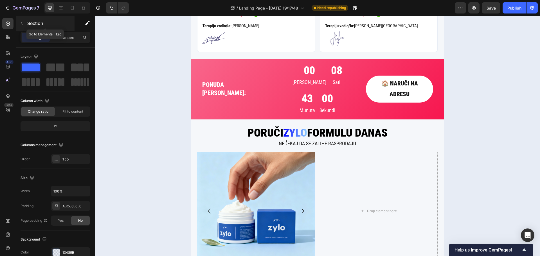
click at [23, 22] on icon "button" at bounding box center [21, 23] width 5 height 5
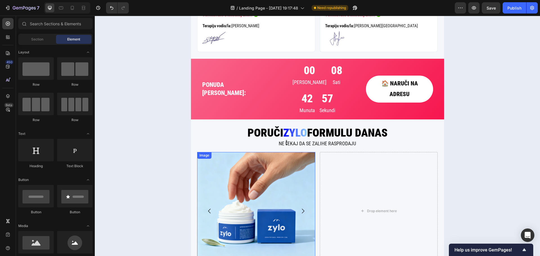
click at [217, 152] on img at bounding box center [256, 211] width 118 height 118
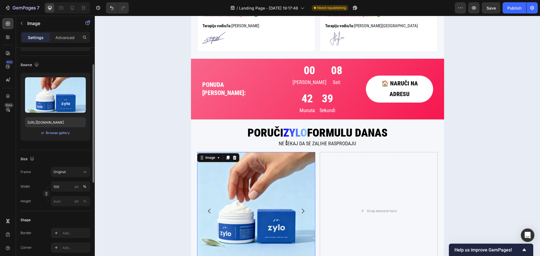
scroll to position [0, 0]
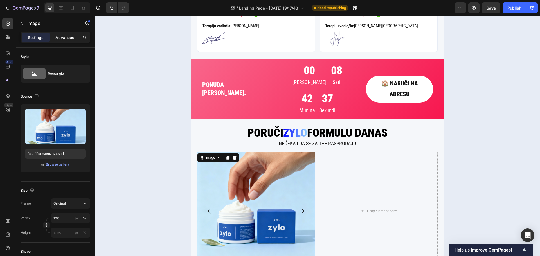
click at [65, 40] on p "Advanced" at bounding box center [64, 38] width 19 height 6
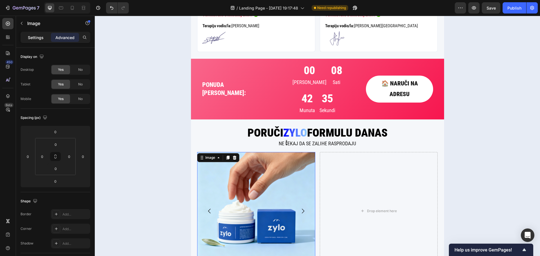
drag, startPoint x: 45, startPoint y: 42, endPoint x: 39, endPoint y: 39, distance: 6.9
click at [39, 39] on p "Settings" at bounding box center [36, 38] width 16 height 6
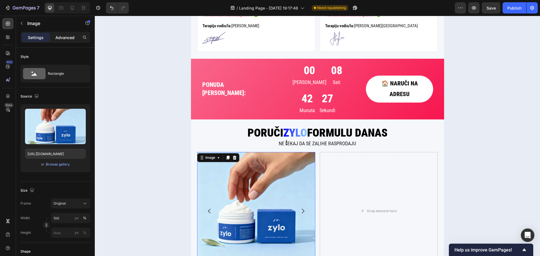
click at [60, 37] on p "Advanced" at bounding box center [64, 38] width 19 height 6
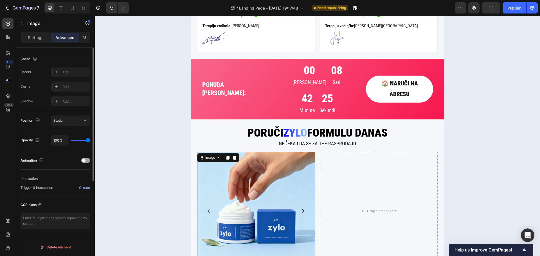
scroll to position [2, 0]
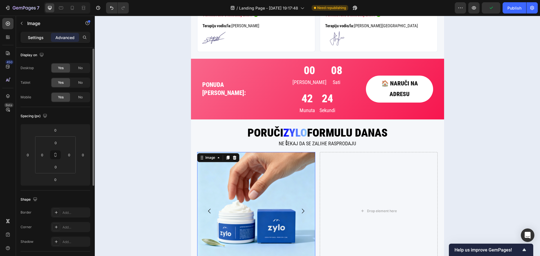
click at [39, 38] on p "Settings" at bounding box center [36, 38] width 16 height 6
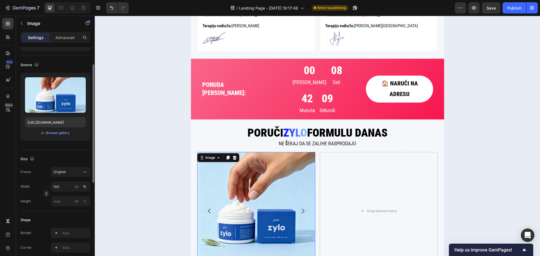
scroll to position [0, 0]
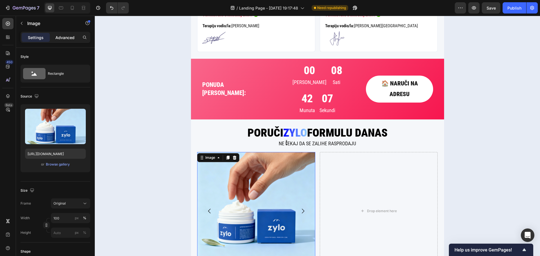
click at [67, 36] on p "Advanced" at bounding box center [64, 38] width 19 height 6
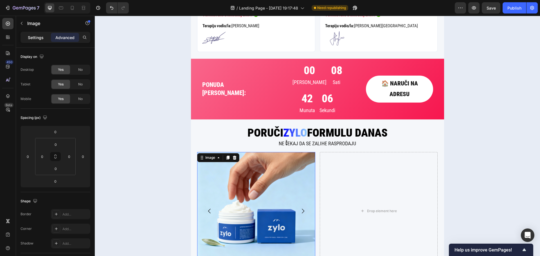
click at [42, 33] on div "Settings" at bounding box center [36, 37] width 28 height 9
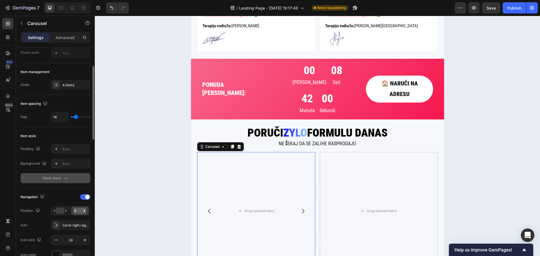
scroll to position [141, 0]
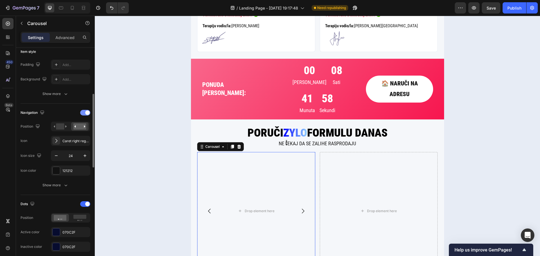
click at [87, 113] on span at bounding box center [87, 113] width 5 height 5
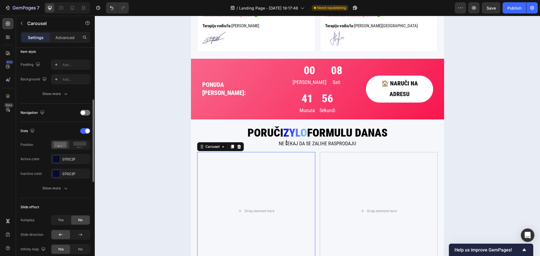
click at [64, 115] on div "Navigation" at bounding box center [56, 112] width 70 height 9
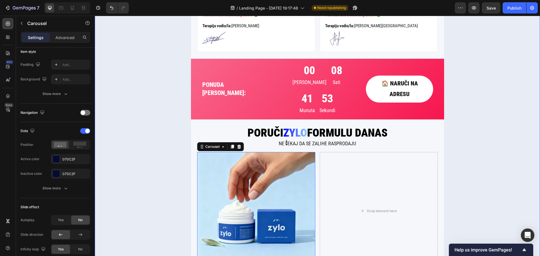
click at [168, 188] on div "👨‍⚕️DOKAZANI REZULTATI IZ KLINIČKE PRAKSE 🏥 Custom Code DAN 1. Text Block DAN 6…" at bounding box center [317, 66] width 445 height 473
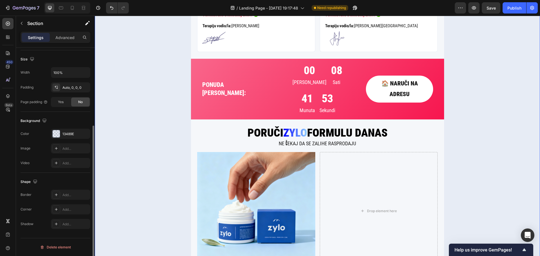
scroll to position [0, 0]
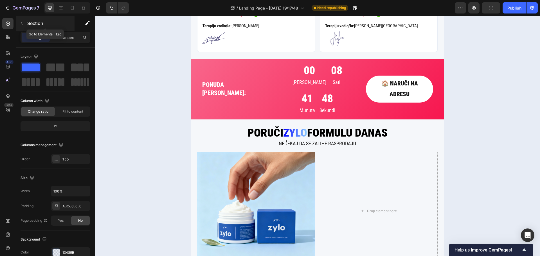
click at [19, 26] on button "button" at bounding box center [21, 23] width 9 height 9
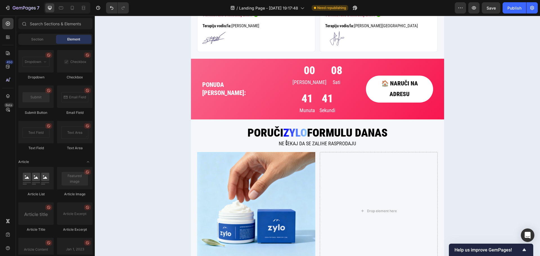
scroll to position [1457, 0]
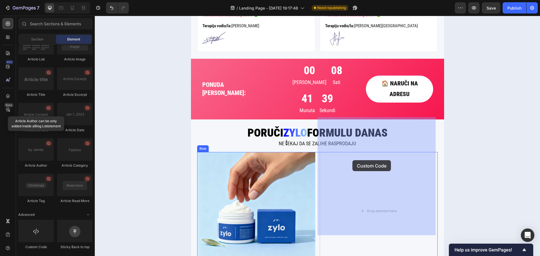
drag, startPoint x: 138, startPoint y: 254, endPoint x: 353, endPoint y: 160, distance: 234.5
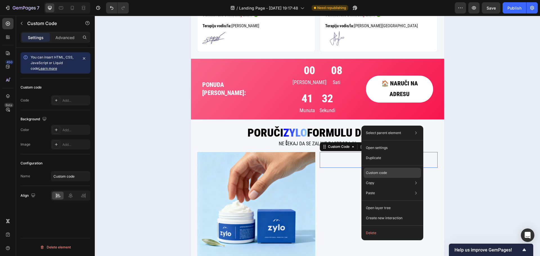
click at [395, 171] on div "Custom code" at bounding box center [392, 173] width 57 height 10
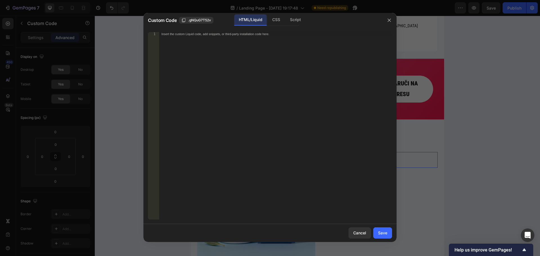
click at [298, 55] on div "Insert the custom Liquid code, add snippets, or third-party installation code h…" at bounding box center [275, 130] width 233 height 196
click at [229, 48] on div "Insert the custom Liquid code, add snippets, or third-party installation code h…" at bounding box center [275, 130] width 233 height 196
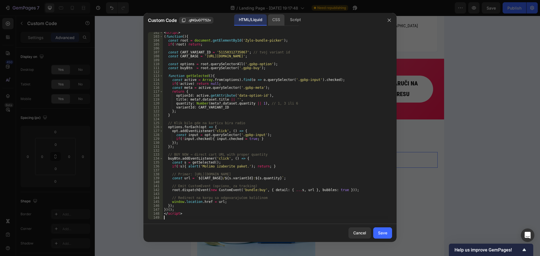
click at [279, 19] on div "CSS" at bounding box center [276, 19] width 17 height 11
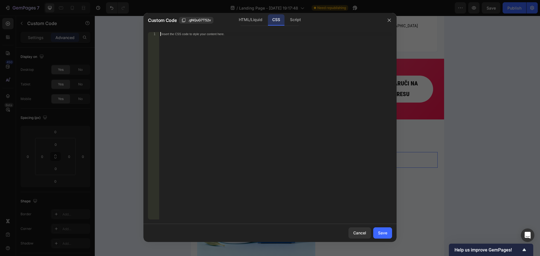
click at [278, 62] on div "Insert the CSS code to style your content here." at bounding box center [275, 130] width 233 height 196
paste textarea "@media (max-width:640px){.gpbp-price{font-size:14px}.gpbp-title{font-size:18px}}"
type textarea "@media (max-width:640px){.gpbp-price{font-size:14px}.gpbp-title{font-size:18px}}"
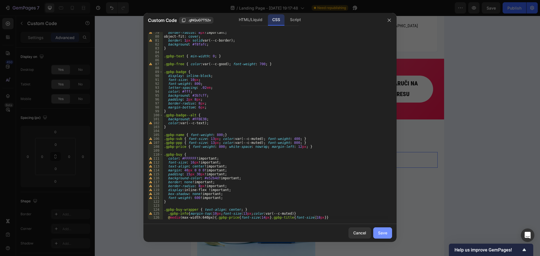
click at [383, 230] on div "Save" at bounding box center [382, 233] width 9 height 6
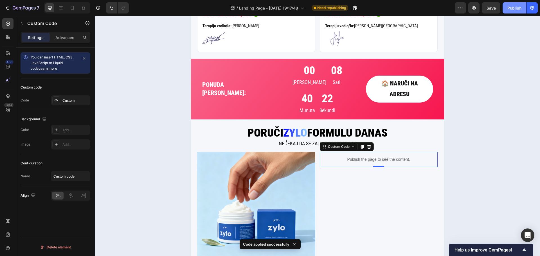
click at [514, 11] on button "Publish" at bounding box center [515, 7] width 24 height 11
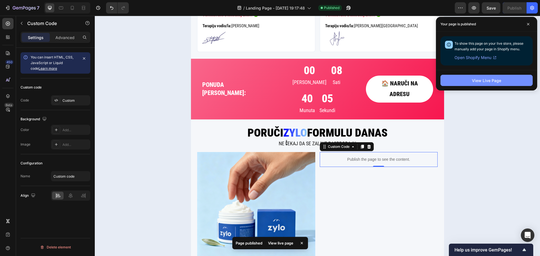
click at [499, 79] on div "View Live Page" at bounding box center [486, 81] width 29 height 6
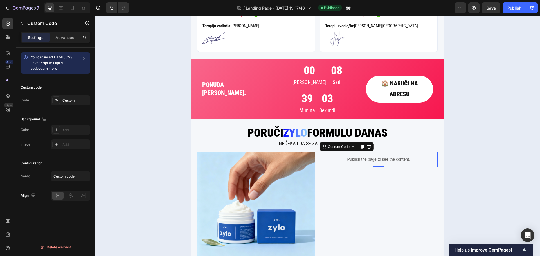
scroll to position [1181, 0]
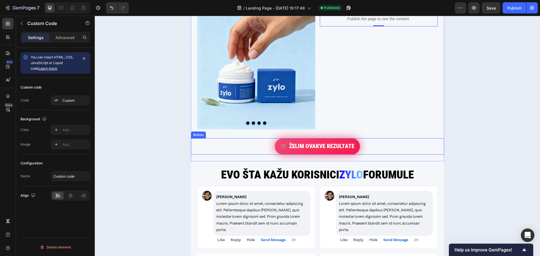
click at [367, 138] on div "🛒 ŽELIM OVAKVE REZULTATE Button" at bounding box center [317, 146] width 253 height 16
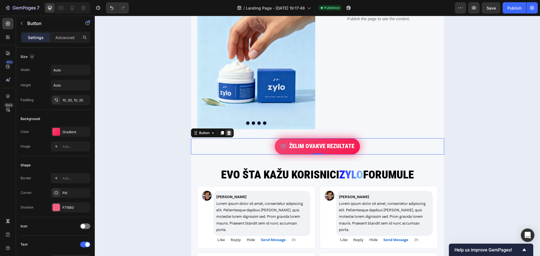
click at [228, 131] on icon at bounding box center [229, 133] width 5 height 5
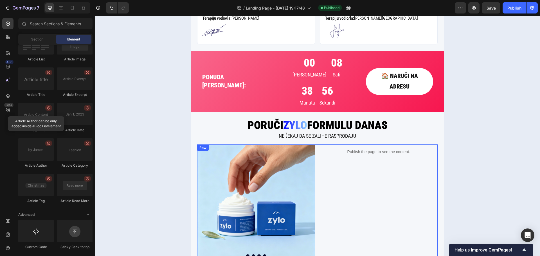
scroll to position [1040, 0]
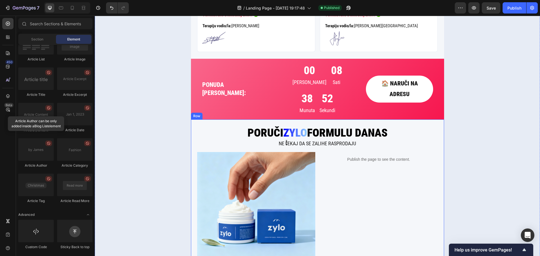
click at [191, 126] on div "PORUČI ZYLO FORMULU DANAS Custom Code Ne čEKAJ DA SE ZALIHE RASPRODAJU Heading …" at bounding box center [317, 198] width 253 height 144
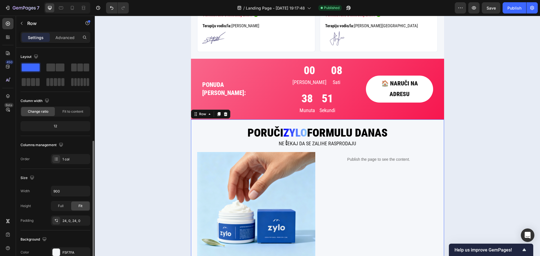
scroll to position [56, 0]
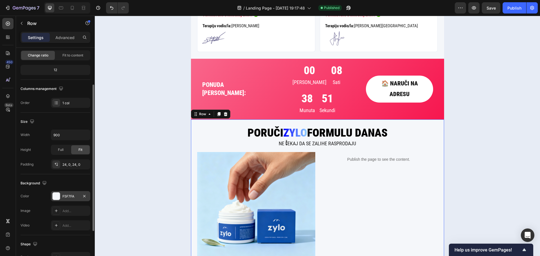
click at [56, 197] on div at bounding box center [56, 196] width 7 height 7
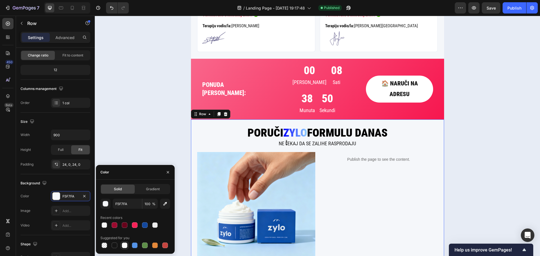
click at [124, 245] on div at bounding box center [125, 246] width 6 height 6
type input "FFFFFF"
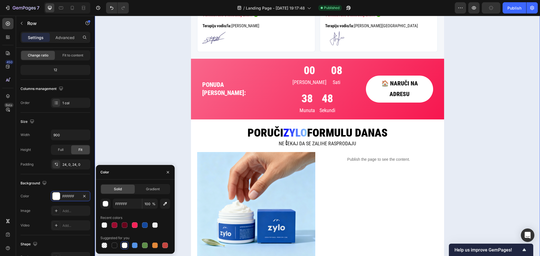
click at [126, 150] on div "👨‍⚕️DOKAZANI REZULTATI IZ KLINIČKE PRAKSE 🏥 Custom Code DAN 1. Text Block DAN 6…" at bounding box center [317, 54] width 445 height 448
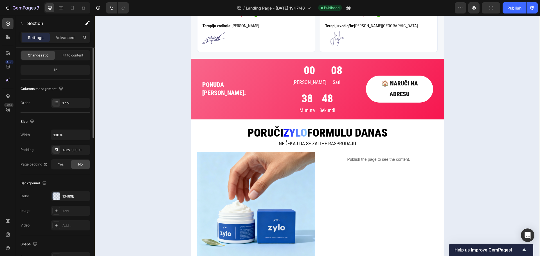
scroll to position [0, 0]
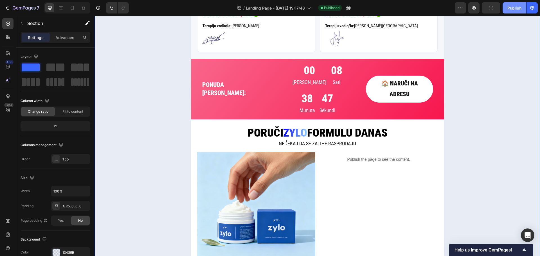
click at [509, 9] on div "Publish" at bounding box center [515, 8] width 14 height 6
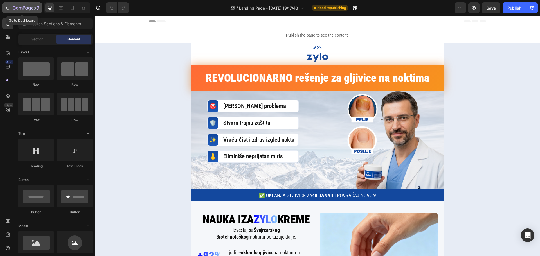
click at [18, 7] on icon "button" at bounding box center [17, 8] width 3 height 3
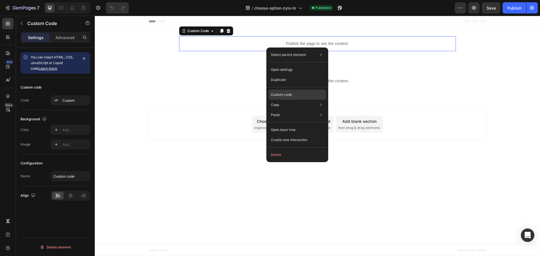
click at [286, 90] on div "Custom code" at bounding box center [297, 95] width 57 height 10
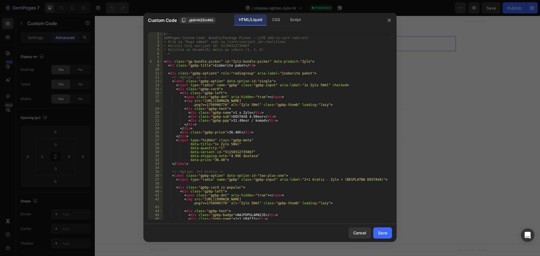
click at [286, 90] on div "<!-- GEMPages Custom Code: Bundle/Package Picker – LIVE add-to-cart redirect • …" at bounding box center [275, 130] width 225 height 196
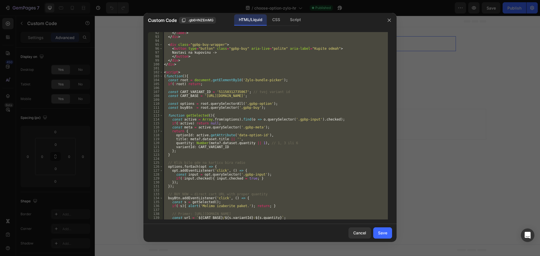
scroll to position [411, 0]
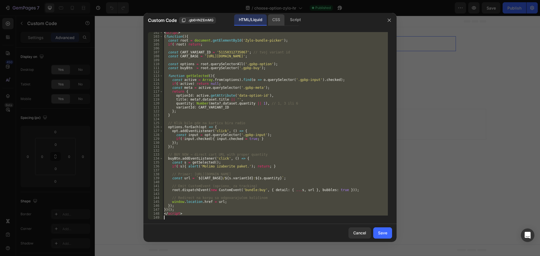
click at [273, 19] on div "CSS" at bounding box center [276, 19] width 17 height 11
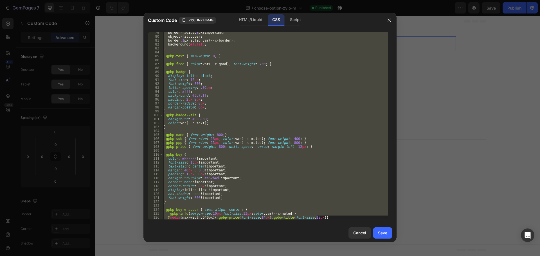
scroll to position [309, 0]
click at [278, 49] on div "border-radius : 8 px !important ; object-fit : cover ; border : 1 px solid var(…" at bounding box center [275, 126] width 225 height 188
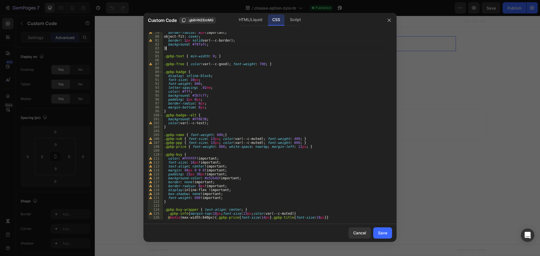
type textarea ".gpbp-info{margin-top:10px;font-size:13px;color:var(--c-muted)} @media (max-wid…"
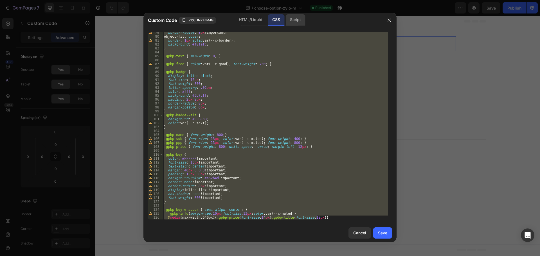
click at [295, 19] on div "Script" at bounding box center [296, 19] width 20 height 11
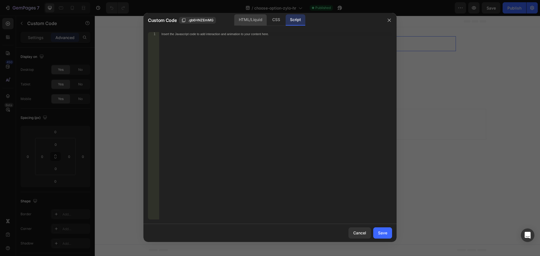
click at [258, 16] on div "HTML/Liquid" at bounding box center [250, 19] width 32 height 11
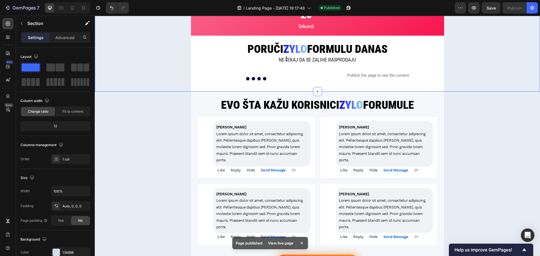
scroll to position [1040, 0]
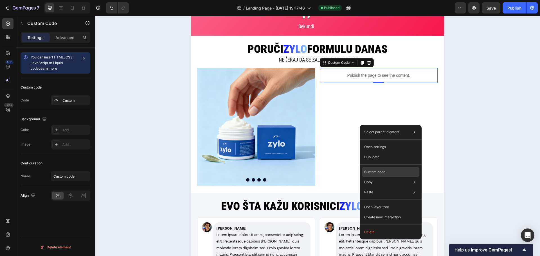
click at [379, 171] on p "Custom code" at bounding box center [374, 172] width 21 height 5
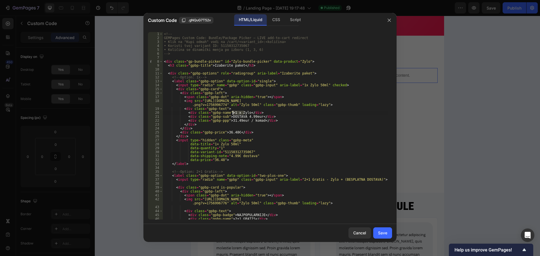
drag, startPoint x: 244, startPoint y: 112, endPoint x: 233, endPoint y: 112, distance: 10.4
click at [233, 112] on div "<!-- GEMPages Custom Code: Bundle/Package Picker – LIVE add-to-cart redirect • …" at bounding box center [275, 130] width 225 height 196
click at [299, 109] on div "<!-- GEMPages Custom Code: Bundle/Package Picker – LIVE add-to-cart redirect • …" at bounding box center [275, 130] width 225 height 196
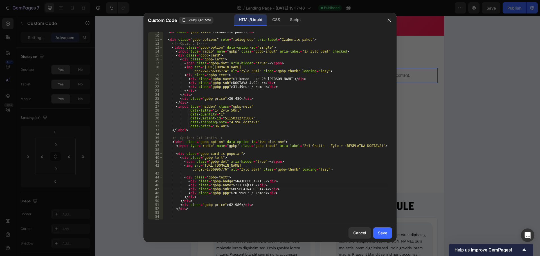
click at [248, 185] on div "< h3 class = "gpbp-title" > Izaberite paket </ h3 > < div class = "gpbp-options…" at bounding box center [275, 128] width 225 height 196
drag, startPoint x: 278, startPoint y: 194, endPoint x: 185, endPoint y: 194, distance: 93.7
click at [185, 194] on div "< h3 class = "gpbp-title" > Izaberite paket </ h3 > < div class = "gpbp-options…" at bounding box center [275, 128] width 225 height 196
type textarea "<div class="gpbp-ppp">20.99eur / komad</div>"
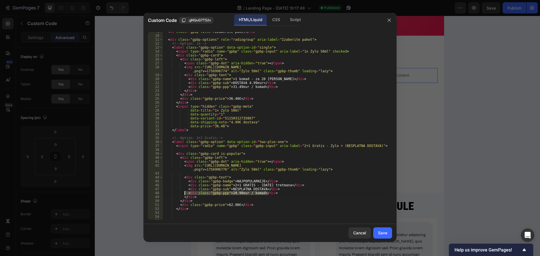
scroll to position [0, 8]
click at [275, 194] on div "< h3 class = "gpbp-title" > Izaberite paket </ h3 > < div class = "gpbp-options…" at bounding box center [275, 126] width 225 height 188
paste textarea "<div class="gpbp-ppp">20.99eur / komad</div>"
drag, startPoint x: 259, startPoint y: 196, endPoint x: 230, endPoint y: 197, distance: 29.3
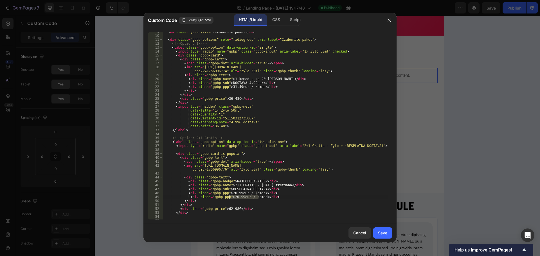
click at [230, 197] on div "< h3 class = "gpbp-title" > Izaberite paket </ h3 > < div class = "gpbp-options…" at bounding box center [275, 128] width 225 height 196
click at [297, 199] on div "< h3 class = "gpbp-title" > Izaberite paket </ h3 > < div class = "gpbp-options…" at bounding box center [275, 128] width 225 height 196
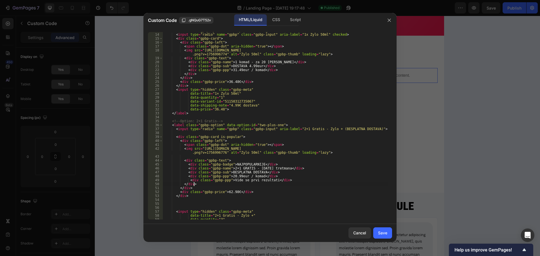
scroll to position [68, 0]
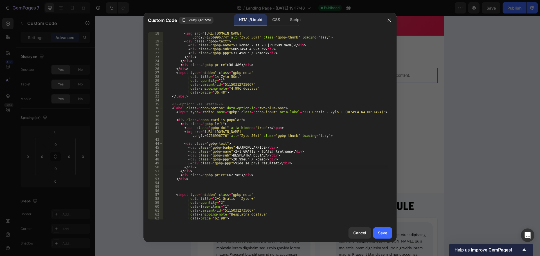
click at [290, 165] on div "< img src = "https://cdn.shopify.com/s/files/1/0783/1479/9451/files/1xZylo_a320…" at bounding box center [275, 131] width 225 height 199
click at [188, 161] on div "< img src = "https://cdn.shopify.com/s/files/1/0783/1479/9451/files/1xZylo_a320…" at bounding box center [275, 126] width 225 height 188
click at [189, 162] on div "< img src = "https://cdn.shopify.com/s/files/1/0783/1479/9451/files/1xZylo_a320…" at bounding box center [275, 131] width 225 height 199
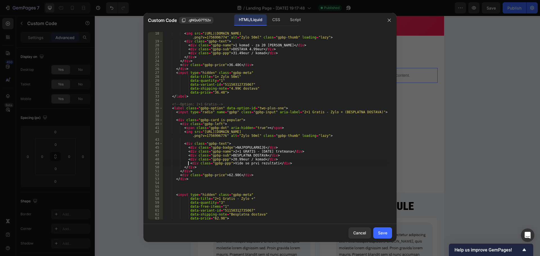
type textarea "<div class="gpbp-ppp">Vide se prvi rezultati</div>"
click at [381, 236] on div "Save" at bounding box center [382, 233] width 9 height 6
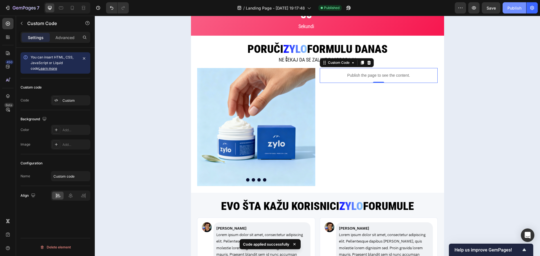
click at [512, 5] on div "Publish" at bounding box center [515, 8] width 14 height 6
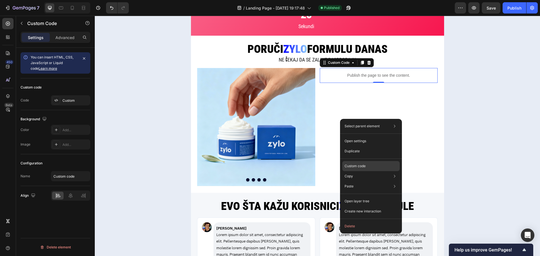
click at [363, 162] on div "Custom code" at bounding box center [370, 166] width 57 height 10
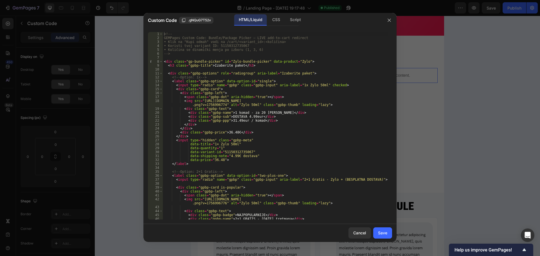
click at [179, 140] on div "<!-- GEMPages Custom Code: Bundle/Package Picker – LIVE add-to-cart redirect • …" at bounding box center [275, 130] width 225 height 196
click at [168, 61] on div "<!-- GEMPages Custom Code: Bundle/Package Picker – LIVE add-to-cart redirect • …" at bounding box center [275, 130] width 225 height 196
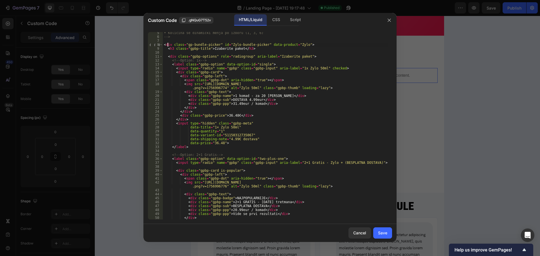
scroll to position [0, 0]
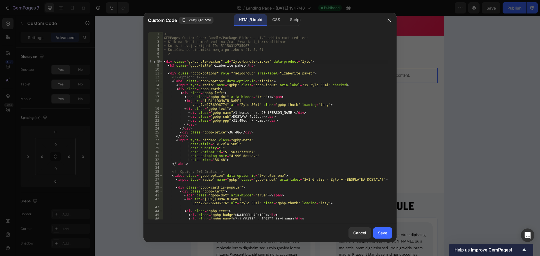
click at [173, 73] on div "<!-- GEMPages Custom Code: Bundle/Package Picker – LIVE add-to-cart redirect • …" at bounding box center [275, 130] width 225 height 196
click at [173, 74] on div "<!-- GEMPages Custom Code: Bundle/Package Picker – LIVE add-to-cart redirect • …" at bounding box center [275, 130] width 225 height 196
click at [176, 80] on div "<!-- GEMPages Custom Code: Bundle/Package Picker – LIVE add-to-cart redirect • …" at bounding box center [275, 130] width 225 height 196
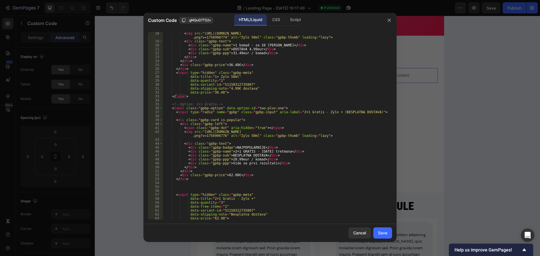
scroll to position [68, 0]
click at [176, 107] on div "< img src = "https://cdn.shopify.com/s/files/1/0783/1479/9451/files/1xZylo_a320…" at bounding box center [275, 131] width 225 height 199
click at [183, 112] on div "< img src = "https://cdn.shopify.com/s/files/1/0783/1479/9451/files/1xZylo_a320…" at bounding box center [275, 131] width 225 height 199
click at [179, 108] on div "< img src = "https://cdn.shopify.com/s/files/1/0783/1479/9451/files/1xZylo_a320…" at bounding box center [275, 131] width 225 height 199
click at [180, 179] on div "< img src = "https://cdn.shopify.com/s/files/1/0783/1479/9451/files/1xZylo_a320…" at bounding box center [275, 131] width 225 height 199
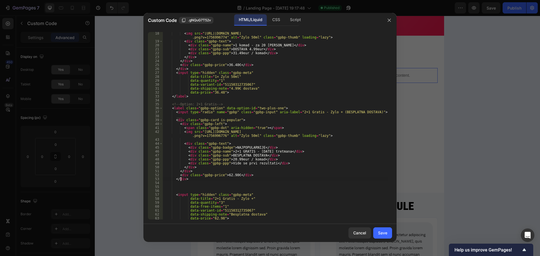
scroll to position [84, 0]
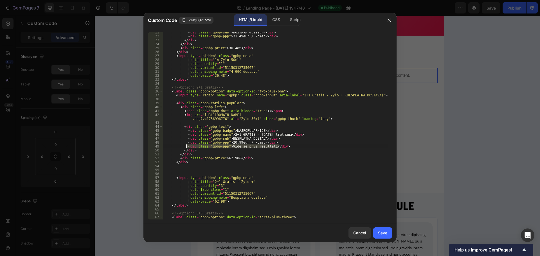
drag, startPoint x: 277, startPoint y: 147, endPoint x: 186, endPoint y: 147, distance: 90.9
click at [186, 147] on div "< div class = "gpbp-sub" > DOSTAVA 4.99eur </ div > < div class = "gpbp-ppp" > …" at bounding box center [275, 128] width 225 height 196
type textarea "<div class="gpbp-ppp">Vide se prvi rezultati</div>"
click at [252, 160] on div "< div class = "gpbp-sub" > DOSTAVA 4.99eur </ div > < div class = "gpbp-ppp" > …" at bounding box center [275, 128] width 225 height 196
type textarea "<div class="gpbp-price">62.98€</div>"
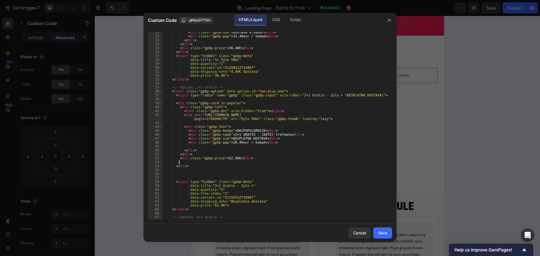
scroll to position [0, 1]
paste textarea "<div class="gpbp-ppp">Vide se prvi rezultati</div>"
type textarea "<div class="gpbp-ppp">Vide se prvi rezultati</div>"
click at [378, 231] on div "Save" at bounding box center [382, 233] width 9 height 6
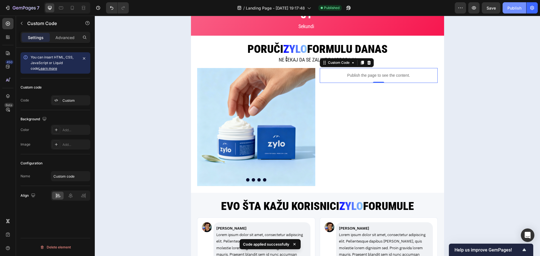
click at [514, 11] on div "Publish" at bounding box center [515, 8] width 14 height 6
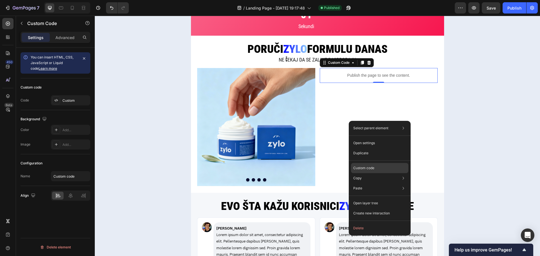
click at [384, 165] on div "Custom code" at bounding box center [379, 168] width 57 height 10
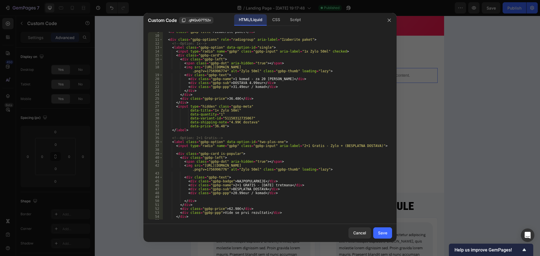
scroll to position [51, 0]
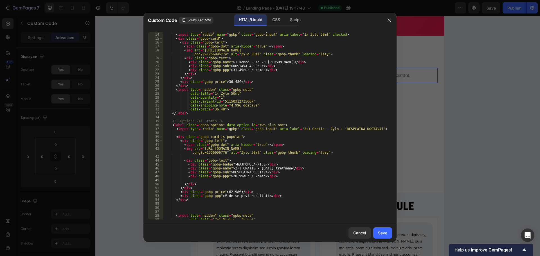
click at [282, 195] on div "< label class = "gpbp-option" data-option-id = "single" > < input type = "radio…" at bounding box center [275, 127] width 225 height 196
click at [281, 197] on div "< label class = "gpbp-option" data-option-id = "single" > < input type = "radio…" at bounding box center [275, 126] width 225 height 188
click at [281, 197] on div "< label class = "gpbp-option" data-option-id = "single" > < input type = "radio…" at bounding box center [275, 127] width 225 height 196
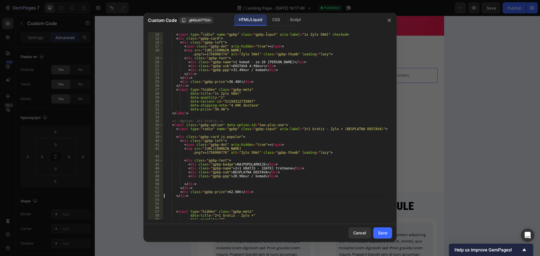
click at [281, 197] on div "< label class = "gpbp-option" data-option-id = "single" > < input type = "radio…" at bounding box center [275, 127] width 225 height 196
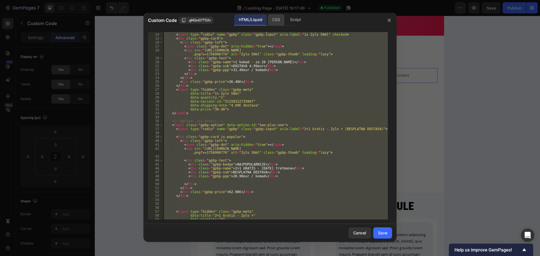
click at [277, 26] on div "CSS" at bounding box center [276, 19] width 17 height 11
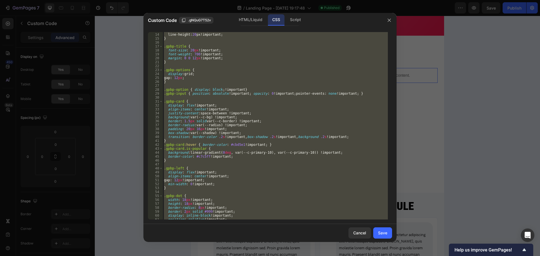
click at [279, 72] on div "color : var ( --c-text ); line-height : 20 px ! important ; } .gpbp-title { fon…" at bounding box center [275, 126] width 225 height 188
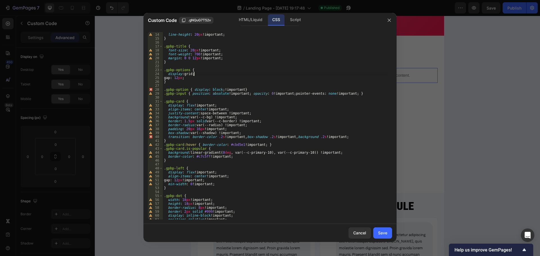
type textarea ".gpbp-info{margin-top:10px;font-size:13px;color:var(--c-muted)} @media (max-wid…"
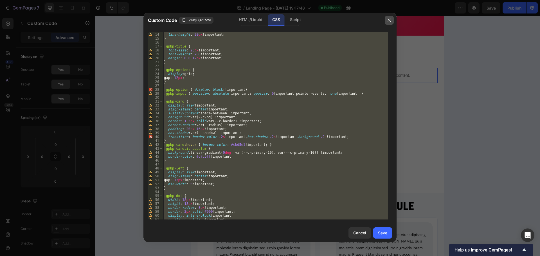
click at [390, 17] on button "button" at bounding box center [389, 20] width 9 height 9
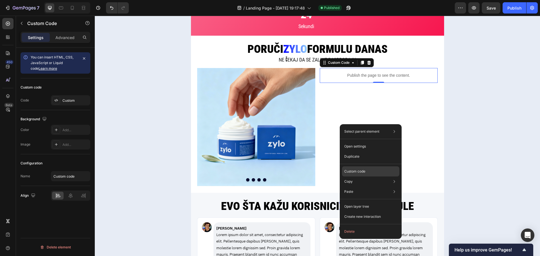
click at [366, 171] on div "Custom code" at bounding box center [370, 172] width 57 height 10
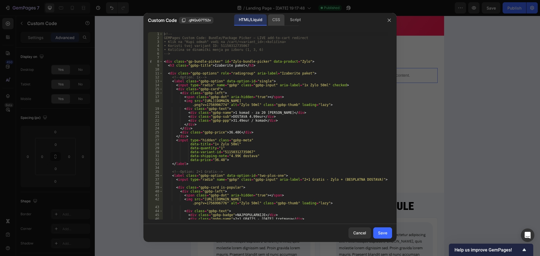
click at [270, 19] on div "CSS" at bounding box center [276, 19] width 17 height 11
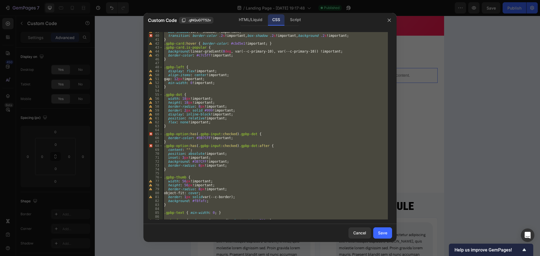
scroll to position [287, 0]
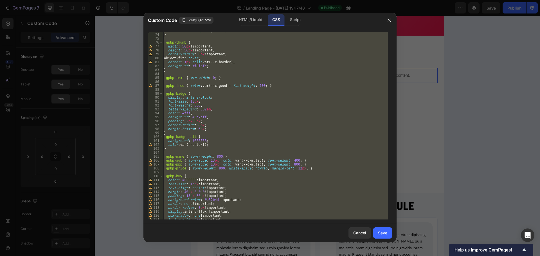
click at [290, 193] on div "border-radius : 8 px !important ; } .gpbp-thumb { width : 56 px !important ; he…" at bounding box center [275, 126] width 225 height 188
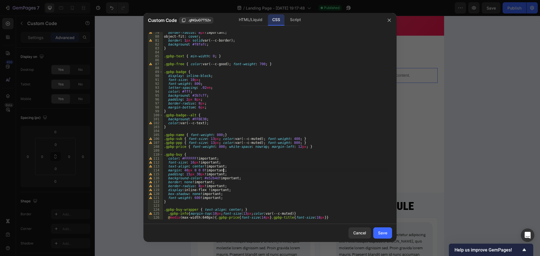
scroll to position [309, 0]
click at [337, 212] on div "border-radius : 8 px !important ; object-fit : cover ; border : 1 px solid var(…" at bounding box center [275, 129] width 225 height 196
click at [332, 217] on div "border-radius : 8 px !important ; object-fit : cover ; border : 1 px solid var(…" at bounding box center [275, 129] width 225 height 196
type textarea "@media (max-width:640px){.gpbp-price{font-size:14px}.gpbp-title{font-size:18px}}"
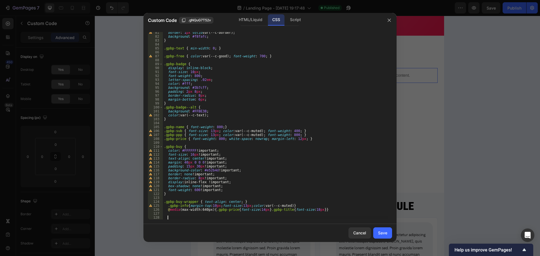
paste textarea
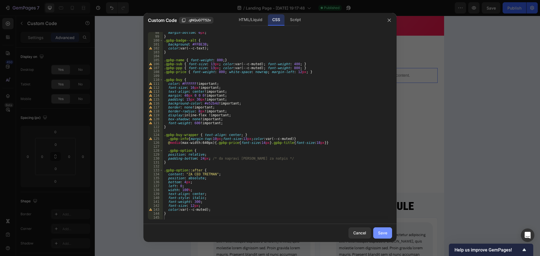
click at [375, 235] on button "Save" at bounding box center [382, 233] width 19 height 11
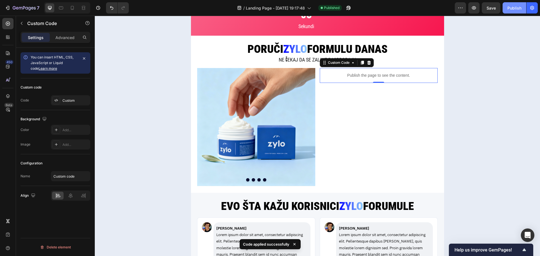
click at [513, 12] on button "Publish" at bounding box center [515, 7] width 24 height 11
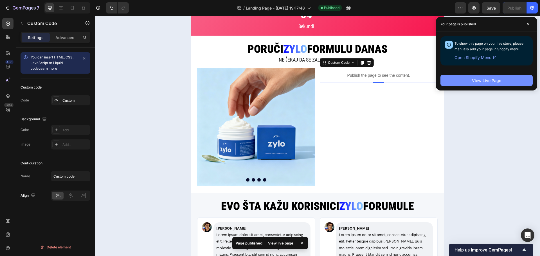
click at [488, 78] on div "View Live Page" at bounding box center [486, 81] width 29 height 6
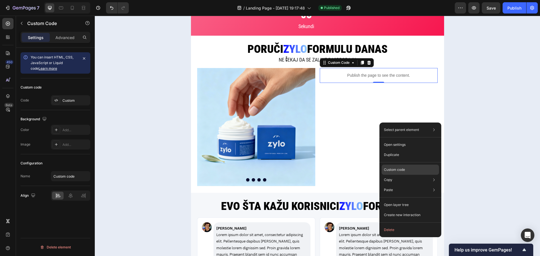
click at [405, 166] on div "Custom code" at bounding box center [410, 170] width 57 height 10
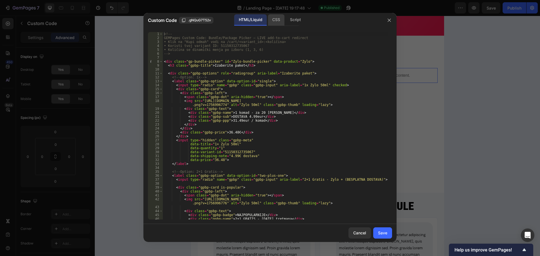
click at [279, 19] on div "CSS" at bounding box center [276, 19] width 17 height 11
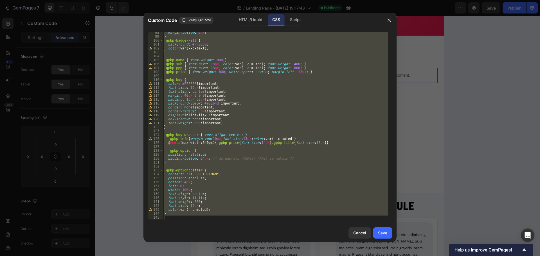
click at [210, 152] on div "margin-bottom : 6 px ; } .gpbp-badge--alt { background : #FFBE3B ; color : var(…" at bounding box center [275, 126] width 225 height 188
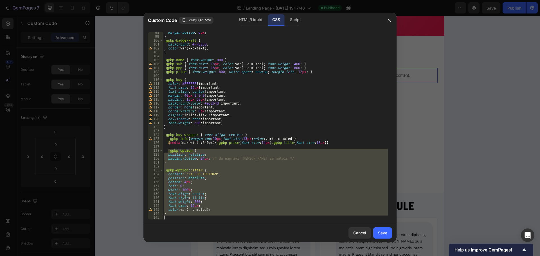
drag, startPoint x: 167, startPoint y: 166, endPoint x: 255, endPoint y: 269, distance: 134.5
click at [255, 0] on html "7 Version history / Landing Page - Sep 11, 19:17:48 Published Preview Save Publ…" at bounding box center [270, 0] width 540 height 0
type textarea "}"
paste textarea
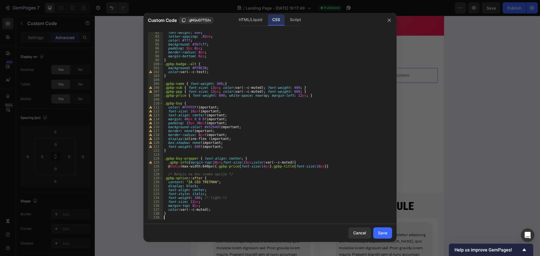
scroll to position [360, 0]
click at [333, 164] on div "font-weight : 800 ; letter-spacing : .02 em ; color : #fff ; background : #3b7c…" at bounding box center [275, 129] width 225 height 196
click at [333, 165] on div "font-weight : 800 ; letter-spacing : .02 em ; color : #fff ; background : #3b7c…" at bounding box center [275, 129] width 225 height 196
type textarea "@media (max-width:640px){.gpbp-price{font-size:14px}.gpbp-title{font-size:18px}}"
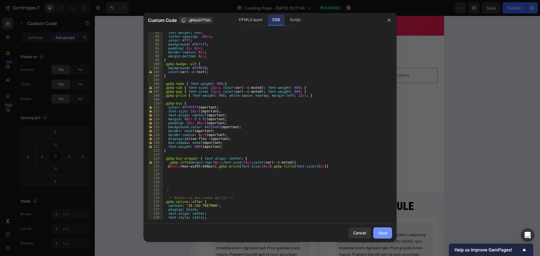
click at [380, 233] on div "Save" at bounding box center [382, 233] width 9 height 6
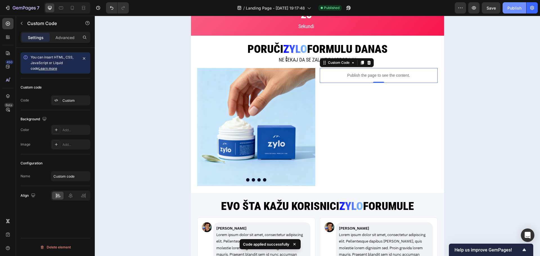
click at [510, 9] on div "Publish" at bounding box center [515, 8] width 14 height 6
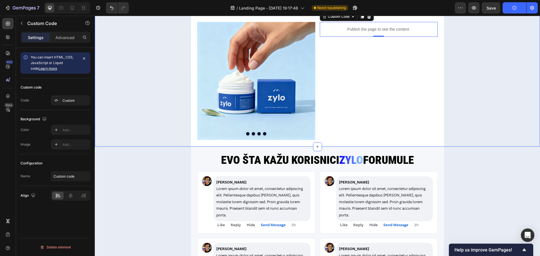
scroll to position [1097, 0]
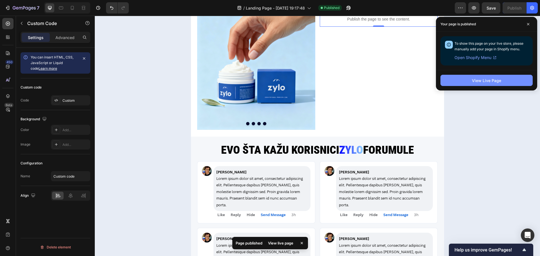
click at [496, 79] on div "View Live Page" at bounding box center [486, 81] width 29 height 6
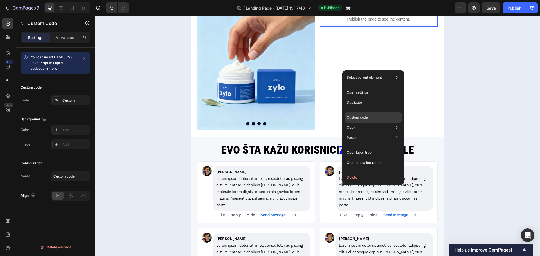
click at [364, 117] on p "Custom code" at bounding box center [357, 117] width 21 height 5
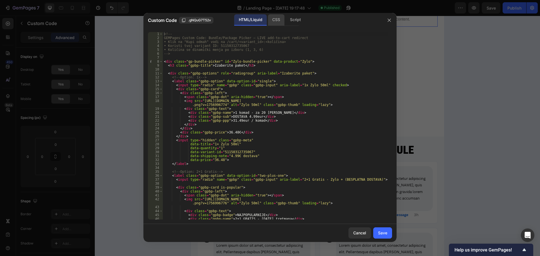
click at [275, 23] on div "CSS" at bounding box center [276, 19] width 17 height 11
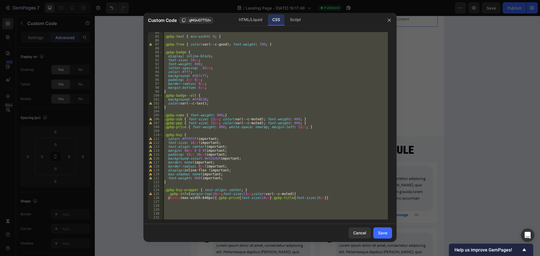
scroll to position [383, 0]
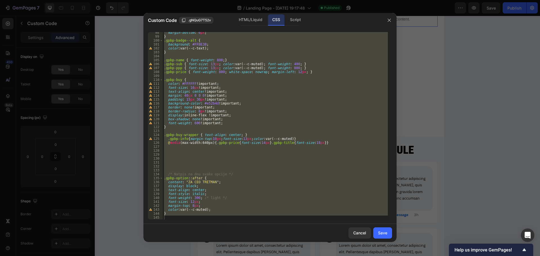
type textarea "}"
click at [228, 162] on div "margin-bottom : 6 px ; } .gpbp-badge--alt { background : #FFBE3B ; color : var(…" at bounding box center [275, 126] width 225 height 188
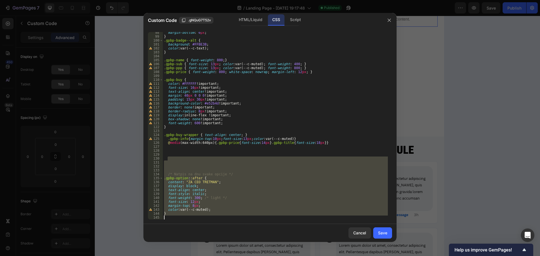
drag, startPoint x: 179, startPoint y: 159, endPoint x: 239, endPoint y: 226, distance: 89.5
click at [239, 226] on div "Custom Code .gNQuG7T52v HTML/Liquid CSS Script 98 99 100 101 102 103 104 105 10…" at bounding box center [269, 127] width 253 height 229
type textarea "}"
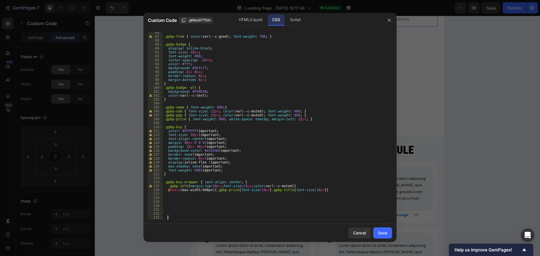
scroll to position [336, 0]
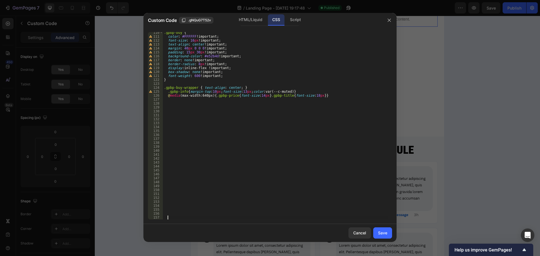
paste textarea
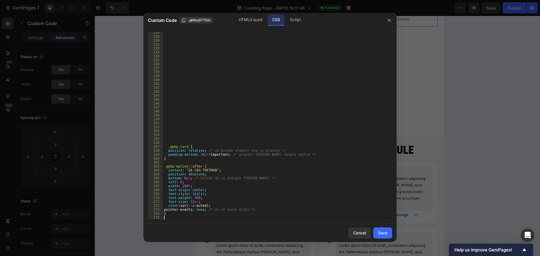
scroll to position [502, 0]
click at [391, 231] on button "Save" at bounding box center [382, 233] width 19 height 11
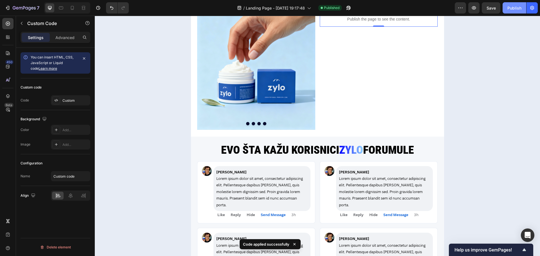
click at [510, 11] on button "Publish" at bounding box center [515, 7] width 24 height 11
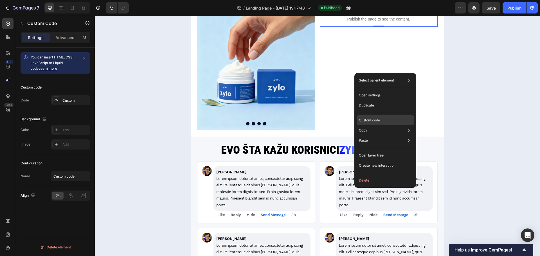
click at [373, 118] on p "Custom code" at bounding box center [369, 120] width 21 height 5
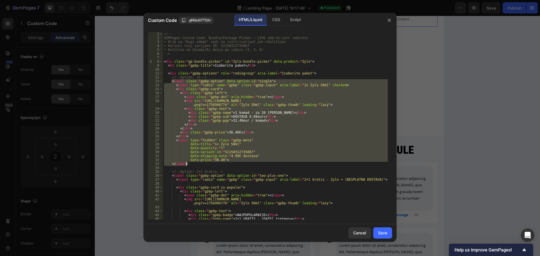
drag, startPoint x: 171, startPoint y: 81, endPoint x: 256, endPoint y: 164, distance: 119.2
click at [256, 164] on div "<!-- GEMPages Custom Code: Bundle/Package Picker – LIVE add-to-cart redirect • …" at bounding box center [275, 130] width 225 height 196
type textarea "data-price="36.48"> </label>"
paste textarea
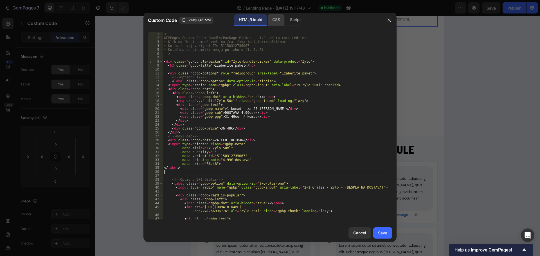
click at [273, 22] on div "CSS" at bounding box center [276, 19] width 17 height 11
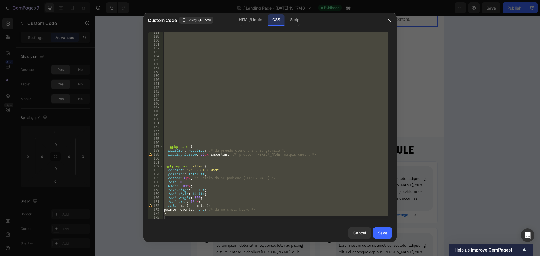
type textarea "}"
click at [253, 114] on div ".gpbp-card { position : relative ; /* da pseudo-element zna za granice */ paddi…" at bounding box center [275, 126] width 225 height 188
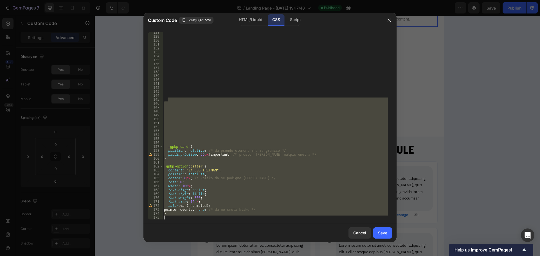
drag, startPoint x: 224, startPoint y: 101, endPoint x: 321, endPoint y: 254, distance: 181.5
click at [321, 254] on div "Custom Code .gNQuG7T52v HTML/Liquid CSS Script 128 129 130 131 132 133 134 135 …" at bounding box center [270, 128] width 540 height 256
type textarea "}"
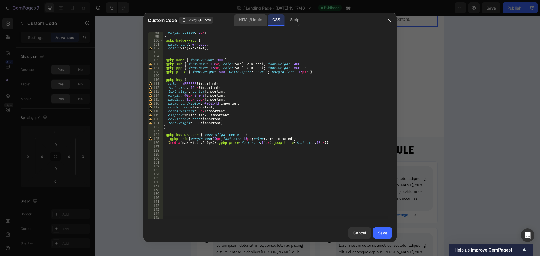
click at [260, 18] on div "HTML/Liquid" at bounding box center [250, 19] width 32 height 11
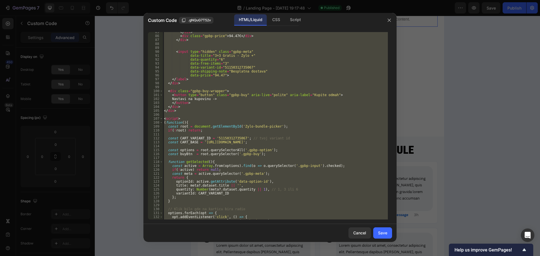
scroll to position [341, 0]
click at [279, 13] on div "Custom Code .gNQuG7T52v HTML/Liquid CSS Script" at bounding box center [262, 20] width 239 height 15
click at [279, 18] on div "CSS" at bounding box center [276, 19] width 17 height 11
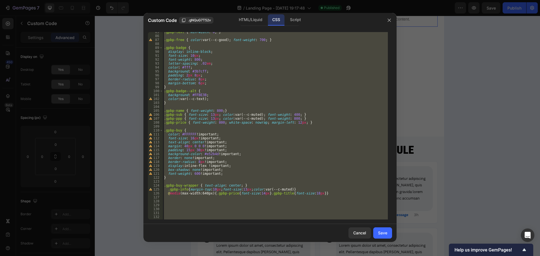
scroll to position [383, 0]
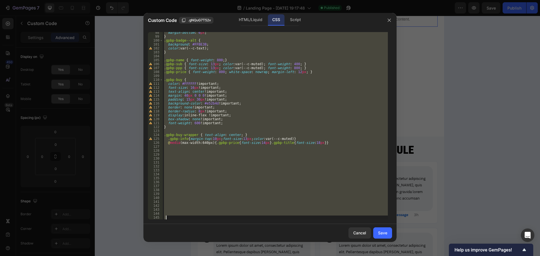
click at [222, 171] on div "margin-bottom : 6 px ; } .gpbp-badge--alt { background : #FFBE3B ; color : var(…" at bounding box center [275, 126] width 225 height 188
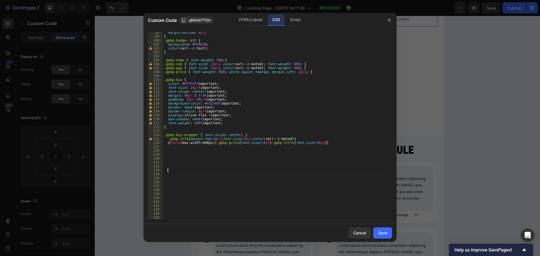
click at [181, 215] on div "margin-bottom : 6 px ; } .gpbp-badge--alt { background : #FFBE3B ; color : var(…" at bounding box center [275, 129] width 225 height 196
paste textarea
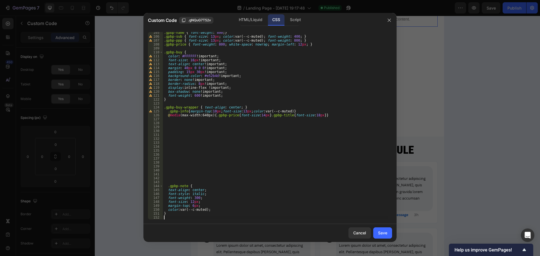
scroll to position [411, 0]
click at [377, 234] on button "Save" at bounding box center [382, 233] width 19 height 11
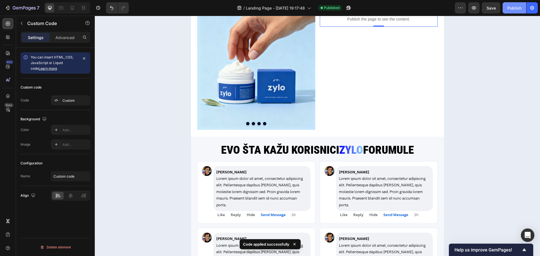
click at [517, 6] on div "Publish" at bounding box center [515, 8] width 14 height 6
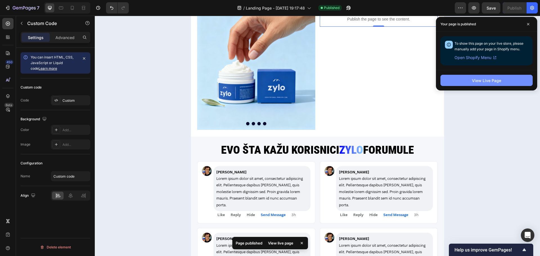
click at [489, 78] on div "View Live Page" at bounding box center [486, 81] width 29 height 6
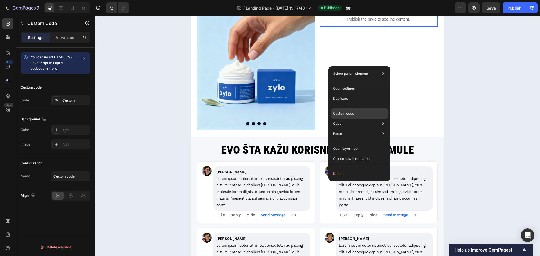
click at [347, 111] on div "Custom code" at bounding box center [359, 114] width 57 height 10
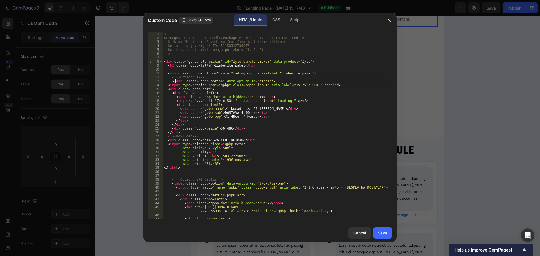
click at [174, 81] on div "<!-- GEMPages Custom Code: Bundle/Package Picker – LIVE add-to-cart redirect • …" at bounding box center [275, 130] width 225 height 196
click at [172, 80] on div "<!-- GEMPages Custom Code: Bundle/Package Picker – LIVE add-to-cart redirect • …" at bounding box center [275, 130] width 225 height 196
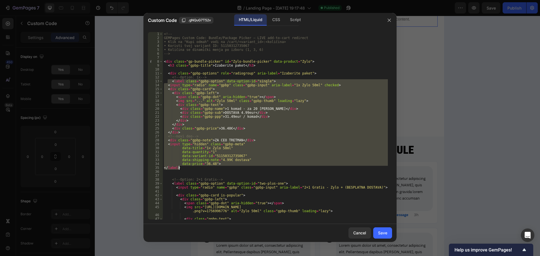
drag, startPoint x: 168, startPoint y: 80, endPoint x: 262, endPoint y: 168, distance: 128.2
click at [262, 168] on div "<!-- GEMPages Custom Code: Bundle/Package Picker – LIVE add-to-cart redirect • …" at bounding box center [275, 130] width 225 height 196
type textarea "data-price="36.48"> </label>"
paste textarea
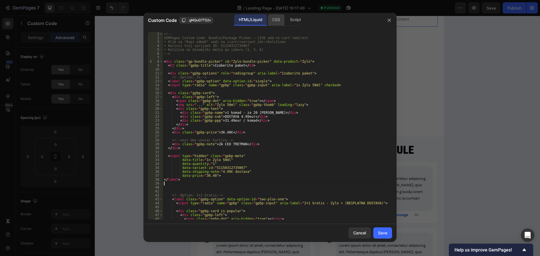
click at [271, 24] on div "CSS" at bounding box center [276, 19] width 17 height 11
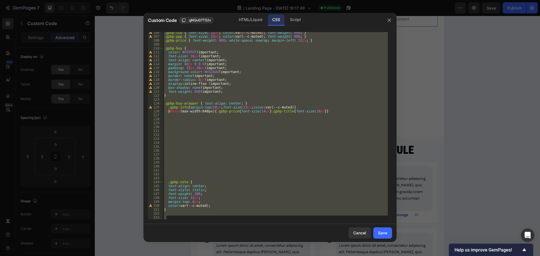
scroll to position [415, 0]
click at [208, 137] on div ".gpbp-sub { font-size : 13 px ; color : var(--c-muted) ; font-weight : 400 ; } …" at bounding box center [275, 126] width 225 height 188
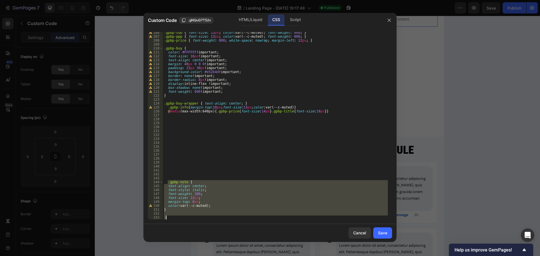
drag, startPoint x: 167, startPoint y: 184, endPoint x: 196, endPoint y: 219, distance: 45.0
click at [196, 219] on div ".gpbp-sub { font-size : 13 px ; color : var(--c-muted) ; font-weight : 400 ; } …" at bounding box center [275, 129] width 225 height 196
paste textarea
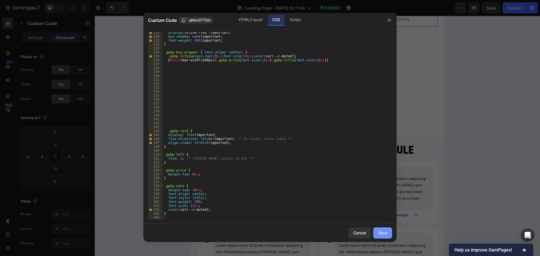
drag, startPoint x: 387, startPoint y: 235, endPoint x: 293, endPoint y: 219, distance: 96.2
click at [387, 235] on button "Save" at bounding box center [382, 233] width 19 height 11
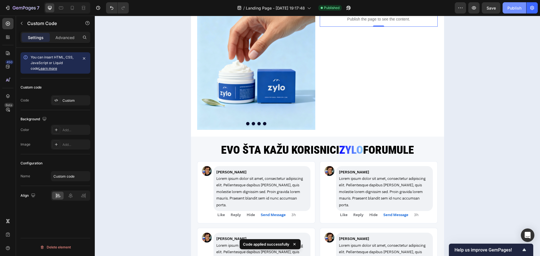
click at [512, 8] on div "Publish" at bounding box center [515, 8] width 14 height 6
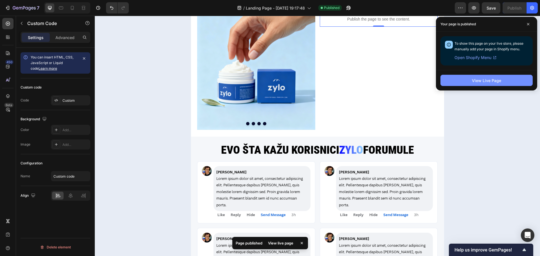
click at [488, 78] on div "View Live Page" at bounding box center [486, 81] width 29 height 6
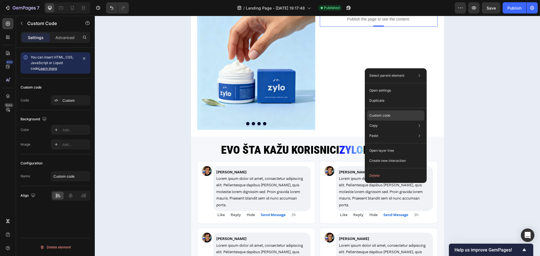
click at [389, 115] on p "Custom code" at bounding box center [379, 115] width 21 height 5
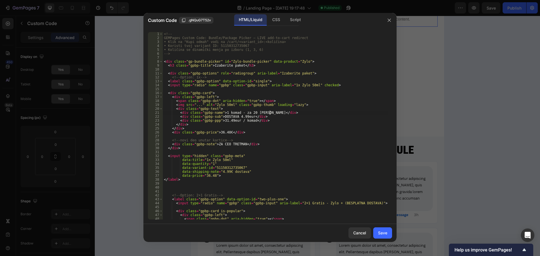
click at [326, 112] on div "<!-- GEMPages Custom Code: Bundle/Package Picker – LIVE add-to-cart redirect • …" at bounding box center [275, 131] width 225 height 199
type textarea "</script>"
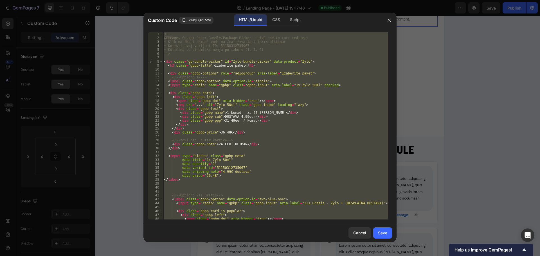
paste textarea
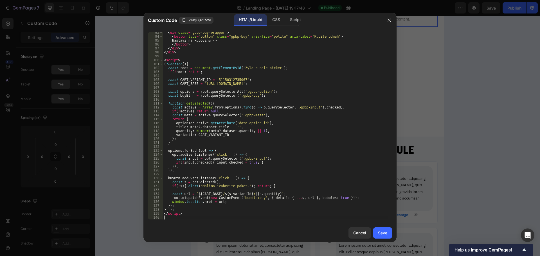
scroll to position [376, 0]
click at [325, 111] on div "if(!active) return null; 93 94 95 96 97 98 99 100 101 102 103 104 105 106 107 1…" at bounding box center [270, 126] width 244 height 188
click at [280, 17] on div "CSS" at bounding box center [276, 19] width 17 height 11
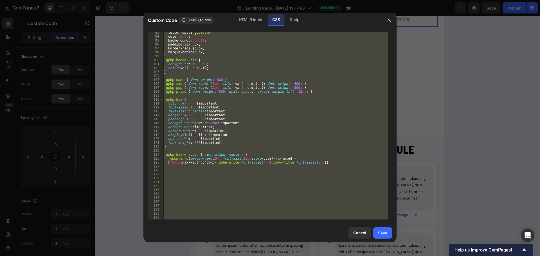
click at [282, 82] on div "letter-spacing : .02em ; color : #fff ; background : #3b7cff ; padding : 2 px 8…" at bounding box center [275, 126] width 225 height 188
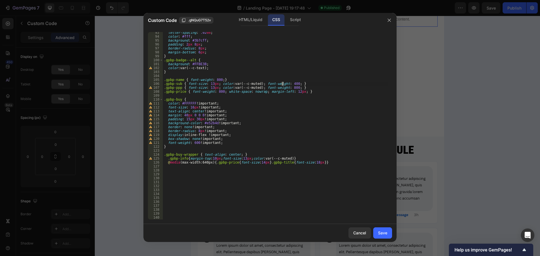
type textarea "}"
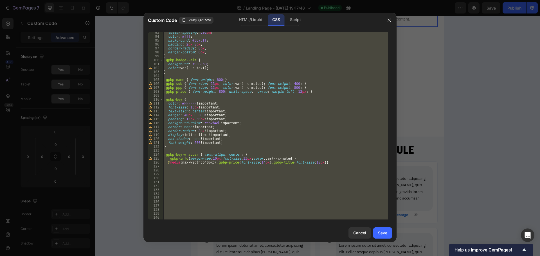
paste textarea
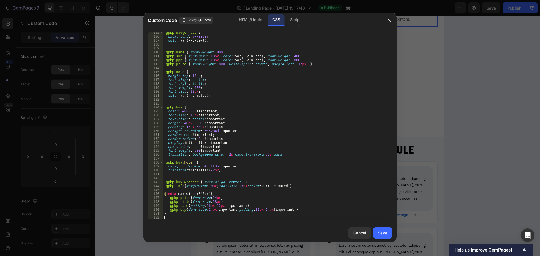
scroll to position [411, 0]
click at [376, 233] on button "Save" at bounding box center [382, 233] width 19 height 11
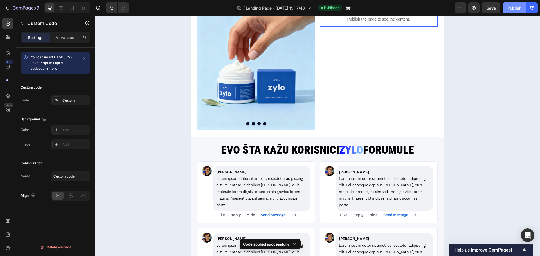
click at [510, 10] on div "Publish" at bounding box center [515, 8] width 14 height 6
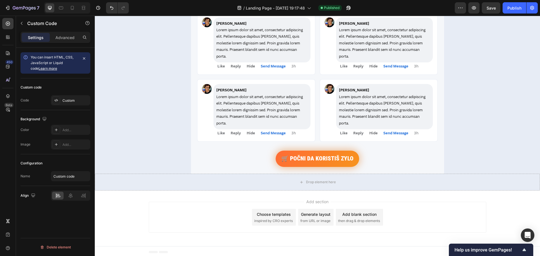
scroll to position [1265, 0]
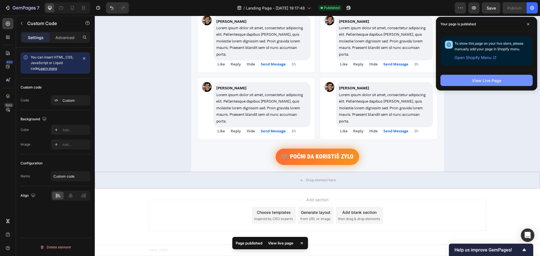
click at [490, 76] on button "View Live Page" at bounding box center [487, 80] width 92 height 11
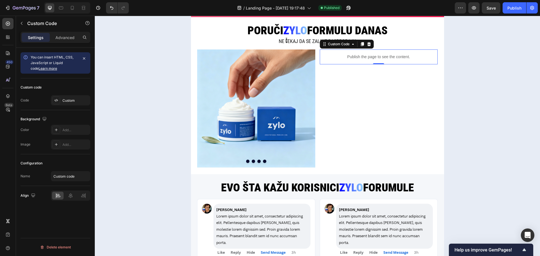
scroll to position [1040, 0]
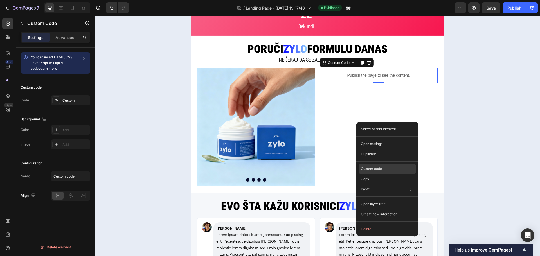
click at [377, 166] on div "Custom code" at bounding box center [387, 169] width 57 height 10
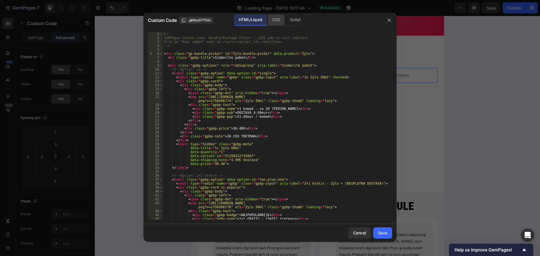
click at [275, 21] on div "CSS" at bounding box center [276, 19] width 17 height 11
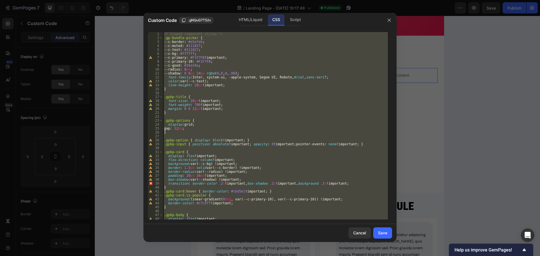
click at [279, 103] on div "/* Scoped component styles */ .gp-bundle-picker { --c-border : #e5e7eb ; --c-mu…" at bounding box center [275, 126] width 225 height 188
type textarea "font-weight: 700 !important;"
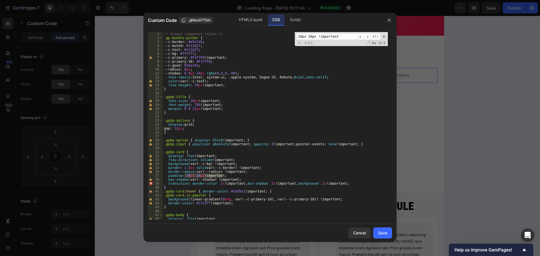
scroll to position [17, 0]
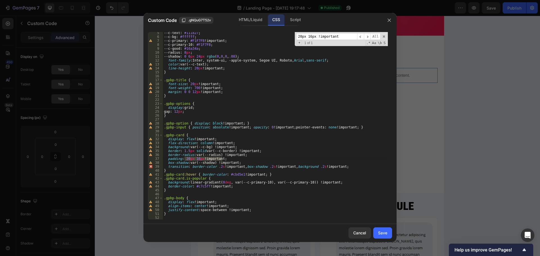
type input "20px 16px !important"
click at [188, 158] on div "--c-text : #111827 ; --c-bg : #ffffff ; --c-primary : #F1F7FB !important ; --c-…" at bounding box center [275, 126] width 225 height 188
click at [202, 158] on div "--c-text : #111827 ; --c-bg : #ffffff ; --c-primary : #F1F7FB !important ; --c-…" at bounding box center [275, 129] width 225 height 196
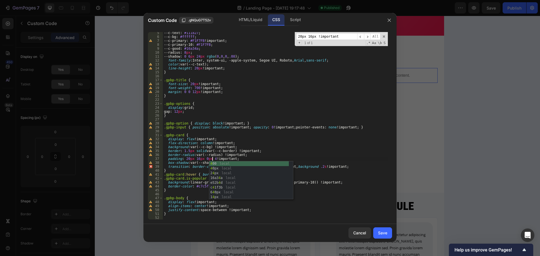
scroll to position [0, 4]
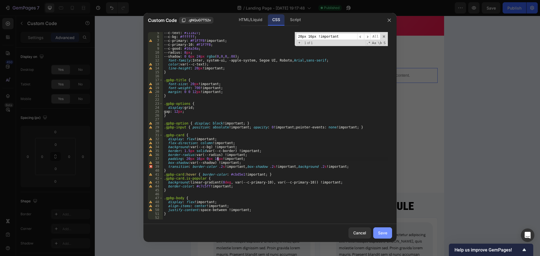
type textarea "padding: 20px 16px 0px 16px !important;"
click at [385, 230] on div "Save" at bounding box center [382, 233] width 9 height 6
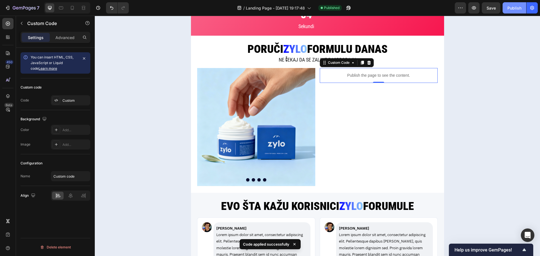
click at [517, 11] on div "Publish" at bounding box center [515, 8] width 14 height 6
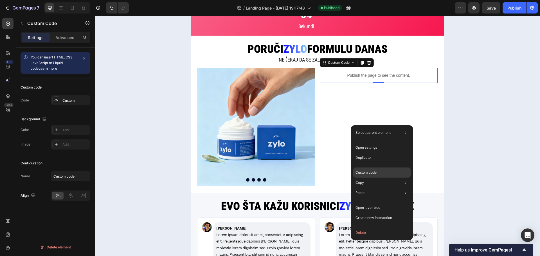
click at [365, 171] on p "Custom code" at bounding box center [366, 172] width 21 height 5
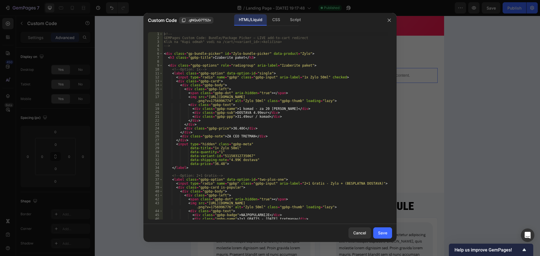
click at [297, 142] on div "<!-- GEMPages Custom Code: Bundle/Package Picker – LIVE add-to-cart redirect Kl…" at bounding box center [275, 130] width 225 height 196
type textarea "</script>"
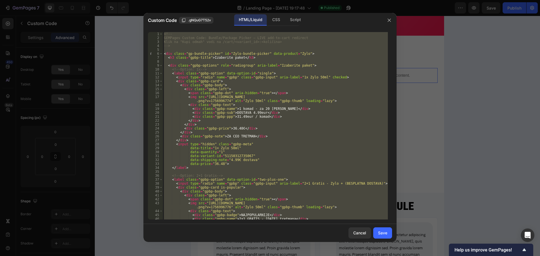
paste textarea
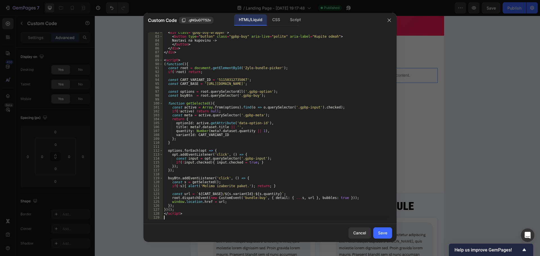
scroll to position [332, 0]
click at [278, 23] on div "CSS" at bounding box center [276, 19] width 17 height 11
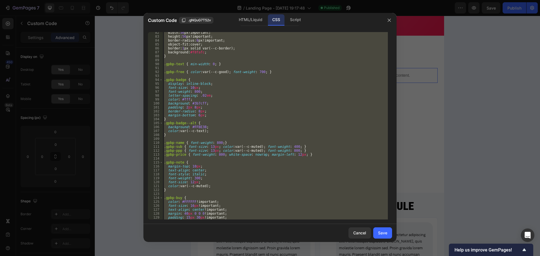
scroll to position [320, 0]
click at [287, 80] on div "width : 56 px ! important ; height : 56 px ! important ; border-radius : 8 px !…" at bounding box center [275, 126] width 225 height 188
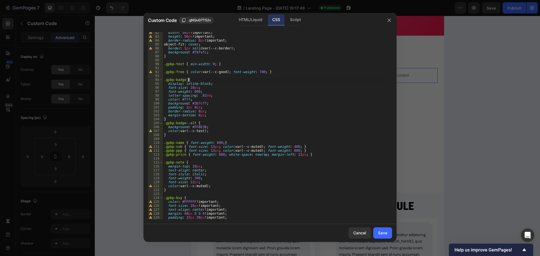
type textarea "}"
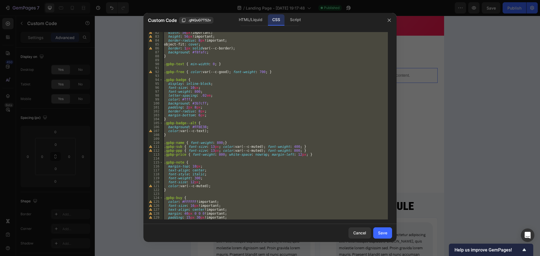
paste textarea
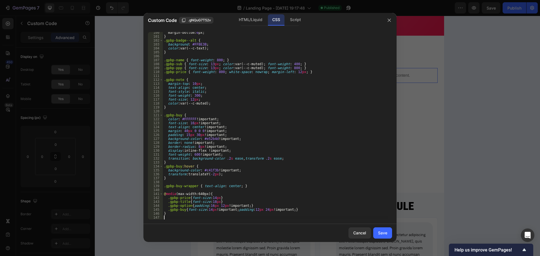
scroll to position [391, 0]
click at [377, 232] on button "Save" at bounding box center [382, 233] width 19 height 11
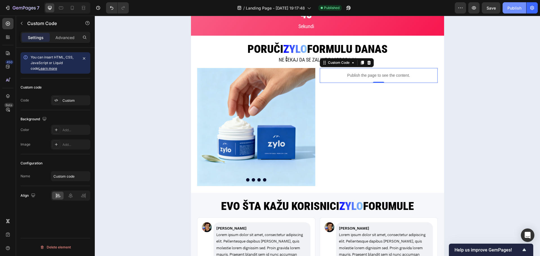
click at [514, 9] on div "Publish" at bounding box center [515, 8] width 14 height 6
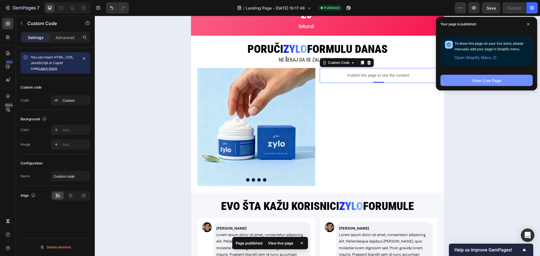
click at [461, 82] on button "View Live Page" at bounding box center [487, 80] width 92 height 11
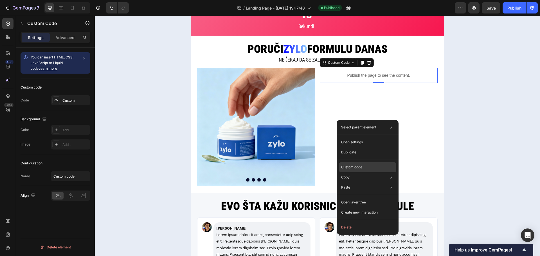
click at [348, 165] on p "Custom code" at bounding box center [351, 167] width 21 height 5
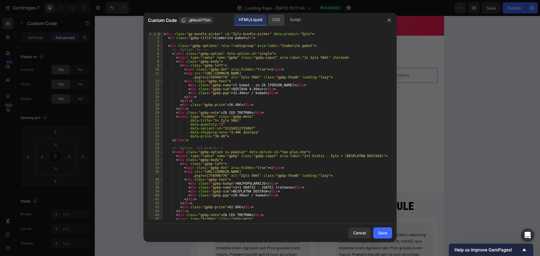
click at [271, 21] on div "CSS" at bounding box center [276, 19] width 17 height 11
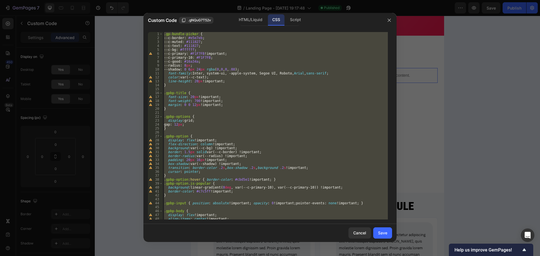
click at [260, 79] on div ".gp-bundle-picker { --c-border : #e5e7eb ; --c-muted : #111827 ; --c-text : #11…" at bounding box center [275, 126] width 225 height 188
type textarea "color: var(--c-text);"
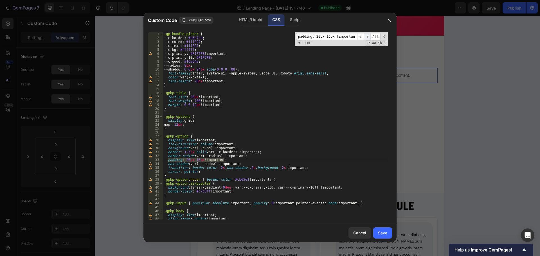
type input "padding: 20px 16px !important;"
click at [369, 35] on span "​" at bounding box center [367, 36] width 7 height 7
type textarea "padding: 20px 16px !important;"
click at [230, 161] on div ".gp-bundle-picker { --c-border : #e5e7eb ; --c-muted : #111827 ; --c-text : #11…" at bounding box center [275, 126] width 225 height 188
drag, startPoint x: 232, startPoint y: 160, endPoint x: 167, endPoint y: 159, distance: 64.7
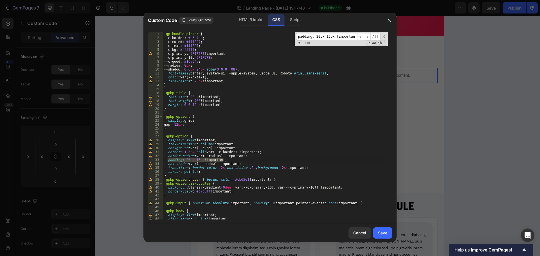
click at [167, 159] on div ".gp-bundle-picker { --c-border : #e5e7eb ; --c-muted : #111827 ; --c-text : #11…" at bounding box center [275, 130] width 225 height 196
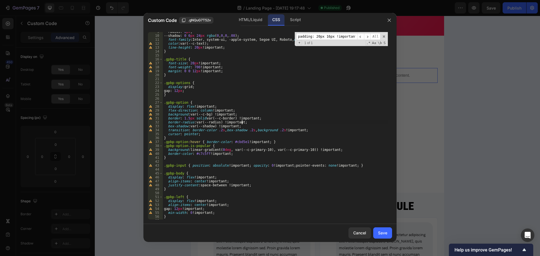
scroll to position [51, 0]
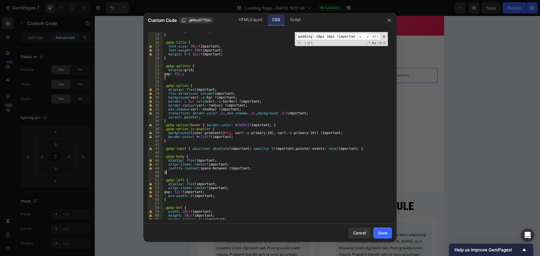
click at [257, 171] on div "line-height : 20 px !important ; } .gpbp-title { font-size : 20 px !important ;…" at bounding box center [275, 127] width 225 height 196
click at [256, 169] on div "line-height : 20 px !important ; } .gpbp-title { font-size : 20 px !important ;…" at bounding box center [275, 127] width 225 height 196
type textarea "justify-content: space-between !important;"
paste textarea "padding: 20px 16px !important;"
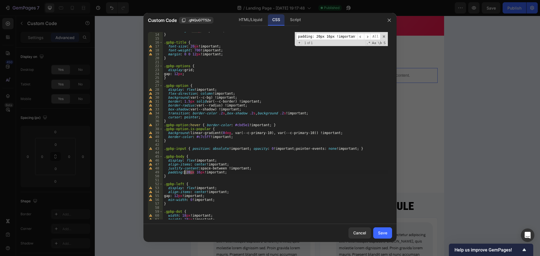
drag, startPoint x: 193, startPoint y: 173, endPoint x: 185, endPoint y: 171, distance: 8.6
click at [185, 171] on div "line-height : 20 px !important ; } .gpbp-title { font-size : 20 px !important ;…" at bounding box center [275, 127] width 225 height 196
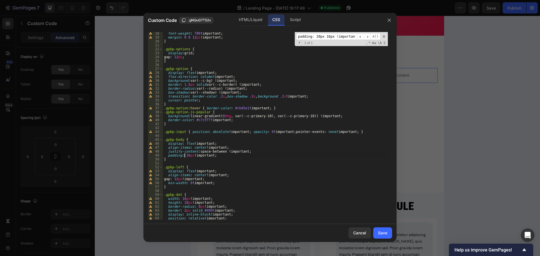
scroll to position [135, 0]
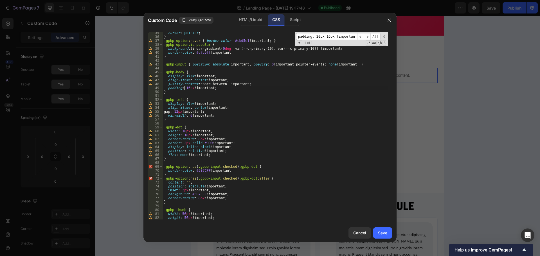
type textarea "padding: 16px !important;"
click at [322, 36] on input "padding: 20px 16px !important;" at bounding box center [326, 36] width 61 height 7
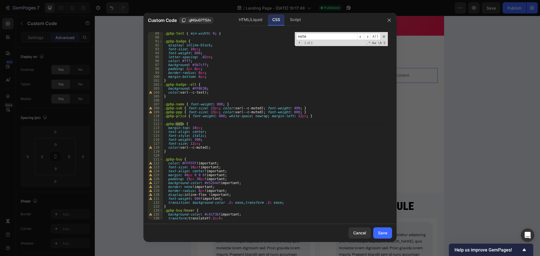
type input "note"
type textarea "margin-top: 10px;"
drag, startPoint x: 199, startPoint y: 127, endPoint x: 167, endPoint y: 127, distance: 32.1
click at [167, 127] on div ".gpbp-text { min-width : 0 ; } .gpbp-badge { display : inline-block ; font-size…" at bounding box center [275, 130] width 225 height 196
type textarea ".gpbp-note {"
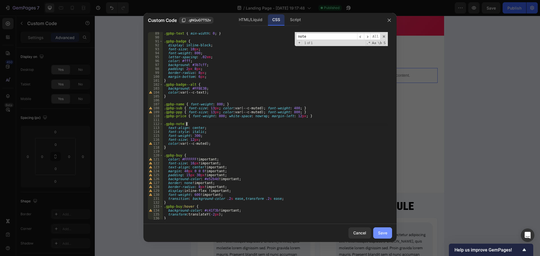
click at [383, 233] on div "Save" at bounding box center [382, 233] width 9 height 6
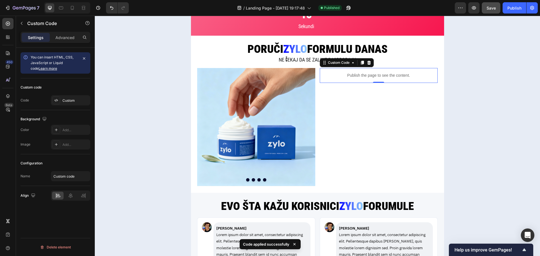
drag, startPoint x: 508, startPoint y: 8, endPoint x: 500, endPoint y: 8, distance: 8.2
click at [509, 8] on div "Publish" at bounding box center [515, 8] width 14 height 6
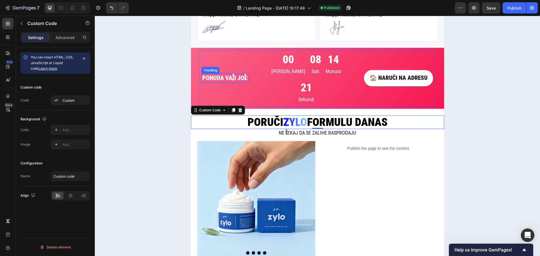
scroll to position [872, 0]
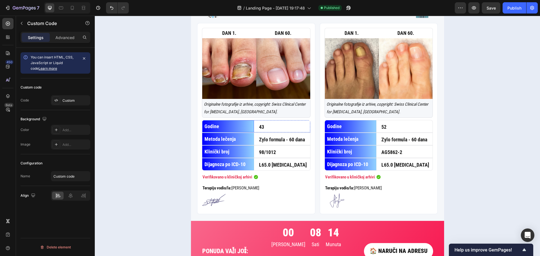
click at [228, 124] on p "Godine" at bounding box center [228, 127] width 47 height 8
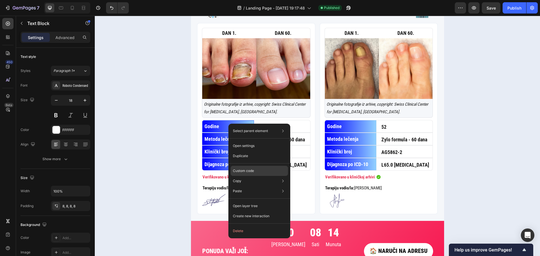
click at [249, 167] on div "Custom code" at bounding box center [259, 171] width 57 height 10
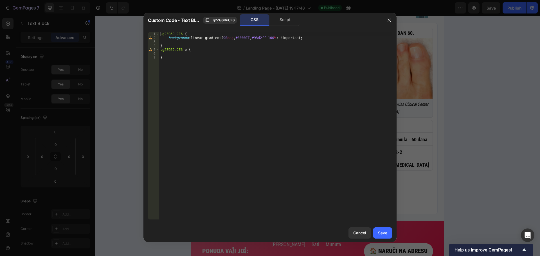
type textarea "background: linear-gradient(90deg, #0000FF, #93d2ff 100%) !important;"
drag, startPoint x: 300, startPoint y: 37, endPoint x: 190, endPoint y: 38, distance: 109.4
click at [190, 38] on div ".g2ZG69uCE6 { background : linear-gradient( 90 deg , #0000FF , #93d2ff 100 % ) …" at bounding box center [275, 130] width 233 height 196
click at [391, 22] on icon "button" at bounding box center [389, 20] width 5 height 5
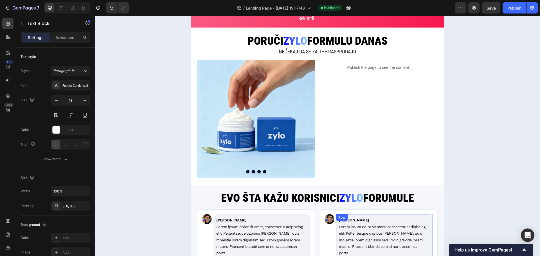
scroll to position [1069, 0]
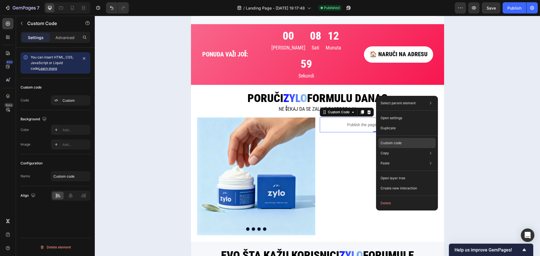
click at [402, 143] on div "Custom code" at bounding box center [406, 143] width 57 height 10
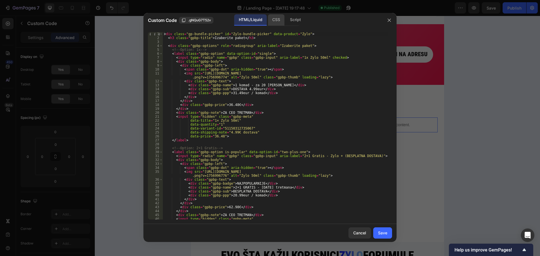
click at [272, 19] on div "CSS" at bounding box center [276, 19] width 17 height 11
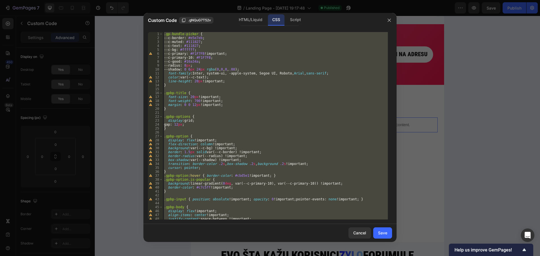
type textarea "}"
click at [230, 111] on div ".gp-bundle-picker { --c-border : #e5e7eb ; --c-muted : #111827 ; --c-text : #11…" at bounding box center [275, 126] width 225 height 188
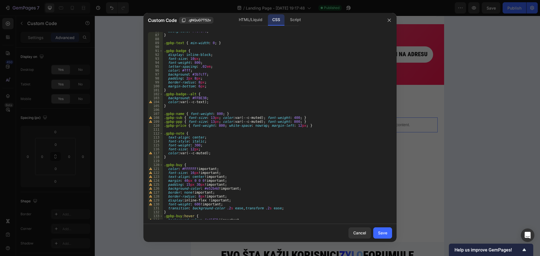
scroll to position [387, 0]
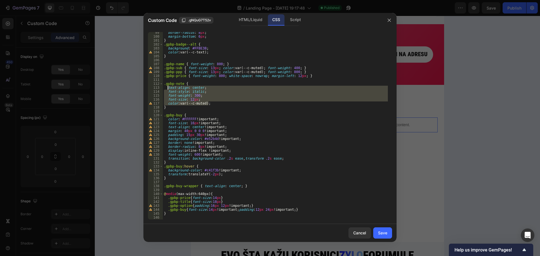
drag, startPoint x: 212, startPoint y: 104, endPoint x: 167, endPoint y: 89, distance: 47.0
click at [167, 89] on div "border-radius : 8 px ; margin-bottom : 6 px ; } .gpbp-badge--alt { background :…" at bounding box center [275, 129] width 225 height 196
click at [219, 105] on div "border-radius : 8 px ; margin-bottom : 6 px ; } .gpbp-badge--alt { background :…" at bounding box center [275, 126] width 225 height 188
type textarea "color: var(--c-muted);"
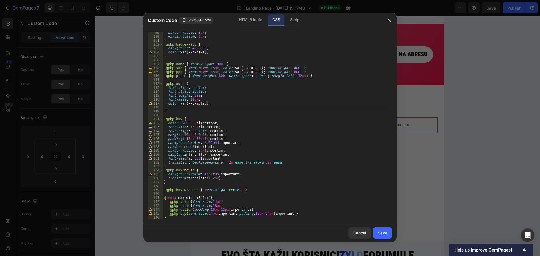
paste textarea "padding: 3px;"
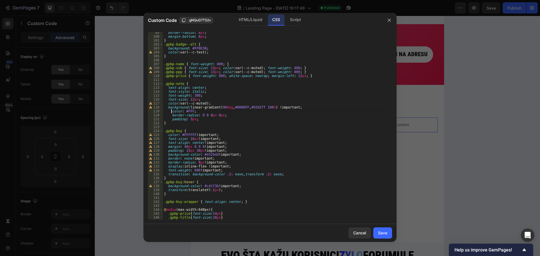
click at [172, 110] on div "border-radius : 8 px ; margin-bottom : 6 px ; } .gpbp-badge--alt { background :…" at bounding box center [275, 129] width 225 height 196
click at [193, 95] on div "border-radius : 8 px ; margin-bottom : 6 px ; } .gpbp-badge--alt { background :…" at bounding box center [275, 129] width 225 height 196
click at [229, 93] on div "border-radius : 8 px ; margin-bottom : 6 px ; } .gpbp-badge--alt { background :…" at bounding box center [275, 129] width 225 height 196
type textarea "font-style: italic;"
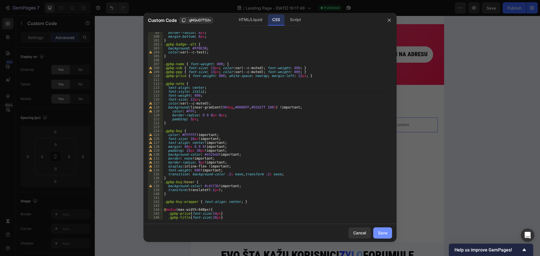
click at [380, 230] on button "Save" at bounding box center [382, 233] width 19 height 11
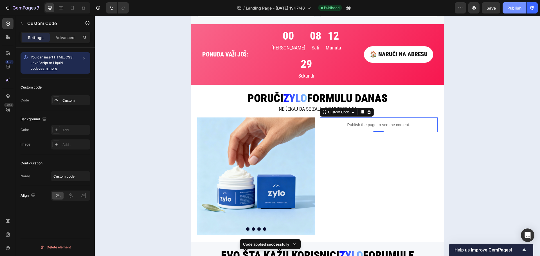
click at [506, 8] on button "Publish" at bounding box center [515, 7] width 24 height 11
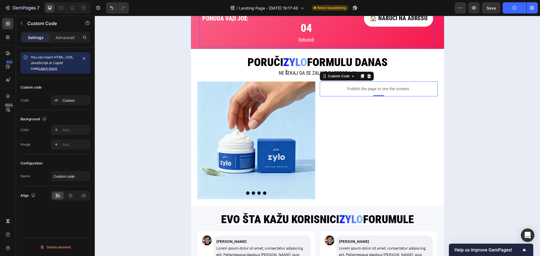
scroll to position [1097, 0]
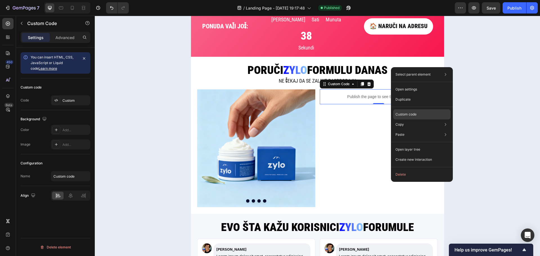
click at [412, 113] on p "Custom code" at bounding box center [406, 114] width 21 height 5
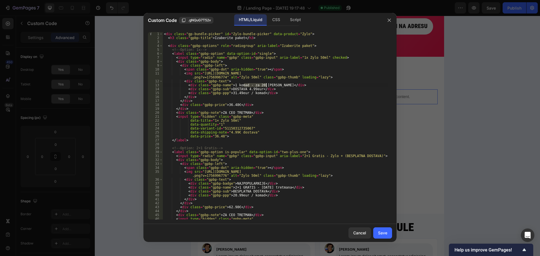
drag, startPoint x: 246, startPoint y: 84, endPoint x: 266, endPoint y: 87, distance: 19.6
click at [266, 87] on div "< div class = "gp-bundle-picker" id = "Zylo-bundle-picker" data-product = "Zylo…" at bounding box center [275, 130] width 225 height 196
click at [244, 111] on div "< div class = "gp-bundle-picker" id = "Zylo-bundle-picker" data-product = "Zylo…" at bounding box center [275, 130] width 225 height 196
click at [244, 113] on div "< div class = "gp-bundle-picker" id = "Zylo-bundle-picker" data-product = "Zylo…" at bounding box center [275, 130] width 225 height 196
drag, startPoint x: 244, startPoint y: 112, endPoint x: 218, endPoint y: 111, distance: 26.5
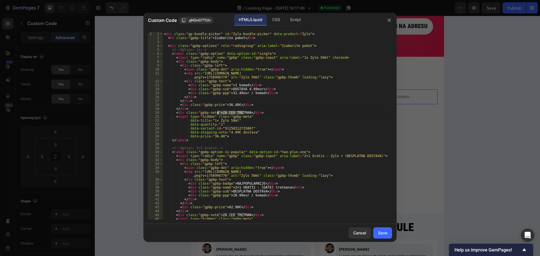
click at [218, 111] on div "< div class = "gp-bundle-picker" id = "Zylo-bundle-picker" data-product = "Zylo…" at bounding box center [275, 130] width 225 height 196
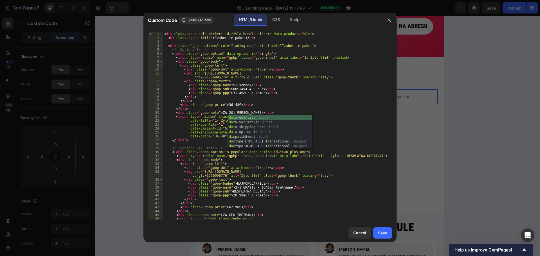
scroll to position [0, 6]
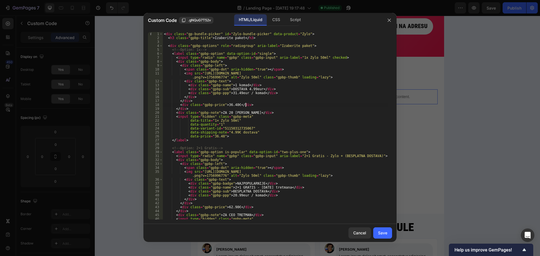
click at [266, 106] on div "< div class = "gp-bundle-picker" id = "Zylo-bundle-picker" data-product = "Zylo…" at bounding box center [275, 130] width 225 height 196
drag, startPoint x: 244, startPoint y: 215, endPoint x: 218, endPoint y: 214, distance: 26.7
click at [218, 214] on div "< div class = "gp-bundle-picker" id = "Zylo-bundle-picker" data-product = "Zylo…" at bounding box center [275, 130] width 225 height 196
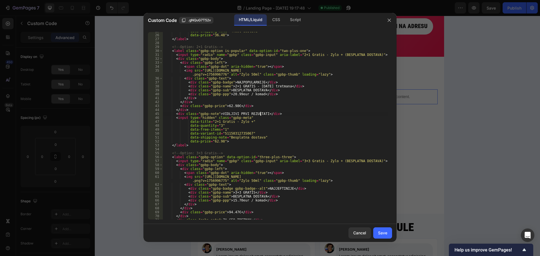
scroll to position [135, 0]
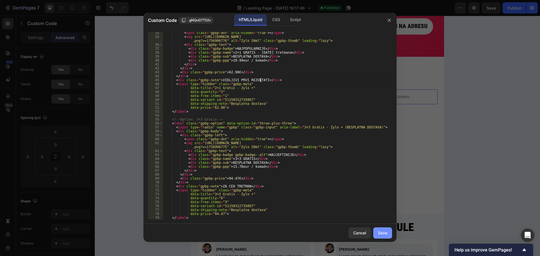
type textarea "<div class="gpbp-note">VIDLJIVI PRVI REZULTATI</div>"
click at [386, 230] on button "Save" at bounding box center [382, 233] width 19 height 11
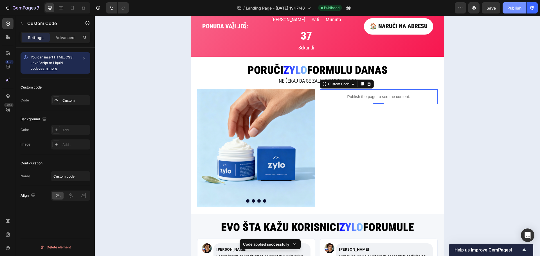
click at [515, 10] on div "Publish" at bounding box center [515, 8] width 14 height 6
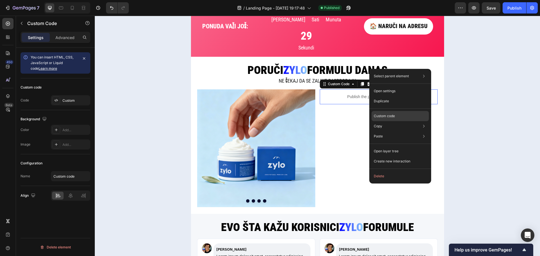
click at [396, 115] on div "Custom code" at bounding box center [400, 116] width 57 height 10
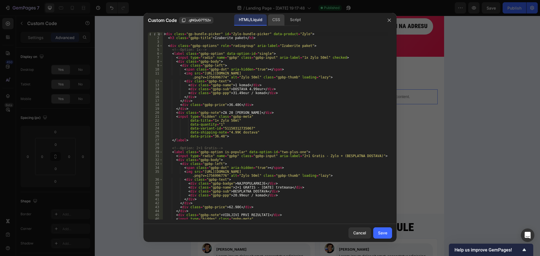
click at [278, 21] on div "CSS" at bounding box center [276, 19] width 17 height 11
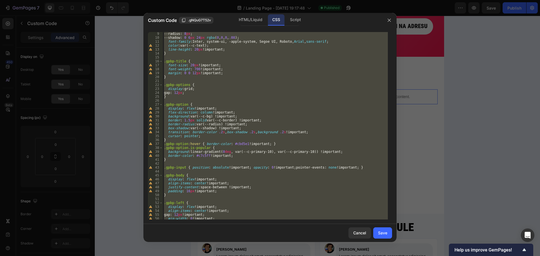
scroll to position [0, 0]
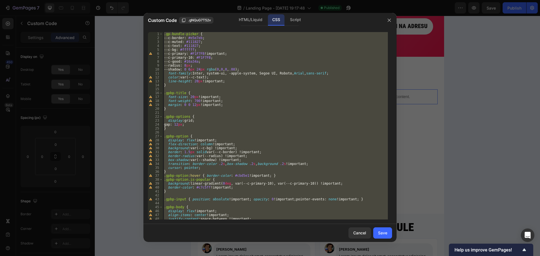
type textarea "}"
click at [282, 134] on div ".gp-bundle-picker { --c-border : #e5e7eb ; --c-muted : #111827 ; --c-text : #11…" at bounding box center [275, 126] width 225 height 188
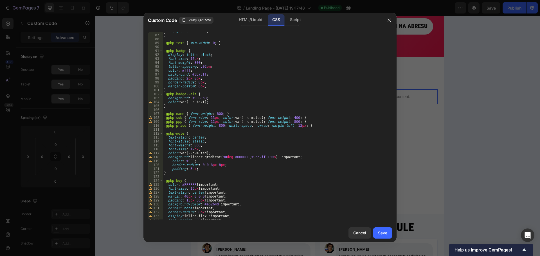
scroll to position [338, 0]
click at [189, 160] on div "background : #f8fafc ; } .gpbp-text { min-width : 0 ; } .gpbp-badge { display :…" at bounding box center [275, 127] width 225 height 196
paste textarea "#e1e1e1"
click at [187, 160] on div "background : #f8fafc ; } .gpbp-text { min-width : 0 ; } .gpbp-badge { display :…" at bounding box center [275, 127] width 225 height 196
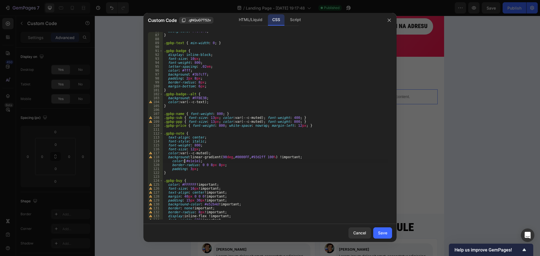
click at [207, 167] on div "background : #f8fafc ; } .gpbp-text { min-width : 0 ; } .gpbp-badge { display :…" at bounding box center [275, 127] width 225 height 196
drag, startPoint x: 198, startPoint y: 160, endPoint x: 187, endPoint y: 160, distance: 11.3
click at [187, 160] on div "background : #f8fafc ; } .gpbp-text { min-width : 0 ; } .gpbp-badge { display :…" at bounding box center [275, 127] width 225 height 196
drag, startPoint x: 190, startPoint y: 157, endPoint x: 274, endPoint y: 156, distance: 83.8
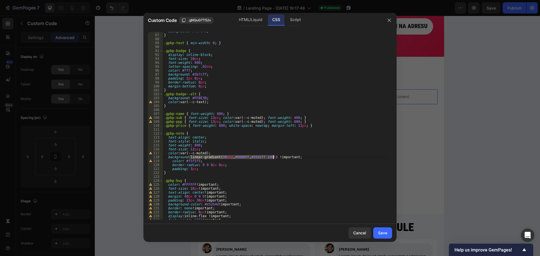
click at [274, 156] on div "background : #f8fafc ; } .gpbp-text { min-width : 0 ; } .gpbp-badge { display :…" at bounding box center [275, 127] width 225 height 196
paste textarea "#e1e1e1"
click at [217, 152] on div "background : #f8fafc ; } .gpbp-text { min-width : 0 ; } .gpbp-badge { display :…" at bounding box center [275, 127] width 225 height 196
drag, startPoint x: 205, startPoint y: 151, endPoint x: 192, endPoint y: 152, distance: 13.0
click at [192, 152] on div "background : #f8fafc ; } .gpbp-text { min-width : 0 ; } .gpbp-badge { display :…" at bounding box center [275, 127] width 225 height 196
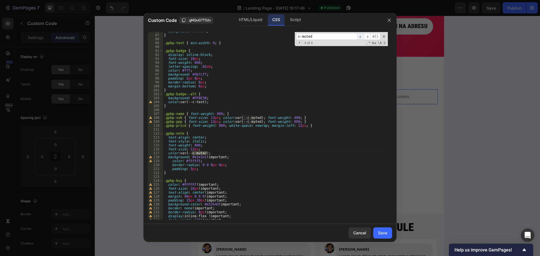
click at [362, 35] on span "​" at bounding box center [360, 36] width 7 height 7
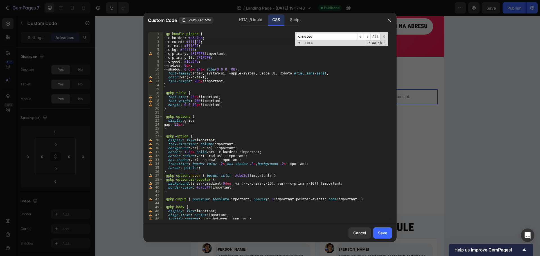
click at [195, 41] on div ".gp-bundle-picker { --c-border : #e5e7eb ; --c-muted : #111827 ; --c-text : #11…" at bounding box center [275, 130] width 225 height 196
type textarea "--c-muted: #f5f5f5;"
click at [367, 36] on span "​" at bounding box center [367, 36] width 7 height 7
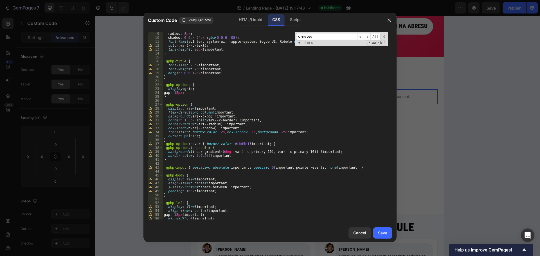
scroll to position [15, 0]
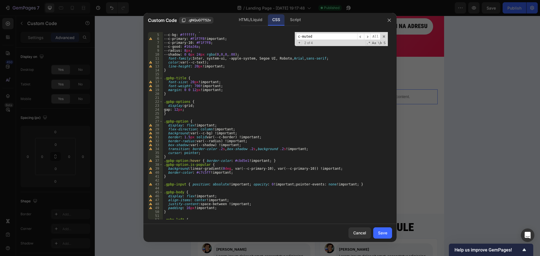
click at [321, 38] on input "c-muted" at bounding box center [326, 36] width 61 height 7
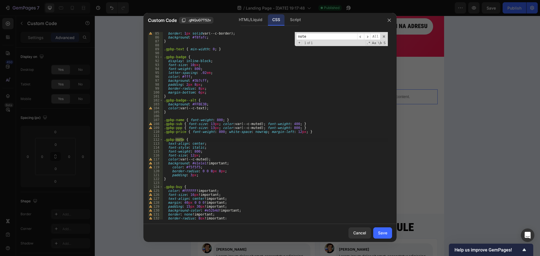
scroll to position [365, 0]
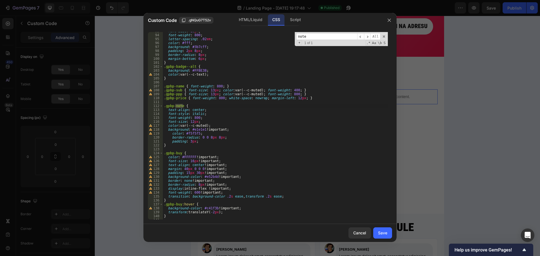
type input "note"
type textarea "color: #f5f5f5;"
drag, startPoint x: 206, startPoint y: 133, endPoint x: 170, endPoint y: 133, distance: 35.5
click at [170, 133] on div "font-size : 10 px ; font-weight : 800 ; letter-spacing : .02 em ; color : #fff …" at bounding box center [275, 127] width 225 height 196
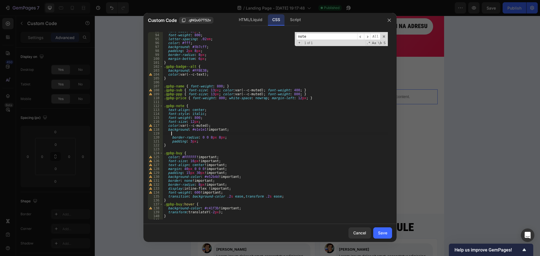
scroll to position [0, 0]
type textarea "background: #e1e1e1 !important;"
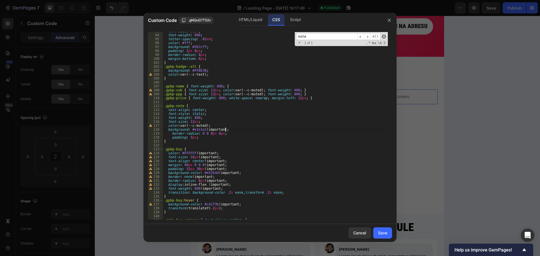
click at [383, 37] on span at bounding box center [384, 37] width 4 height 4
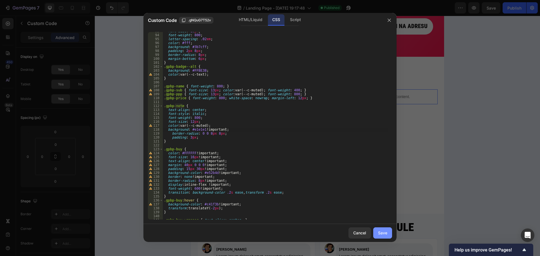
click at [385, 229] on button "Save" at bounding box center [382, 233] width 19 height 11
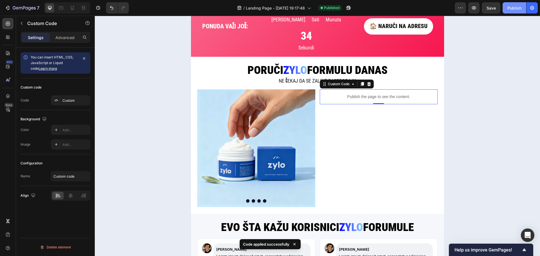
click at [513, 10] on div "Publish" at bounding box center [515, 8] width 14 height 6
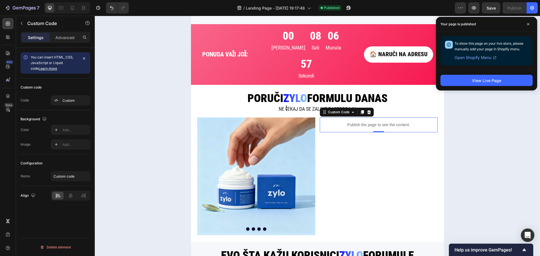
scroll to position [900, 0]
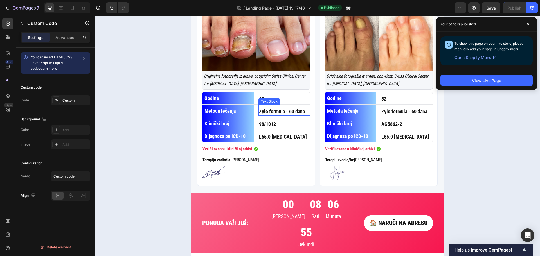
click at [282, 111] on p "Zylo formula - 60 dana" at bounding box center [284, 112] width 51 height 8
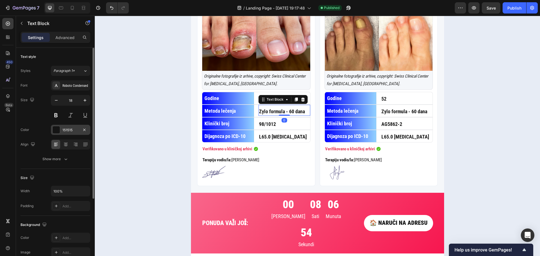
click at [68, 129] on div "151515" at bounding box center [70, 130] width 16 height 5
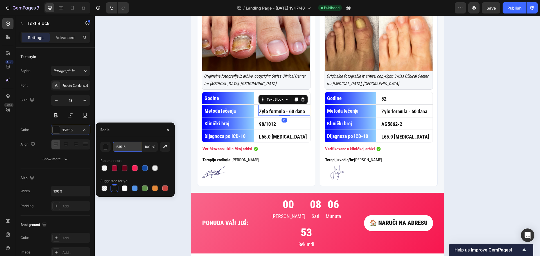
click at [124, 146] on input "151515" at bounding box center [127, 147] width 29 height 10
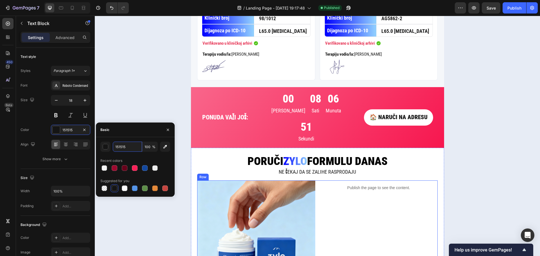
scroll to position [1125, 0]
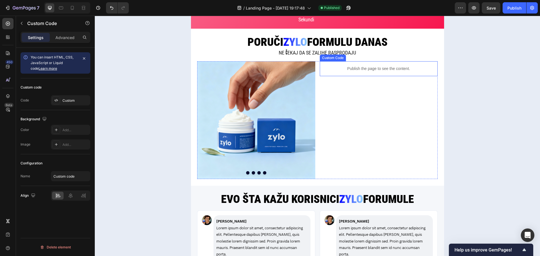
click at [361, 66] on p "Publish the page to see the content." at bounding box center [379, 69] width 118 height 6
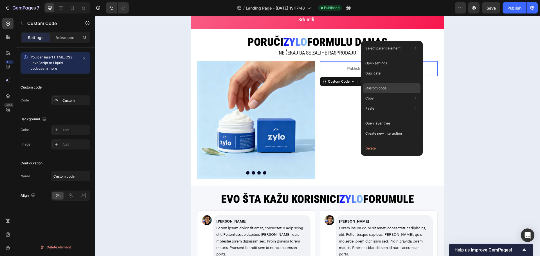
click at [379, 84] on div "Custom code" at bounding box center [391, 88] width 57 height 10
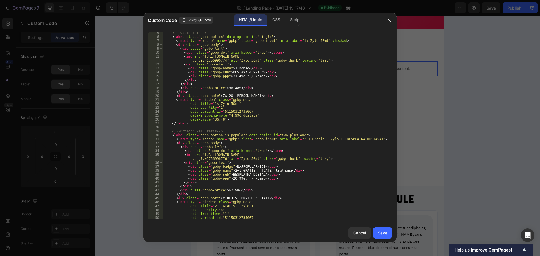
scroll to position [34, 0]
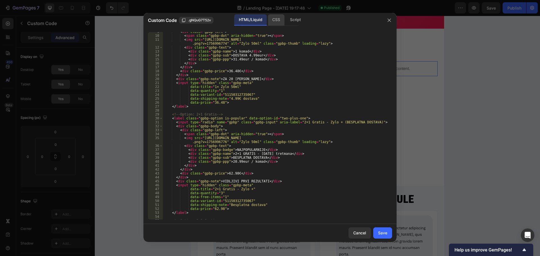
click at [271, 15] on div "CSS" at bounding box center [276, 19] width 17 height 11
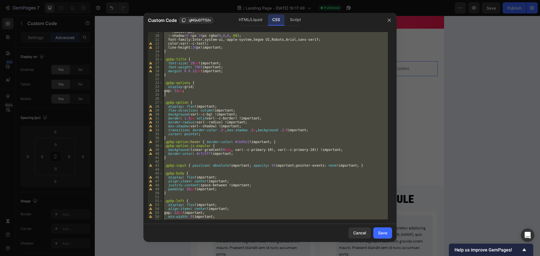
scroll to position [0, 0]
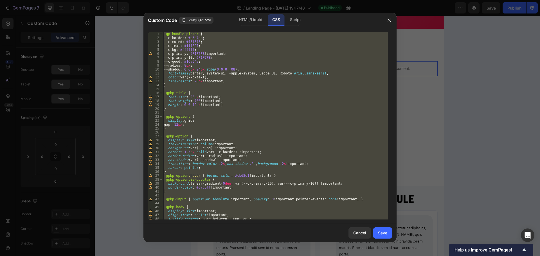
click at [194, 41] on div ".gp-bundle-picker { --c-border : #e5e7eb ; --c-muted : #f5f5f5 ; --c-text : #11…" at bounding box center [275, 126] width 225 height 188
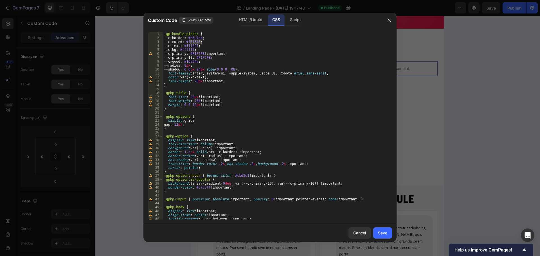
click at [194, 41] on div ".gp-bundle-picker { --c-border : #e5e7eb ; --c-muted : #f5f5f5 ; --c-text : #11…" at bounding box center [275, 130] width 225 height 196
paste textarea "15151"
type textarea "--c-muted: #151515;"
click at [386, 234] on div "Save" at bounding box center [382, 233] width 9 height 6
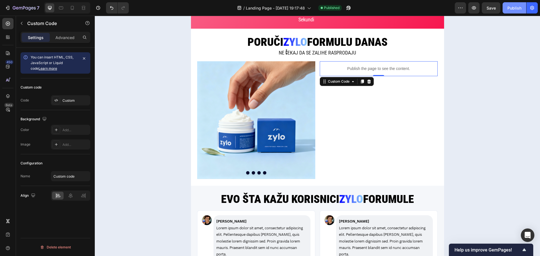
click at [519, 4] on button "Publish" at bounding box center [515, 7] width 24 height 11
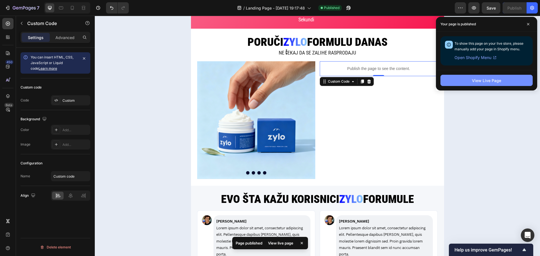
click at [458, 77] on button "View Live Page" at bounding box center [487, 80] width 92 height 11
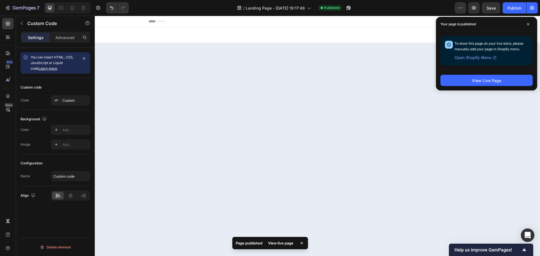
scroll to position [1125, 0]
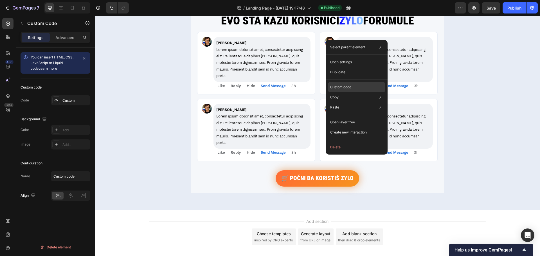
click at [344, 89] on p "Custom code" at bounding box center [340, 87] width 21 height 5
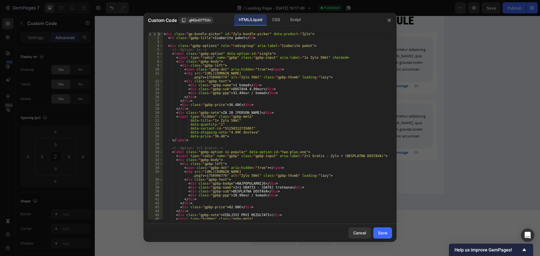
scroll to position [51, 0]
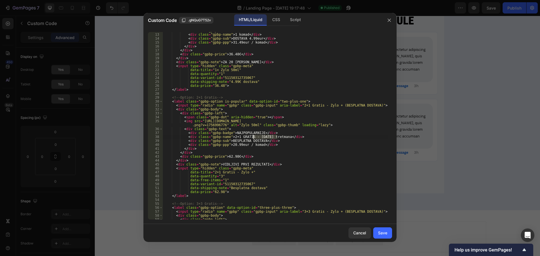
drag, startPoint x: 277, startPoint y: 137, endPoint x: 254, endPoint y: 138, distance: 23.1
click at [253, 138] on div "< div class = "gpbp-text" > < div class = "gpbp-name" > 1 komad </ div > < div …" at bounding box center [275, 127] width 225 height 196
click at [270, 136] on div "< div class = "gpbp-text" > < div class = "gpbp-name" > 1 komad </ div > < div …" at bounding box center [275, 127] width 225 height 196
click at [277, 21] on div "CSS" at bounding box center [276, 19] width 17 height 11
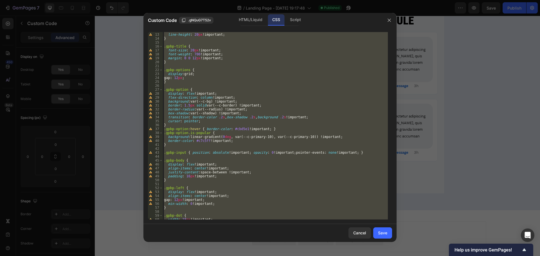
click at [286, 77] on div "color : var(--c-text) ; line-height : 20 px !important ; } .gpbp-title { font-s…" at bounding box center [275, 126] width 225 height 188
type textarea "gap: 12px;"
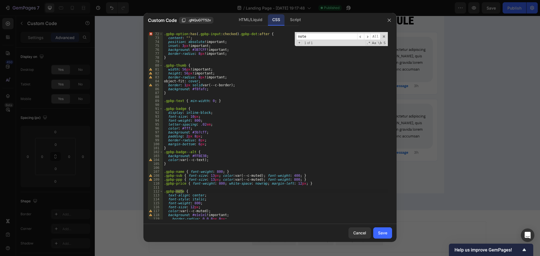
scroll to position [212, 0]
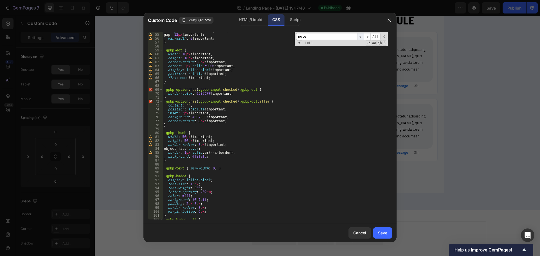
type input "note"
click at [359, 36] on span "​" at bounding box center [360, 36] width 7 height 7
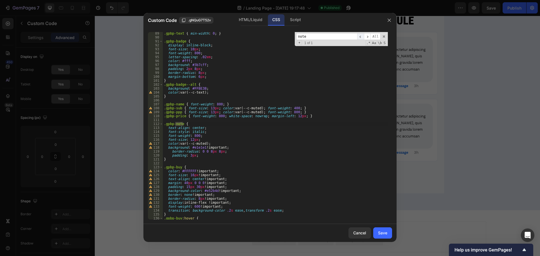
click at [359, 37] on span "​" at bounding box center [360, 36] width 7 height 7
type textarea "font-style: italic;"
drag, startPoint x: 204, startPoint y: 132, endPoint x: 167, endPoint y: 131, distance: 36.6
click at [167, 131] on div ".gpbp-text { min-width : 0 ; } .gpbp-badge { display : inline-block ; font-size…" at bounding box center [275, 130] width 225 height 196
type textarea "text-align: center;"
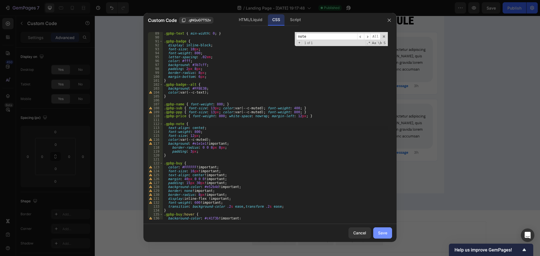
click at [387, 229] on button "Save" at bounding box center [382, 233] width 19 height 11
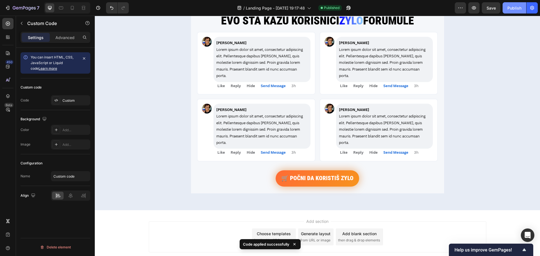
click at [515, 6] on div "Publish" at bounding box center [515, 8] width 14 height 6
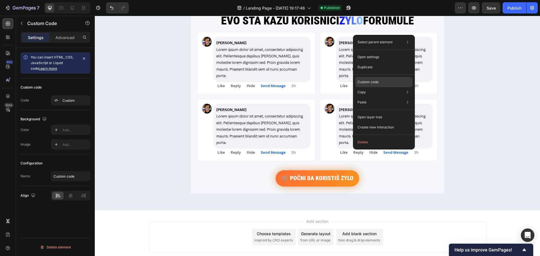
click at [369, 82] on p "Custom code" at bounding box center [368, 82] width 21 height 5
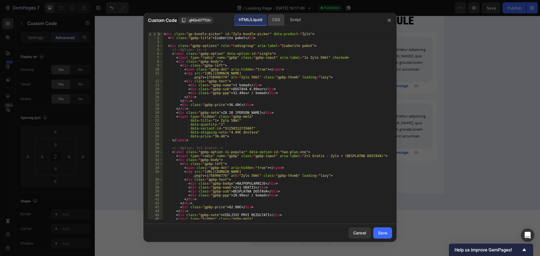
click at [273, 21] on div "CSS" at bounding box center [276, 19] width 17 height 11
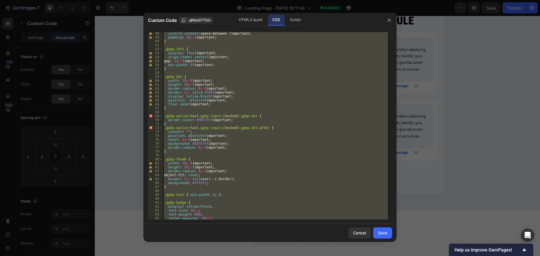
scroll to position [186, 0]
click at [266, 82] on div "justify-content : space-between !important ; padding : 16 px !important ; } .gp…" at bounding box center [275, 126] width 225 height 188
type textarea "width: 18px !important;"
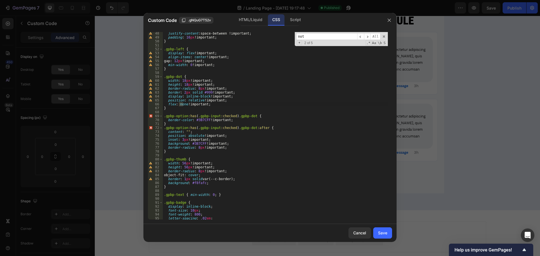
scroll to position [347, 0]
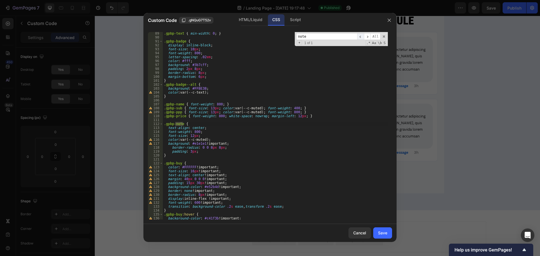
type input "note"
click at [363, 37] on span "​" at bounding box center [360, 36] width 7 height 7
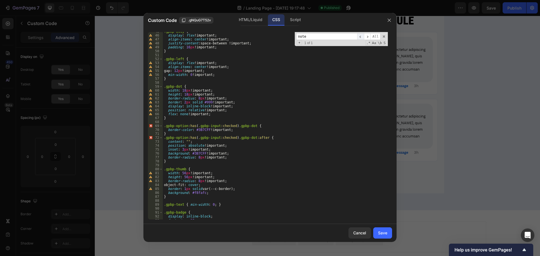
click at [362, 37] on span "​" at bounding box center [360, 36] width 7 height 7
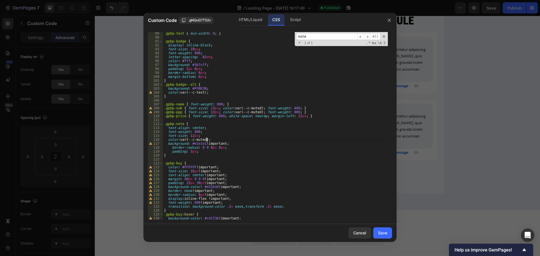
click at [207, 139] on div ".gpbp-text { min-width : 0 ; } .gpbp-badge { display : inline-block ; font-size…" at bounding box center [275, 130] width 225 height 196
click at [196, 144] on div ".gpbp-text { min-width : 0 ; } .gpbp-badge { display : inline-block ; font-size…" at bounding box center [275, 130] width 225 height 196
paste textarea "fffdbd"
click at [219, 141] on div ".gpbp-text { min-width : 0 ; } .gpbp-badge { display : inline-block ; font-size…" at bounding box center [275, 130] width 225 height 196
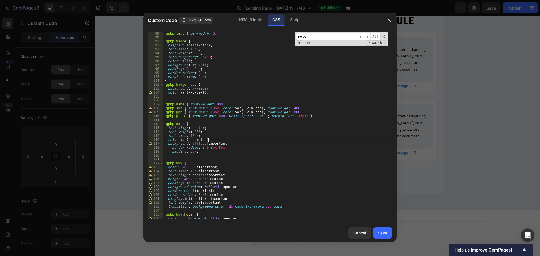
scroll to position [331, 0]
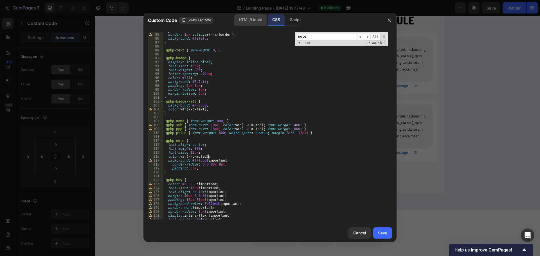
click at [249, 19] on div "HTML/Liquid" at bounding box center [250, 19] width 32 height 11
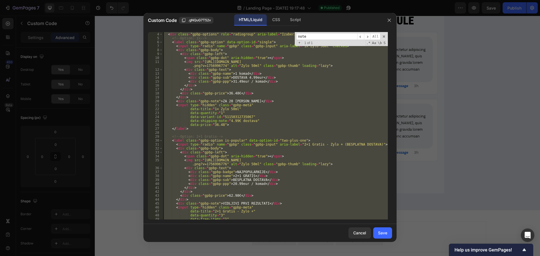
scroll to position [0, 0]
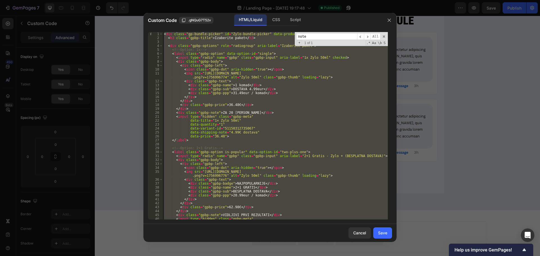
click at [221, 105] on div "< div class = "gp-bundle-picker" id = "Zylo-bundle-picker" data-product = "Zylo…" at bounding box center [275, 126] width 225 height 188
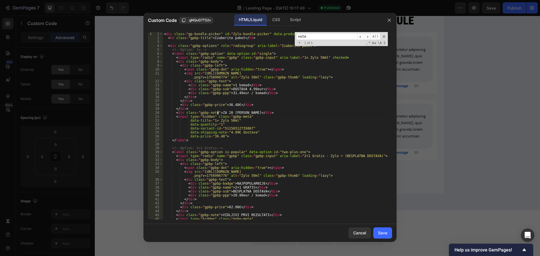
click at [218, 111] on div "< div class = "gp-bundle-picker" id = "Zylo-bundle-picker" data-product = "Zylo…" at bounding box center [275, 130] width 225 height 196
click at [230, 216] on div "< div class = "gp-bundle-picker" id = "Zylo-bundle-picker" data-product = "Zylo…" at bounding box center [275, 130] width 225 height 196
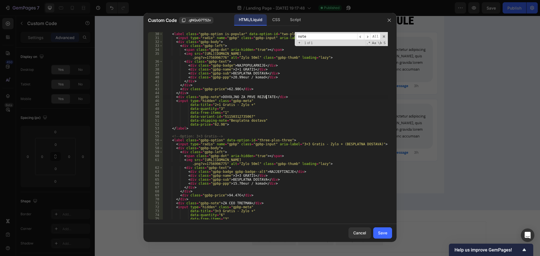
scroll to position [135, 0]
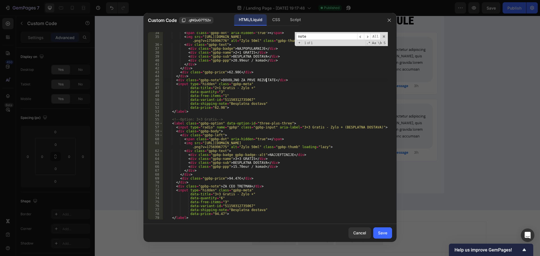
click at [219, 187] on div "< span class = "gpbp-dot" aria-hidden = "true" > </ span > < img src = "[URL][D…" at bounding box center [275, 129] width 225 height 196
click at [218, 187] on div "< span class = "gpbp-dot" aria-hidden = "true" > </ span > < img src = "[URL][D…" at bounding box center [275, 129] width 225 height 196
type textarea "<div class="gpbp-note">DOVOLJNO ZA CEO [PERSON_NAME]</div>"
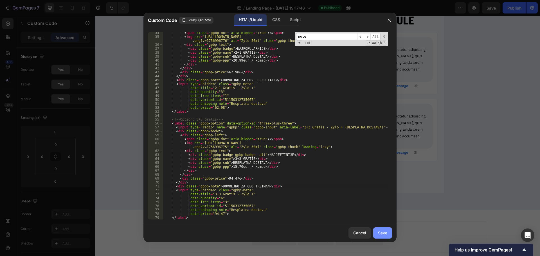
click at [387, 234] on button "Save" at bounding box center [382, 233] width 19 height 11
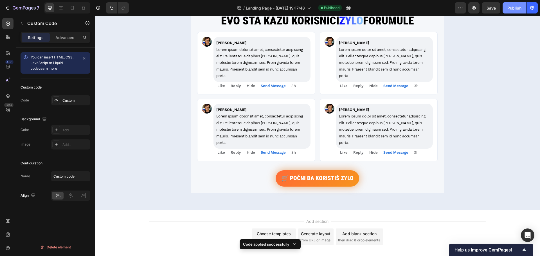
click at [511, 10] on div "Publish" at bounding box center [515, 8] width 14 height 6
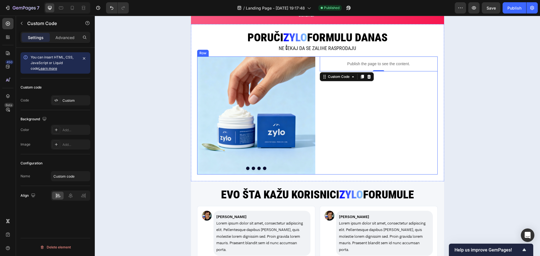
scroll to position [956, 0]
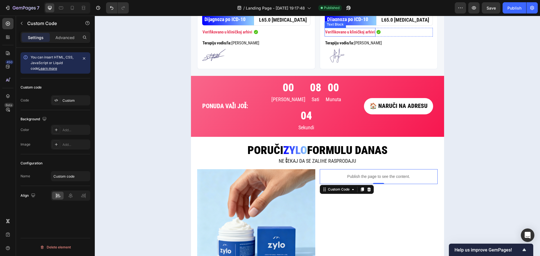
click at [341, 36] on p "Verifikovano u kliničkoj arhivi" at bounding box center [350, 32] width 50 height 8
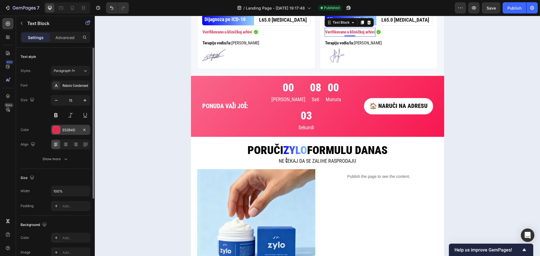
click at [69, 130] on div "E52B4D" at bounding box center [70, 130] width 16 height 5
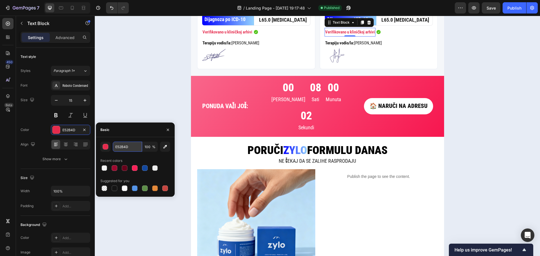
click at [126, 148] on input "E52B4D" at bounding box center [127, 147] width 29 height 10
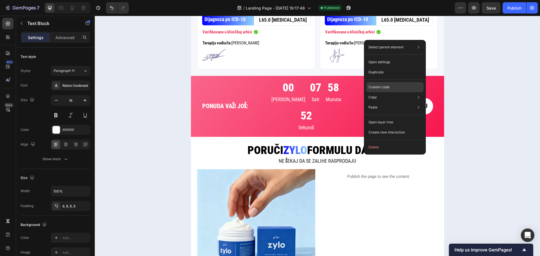
click at [393, 87] on div "Custom code" at bounding box center [394, 87] width 57 height 10
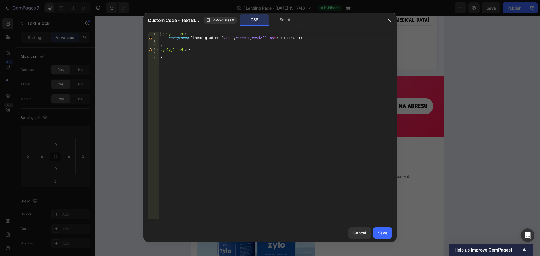
click at [298, 38] on div ".g-9ygDLsaM { background : linear-gradient( 90 deg , #0000FF , #93d2ff 100 % ) …" at bounding box center [275, 130] width 233 height 196
type textarea "background: linear-gradient(90deg, #0000FF, #93d2ff 100%) !important;"
